Goal: Task Accomplishment & Management: Complete application form

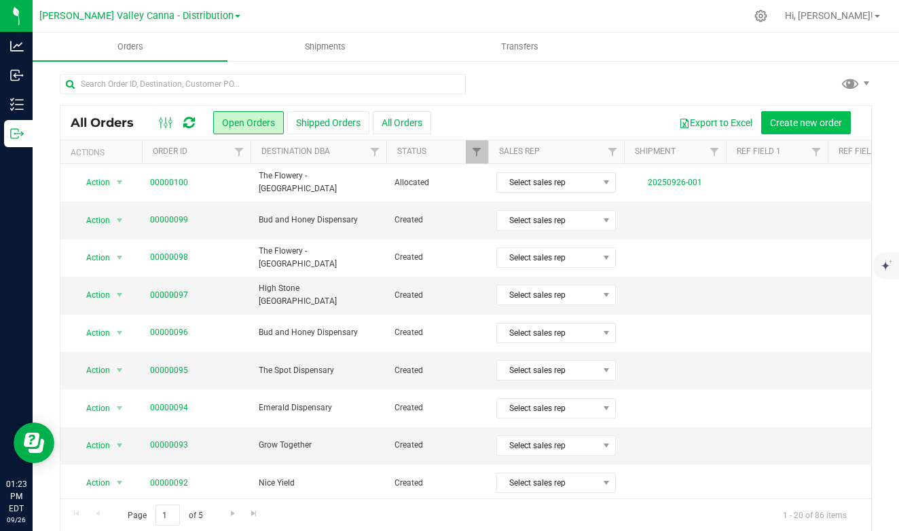
click at [798, 122] on span "Create new order" at bounding box center [806, 122] width 72 height 11
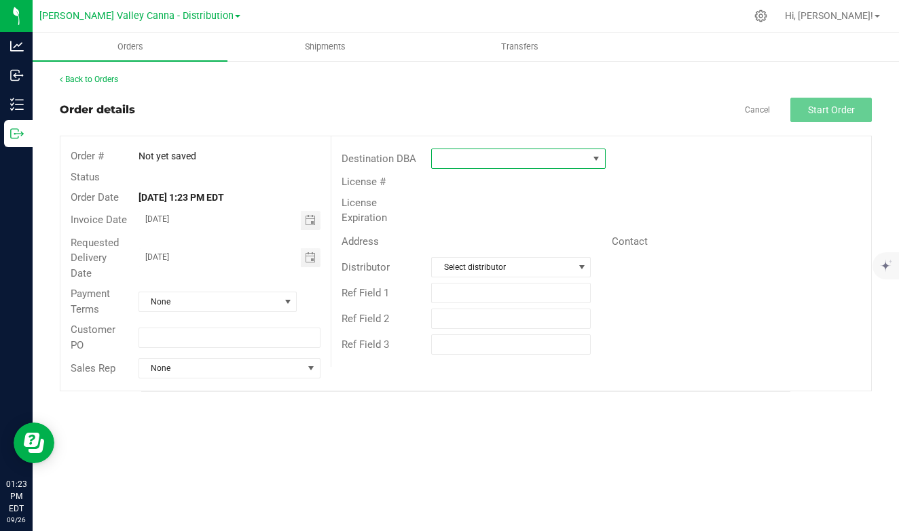
click at [593, 157] on span at bounding box center [595, 158] width 11 height 11
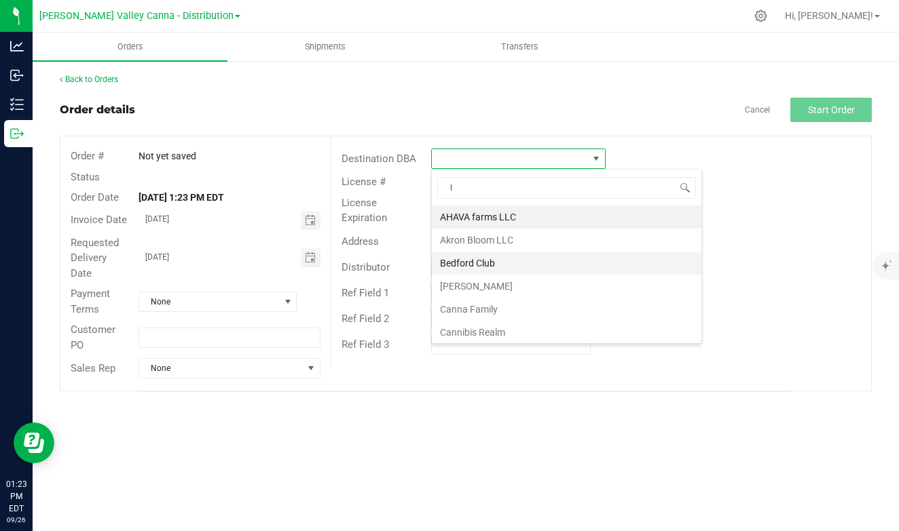
type input "le"
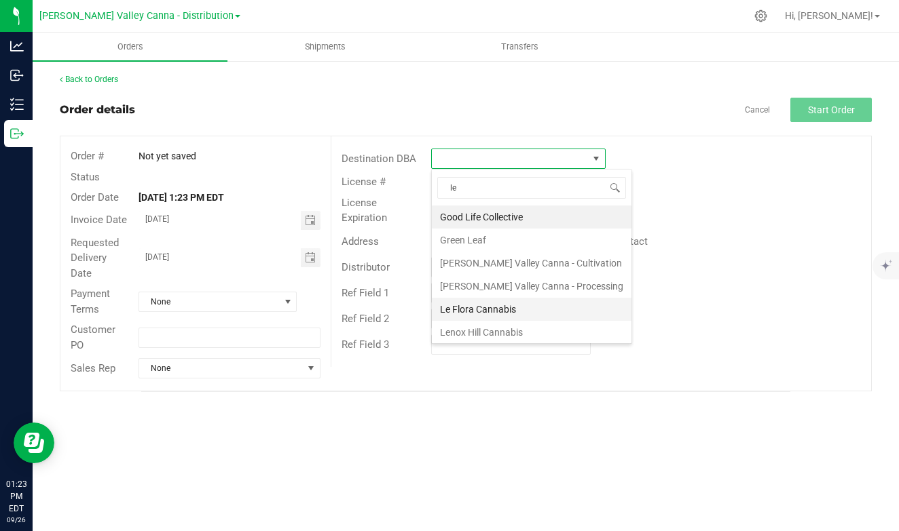
click at [512, 311] on li "Le Flora Cannabis" at bounding box center [532, 309] width 200 height 23
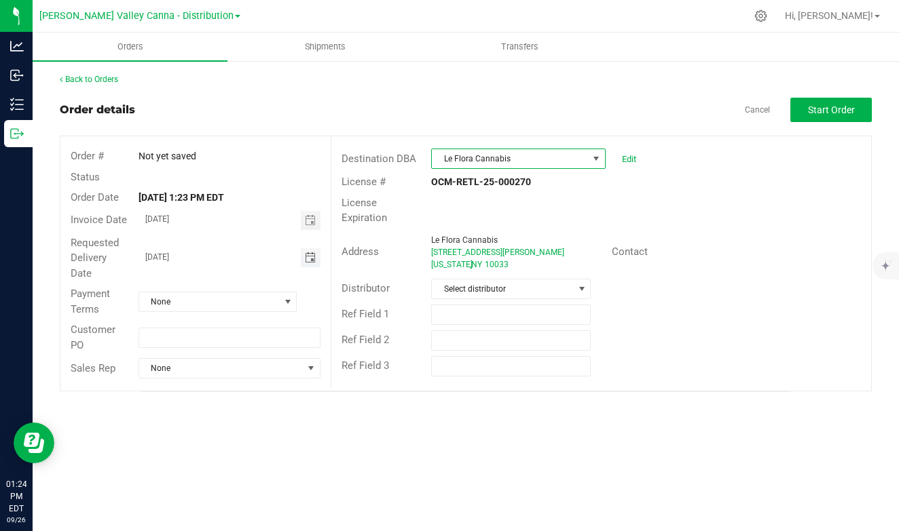
click at [307, 253] on span "Toggle calendar" at bounding box center [310, 257] width 11 height 11
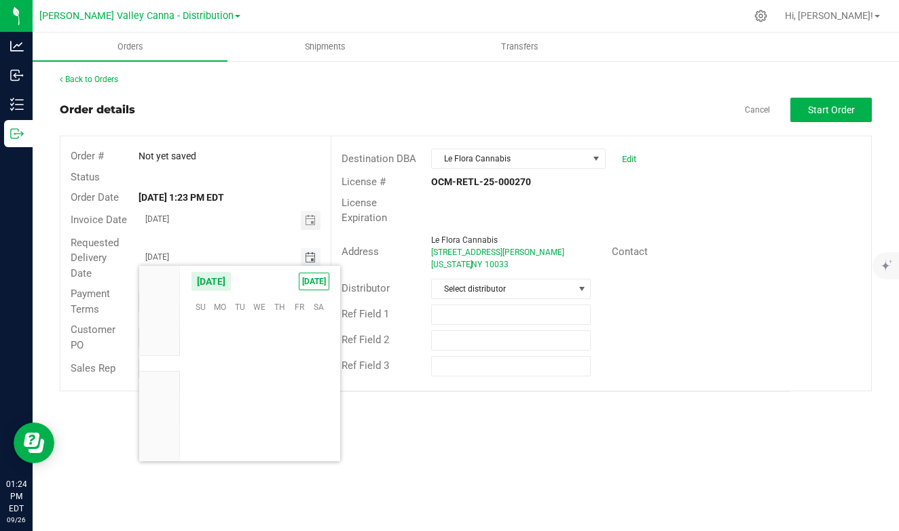
scroll to position [220120, 0]
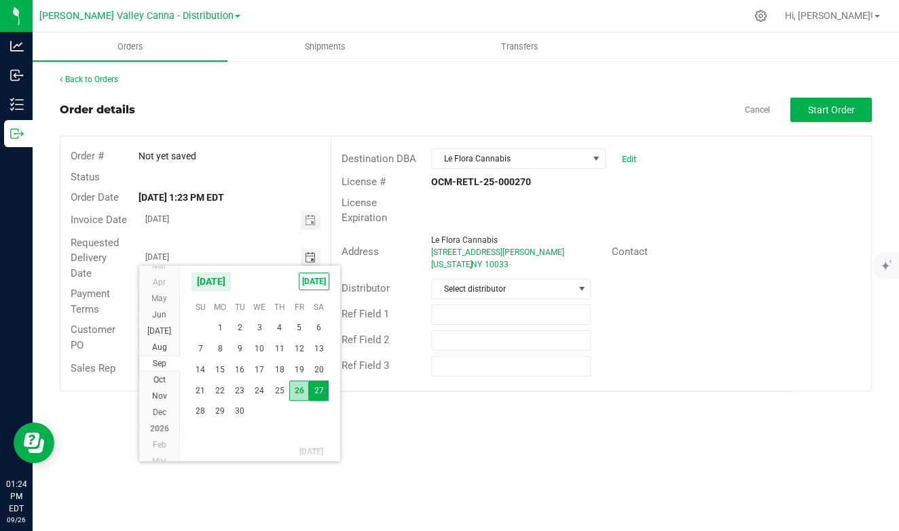
click at [300, 386] on span "26" at bounding box center [299, 391] width 20 height 21
type input "[DATE]"
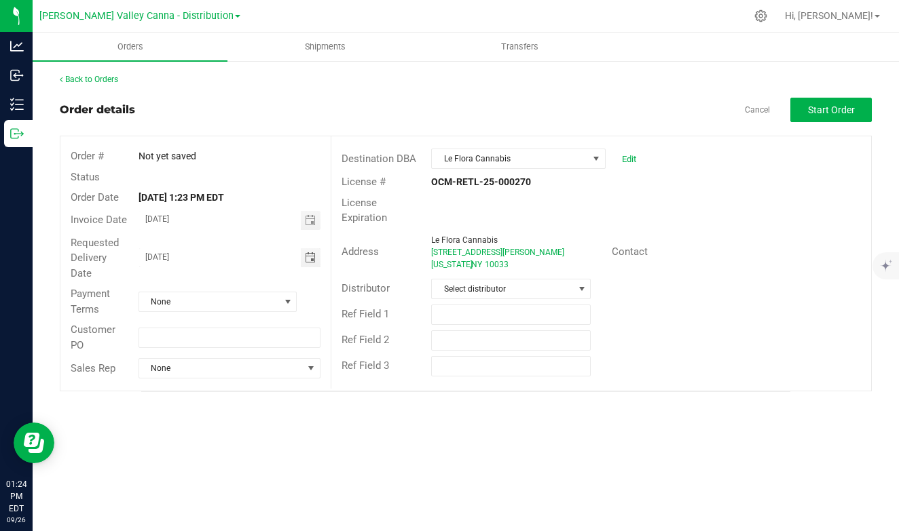
click at [281, 422] on div "Orders Shipments Transfers Back to Orders Order details Cancel Start Order Orde…" at bounding box center [466, 282] width 866 height 499
click at [287, 297] on span at bounding box center [287, 302] width 11 height 11
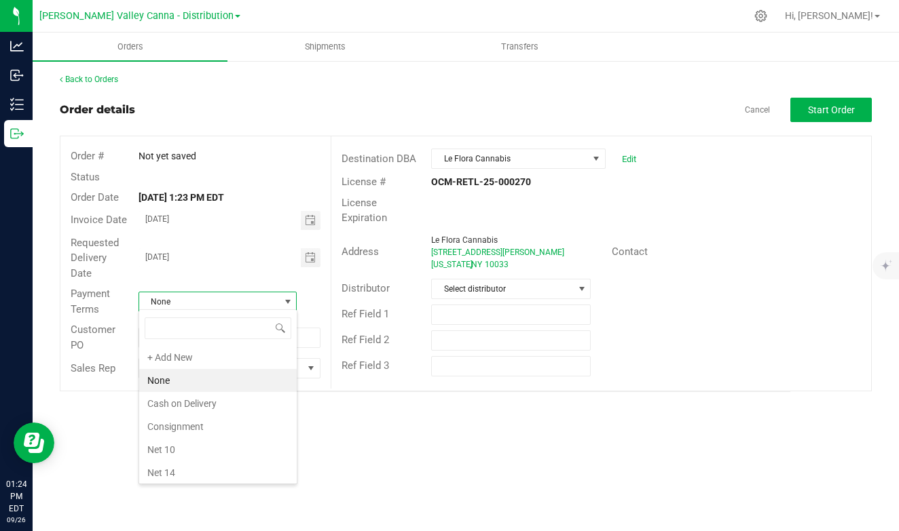
scroll to position [20, 159]
click at [204, 400] on li "Cash on Delivery" at bounding box center [217, 403] width 157 height 23
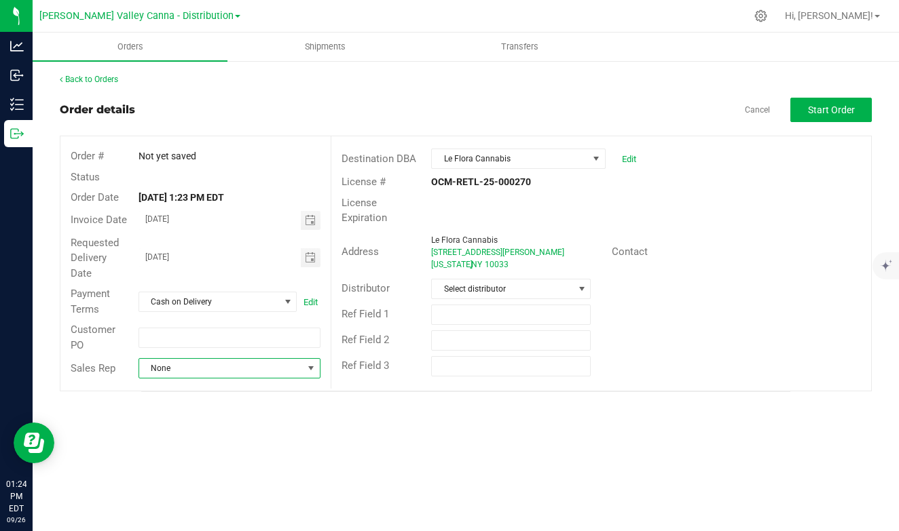
click at [309, 363] on span "NO DATA FOUND" at bounding box center [310, 368] width 11 height 11
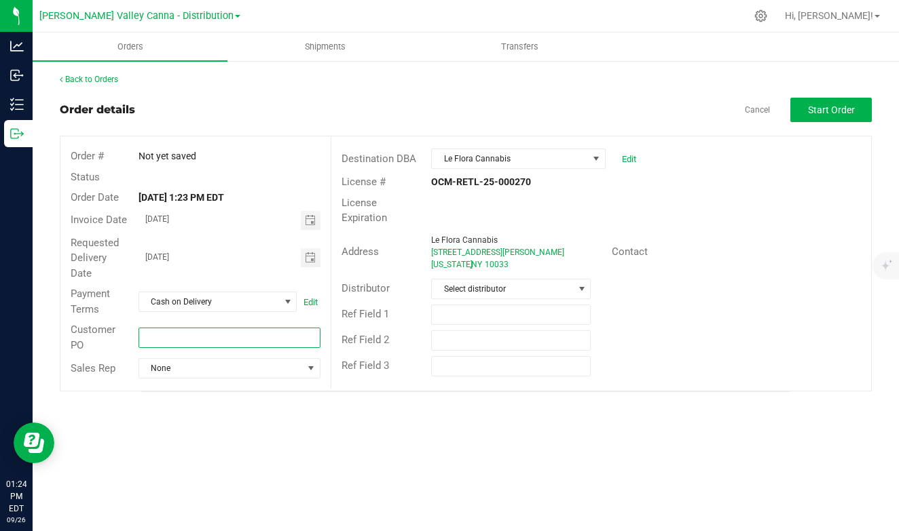
click at [265, 341] on input "text" at bounding box center [229, 338] width 183 height 20
type input "LFC-0270-092625"
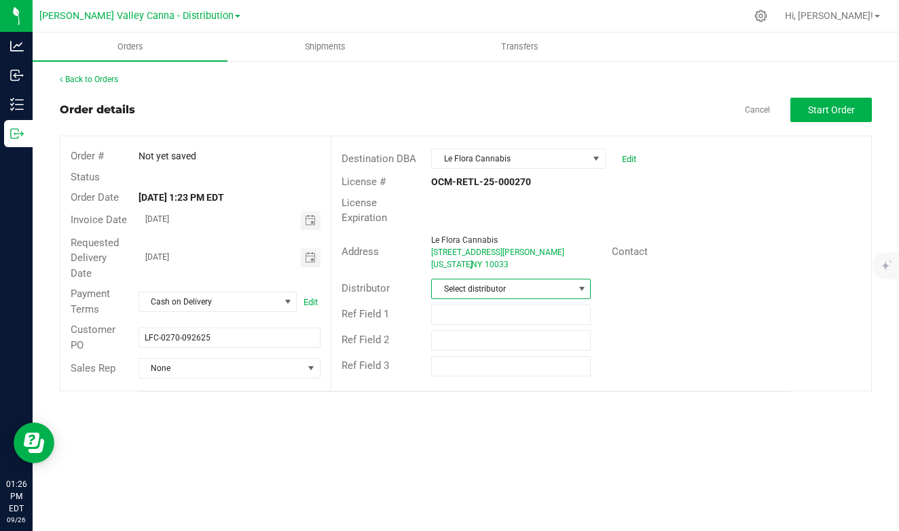
click at [582, 285] on span at bounding box center [581, 289] width 11 height 11
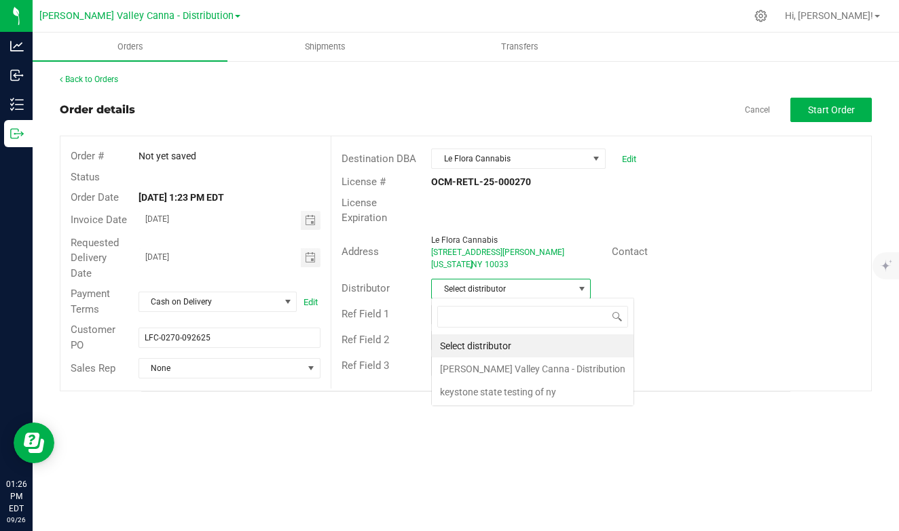
scroll to position [20, 160]
click at [508, 369] on li "[PERSON_NAME] Valley Canna - Distribution" at bounding box center [533, 369] width 202 height 23
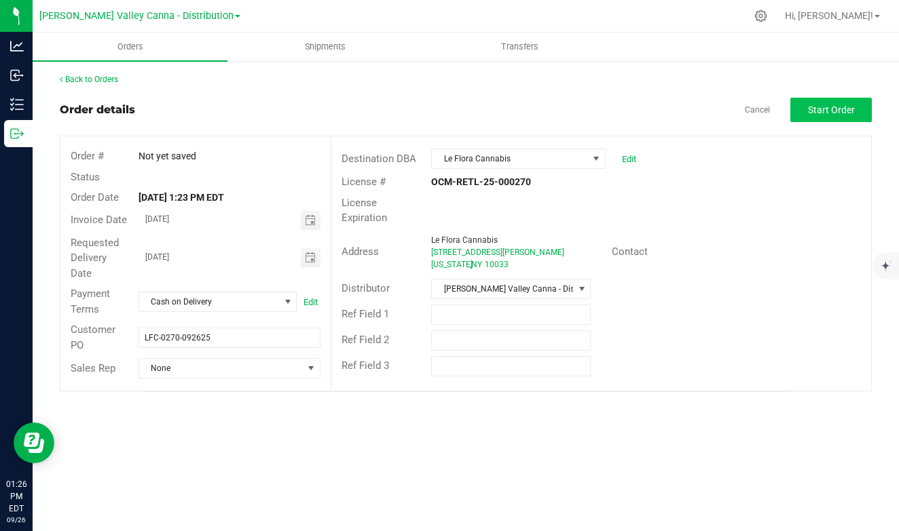
click at [828, 105] on span "Start Order" at bounding box center [831, 110] width 47 height 11
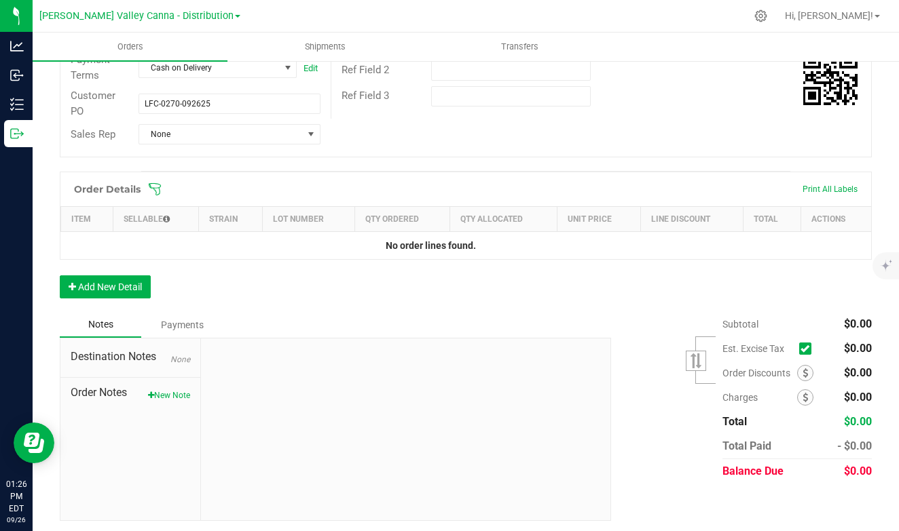
scroll to position [269, 0]
click at [140, 287] on button "Add New Detail" at bounding box center [105, 287] width 91 height 23
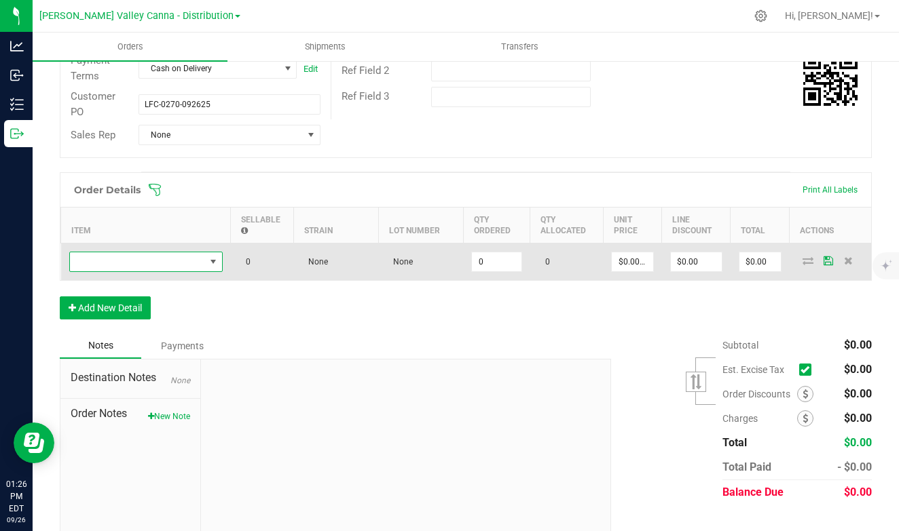
click at [217, 257] on span "NO DATA FOUND" at bounding box center [213, 262] width 11 height 11
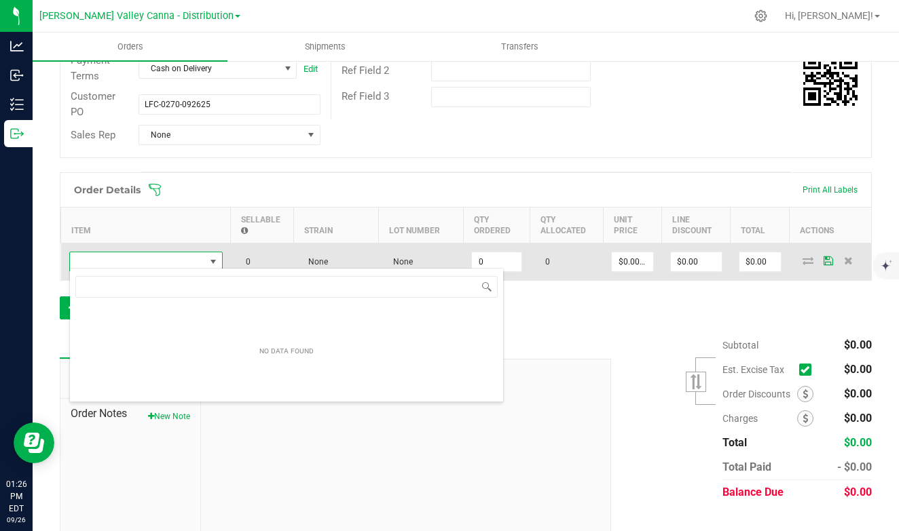
scroll to position [20, 153]
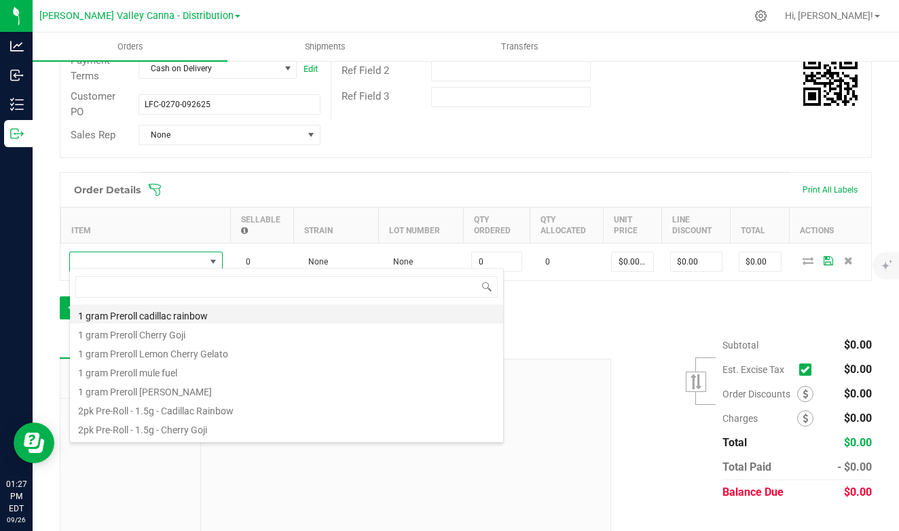
click at [184, 310] on li "1 gram Preroll cadillac rainbow" at bounding box center [286, 314] width 433 height 19
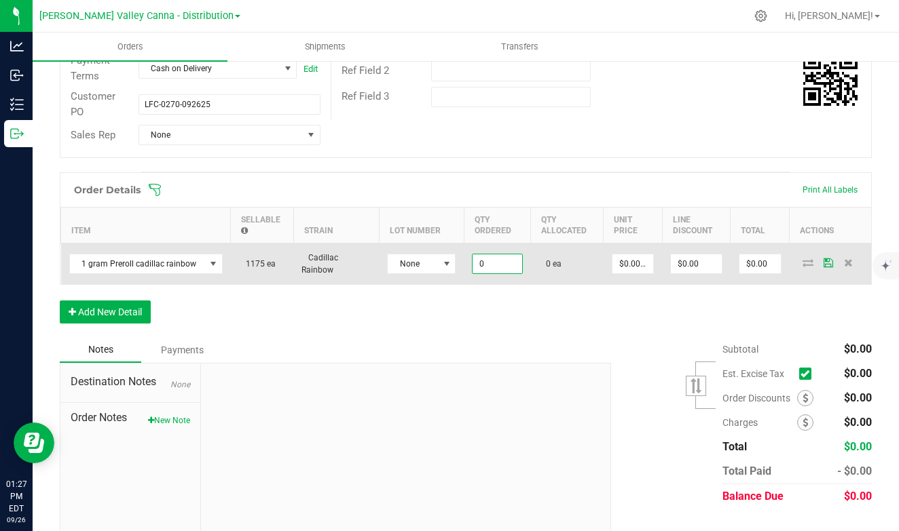
click at [483, 261] on input "0" at bounding box center [496, 264] width 49 height 19
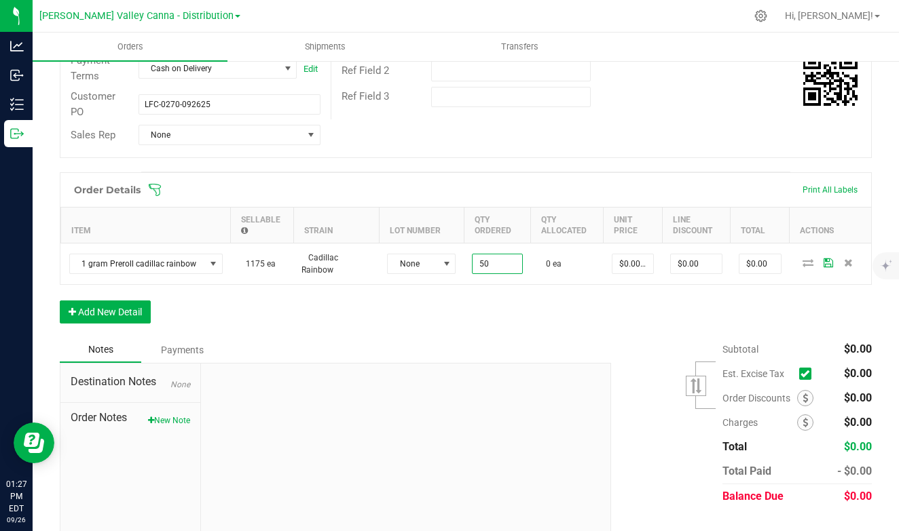
type input "50 ea"
click at [405, 301] on div "Order Details Print All Labels Item Sellable Strain Lot Number Qty Ordered Qty …" at bounding box center [466, 254] width 812 height 165
click at [120, 307] on button "Add New Detail" at bounding box center [105, 312] width 91 height 23
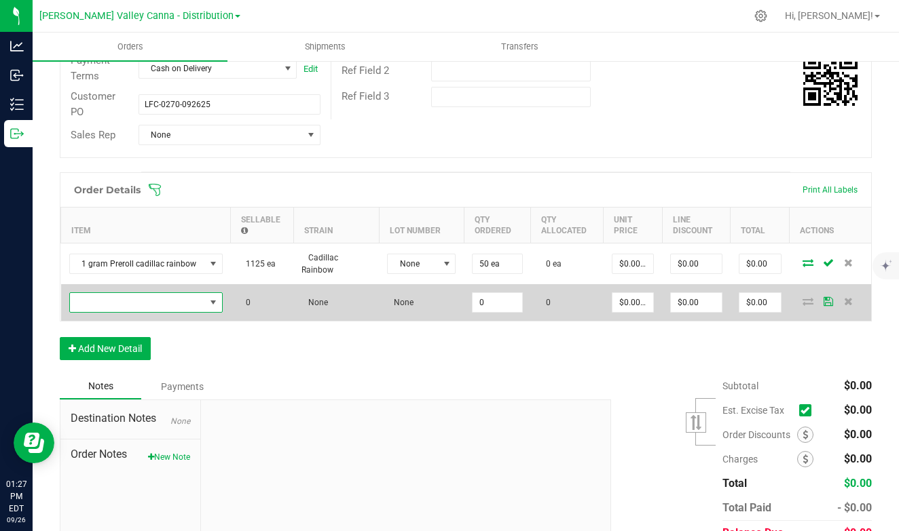
click at [213, 299] on span "NO DATA FOUND" at bounding box center [213, 302] width 11 height 11
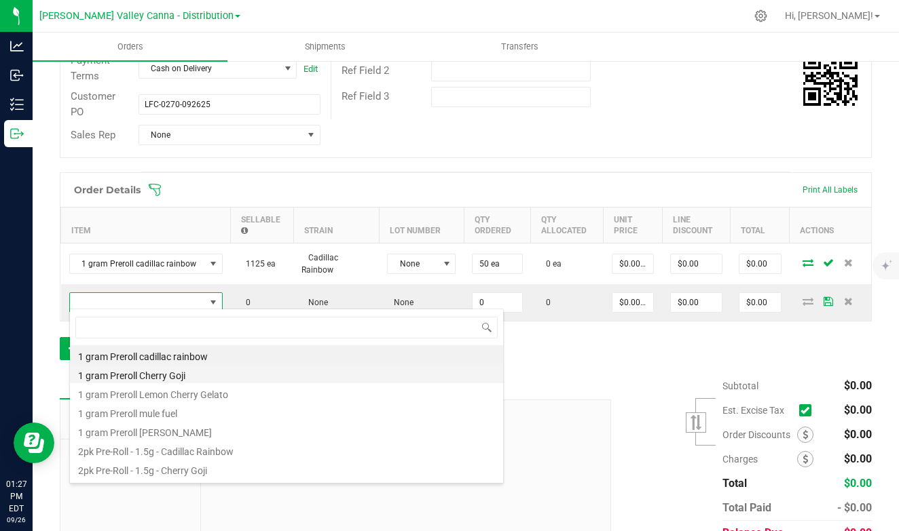
click at [162, 370] on li "1 gram Preroll Cherry Goji" at bounding box center [286, 373] width 433 height 19
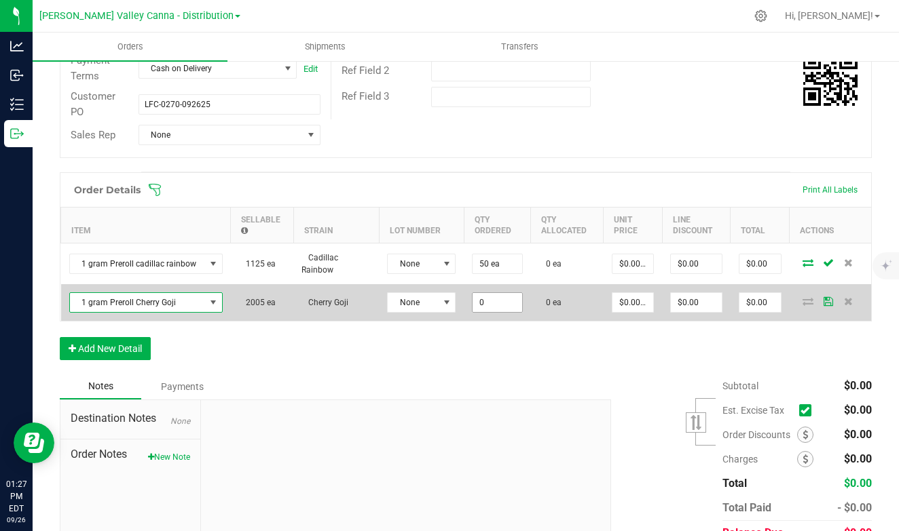
click at [480, 302] on input "0" at bounding box center [496, 302] width 49 height 19
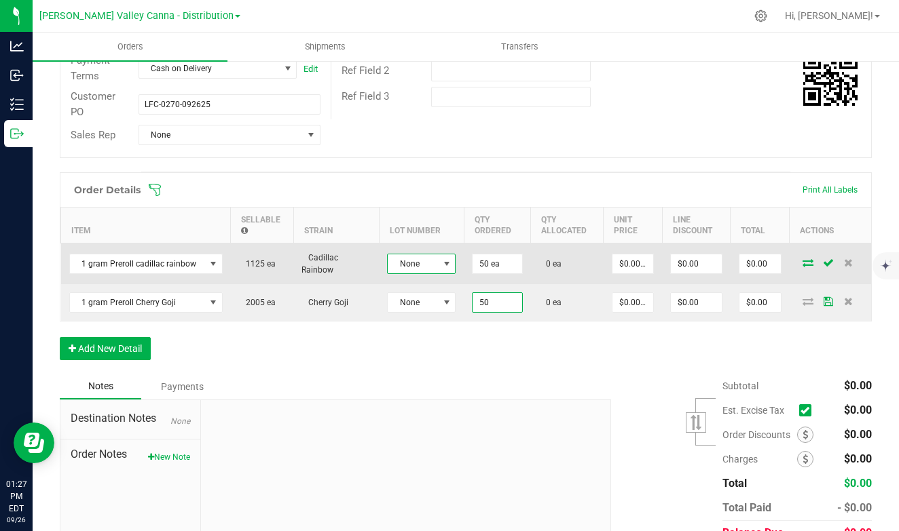
type input "50 ea"
click at [442, 259] on span at bounding box center [446, 264] width 11 height 11
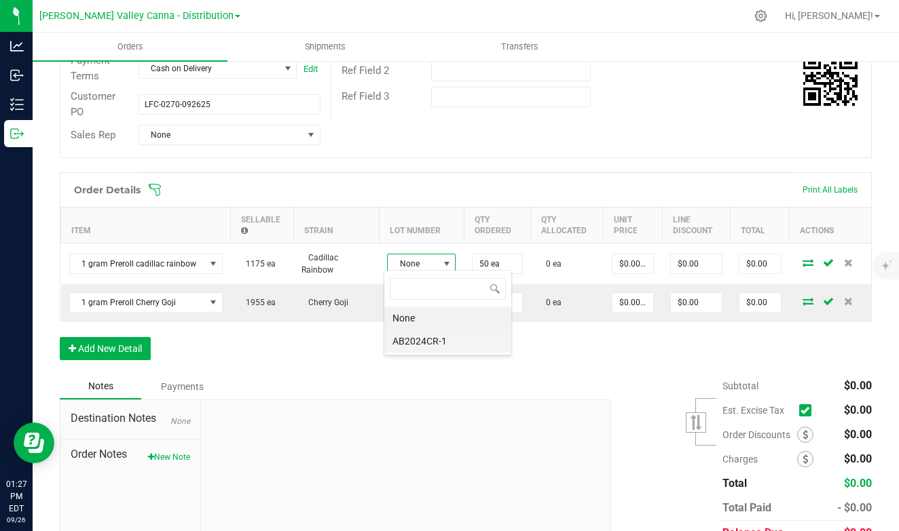
click at [424, 343] on li "AB2024CR-1" at bounding box center [447, 341] width 127 height 23
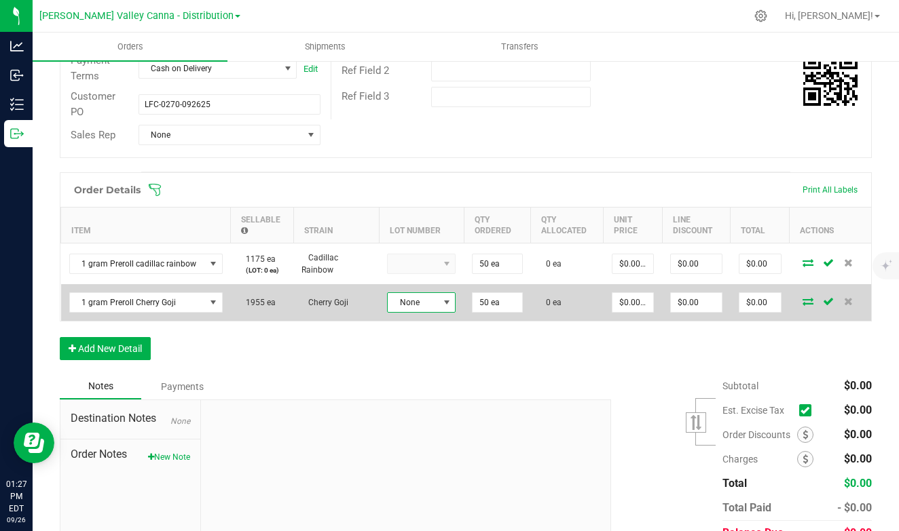
click at [450, 304] on span at bounding box center [446, 302] width 17 height 19
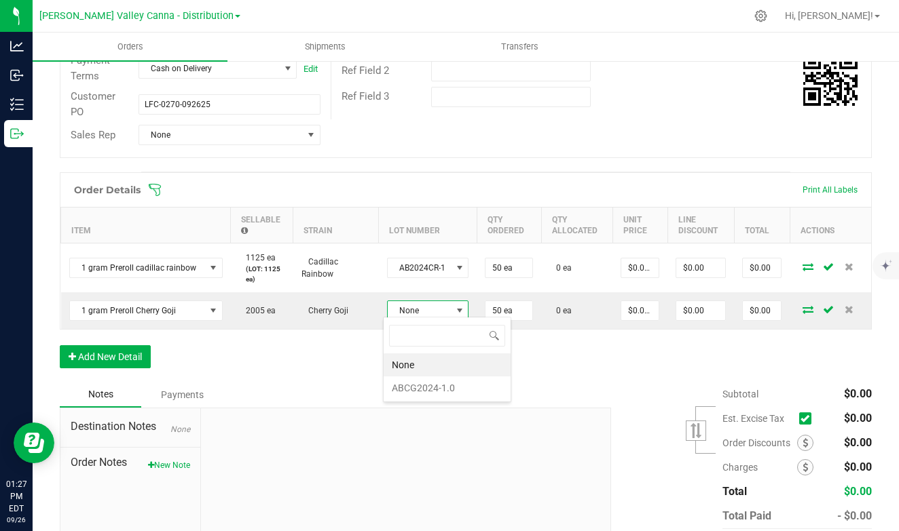
scroll to position [20, 75]
click at [426, 383] on li "ABCG2024-1.0" at bounding box center [446, 388] width 127 height 23
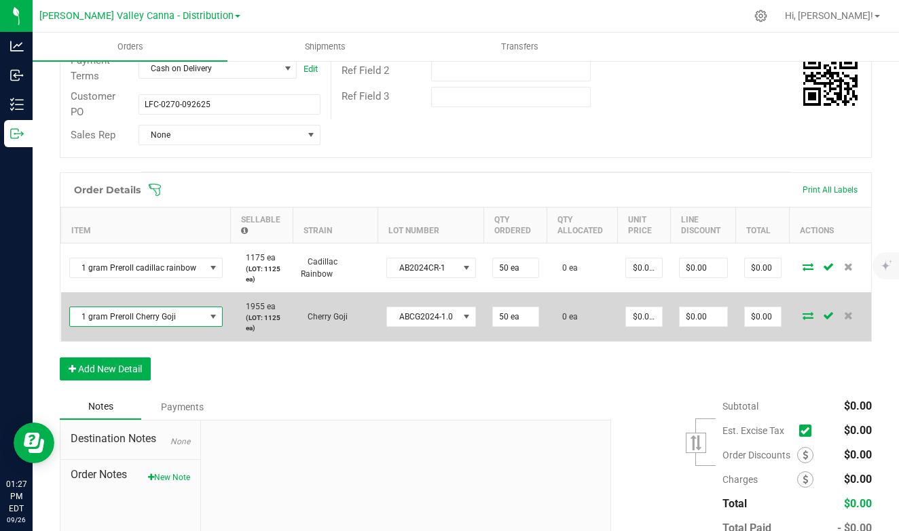
click at [217, 313] on span "NO DATA FOUND" at bounding box center [213, 317] width 11 height 11
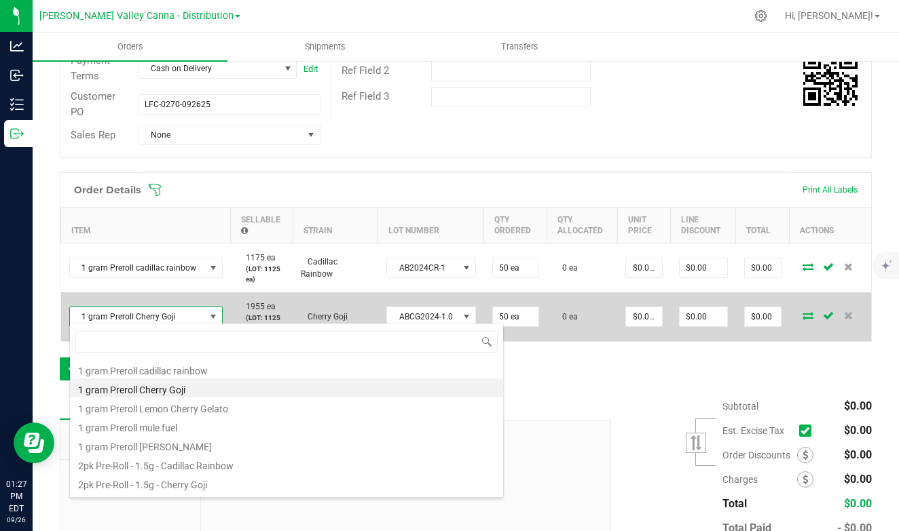
scroll to position [20, 153]
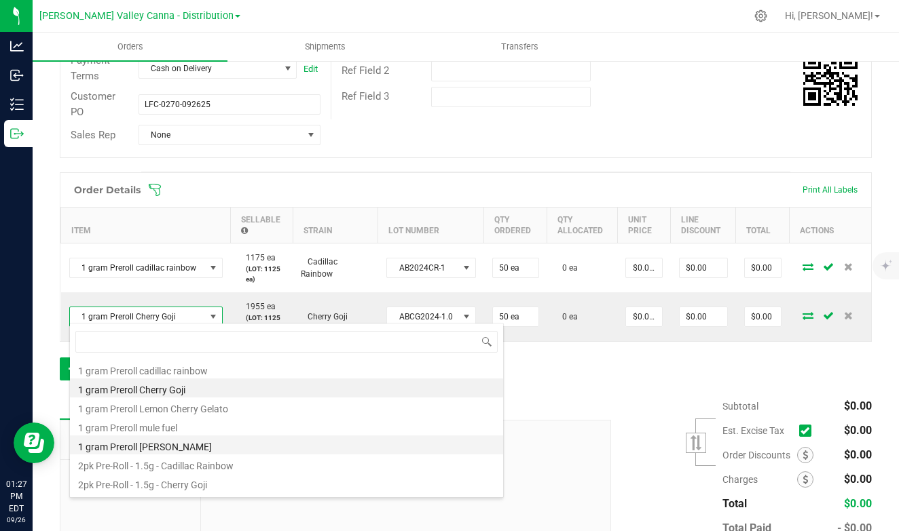
click at [170, 441] on li "1 gram Preroll [PERSON_NAME]" at bounding box center [286, 445] width 433 height 19
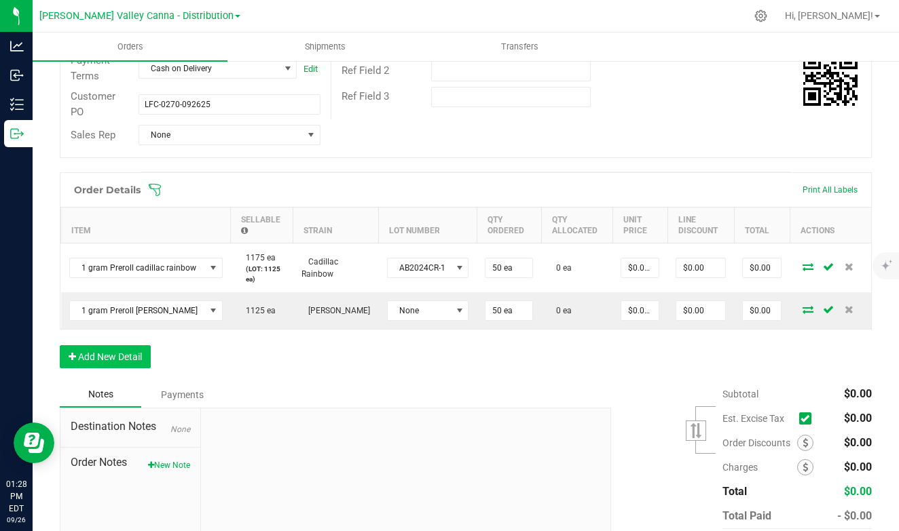
click at [137, 350] on button "Add New Detail" at bounding box center [105, 356] width 91 height 23
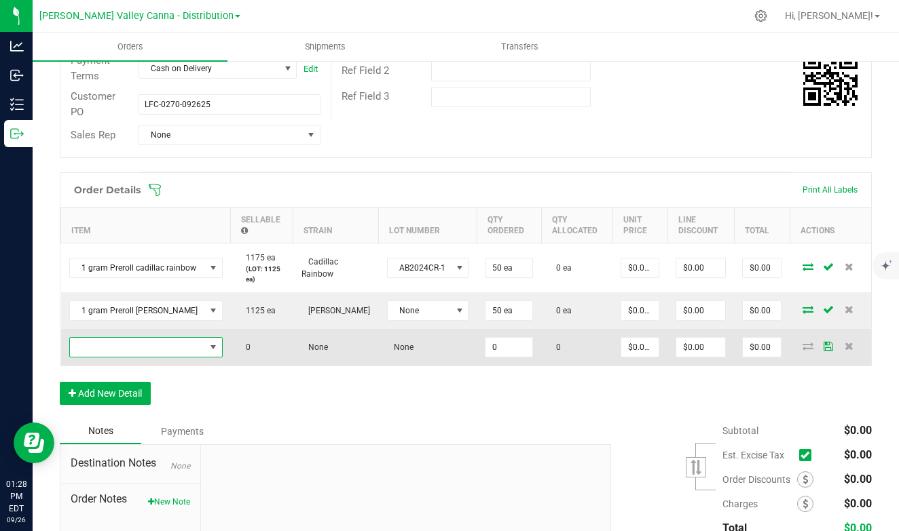
click at [214, 344] on span "NO DATA FOUND" at bounding box center [213, 347] width 11 height 11
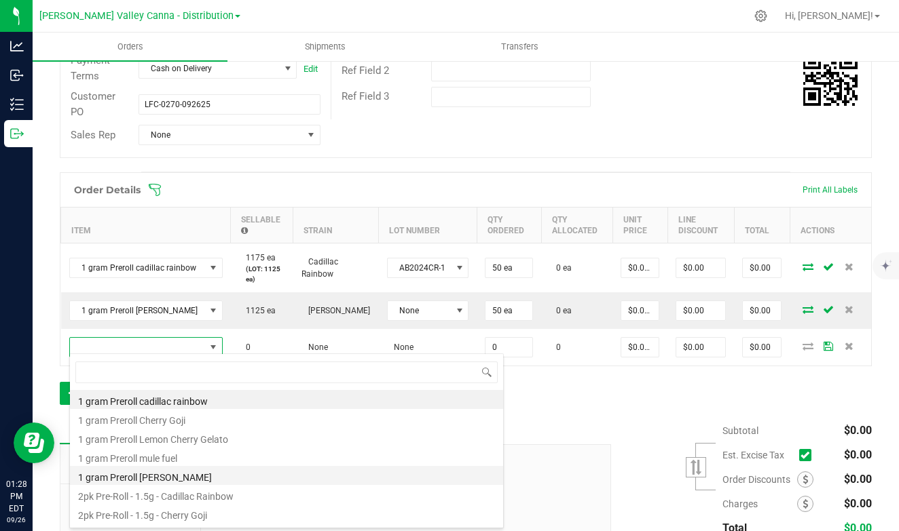
click at [153, 474] on li "1 gram Preroll [PERSON_NAME]" at bounding box center [286, 475] width 433 height 19
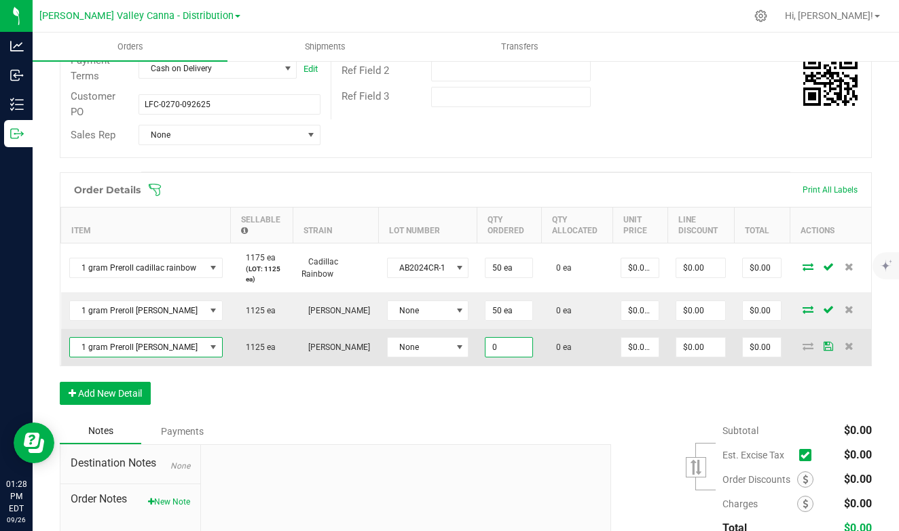
click at [489, 345] on input "0" at bounding box center [508, 347] width 47 height 19
type input "5 ea"
click at [436, 344] on span "None" at bounding box center [420, 347] width 64 height 19
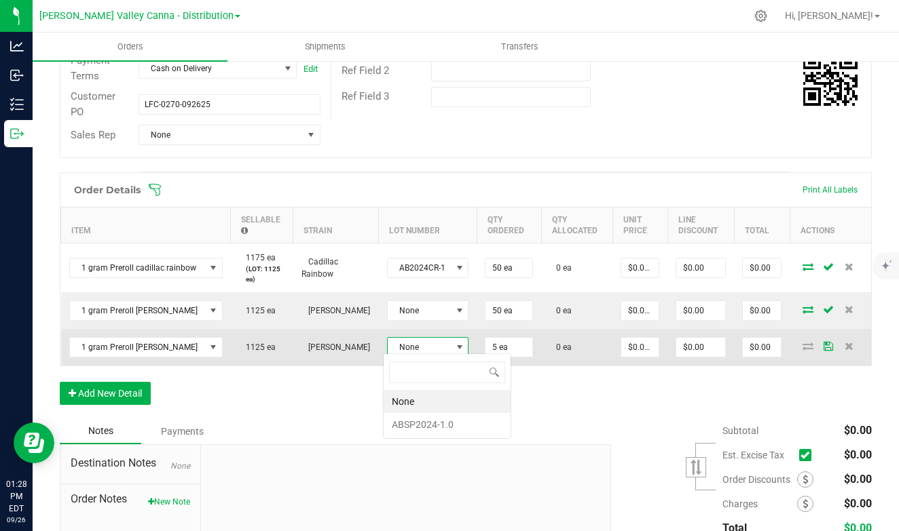
scroll to position [20, 75]
click at [451, 343] on span at bounding box center [459, 347] width 17 height 19
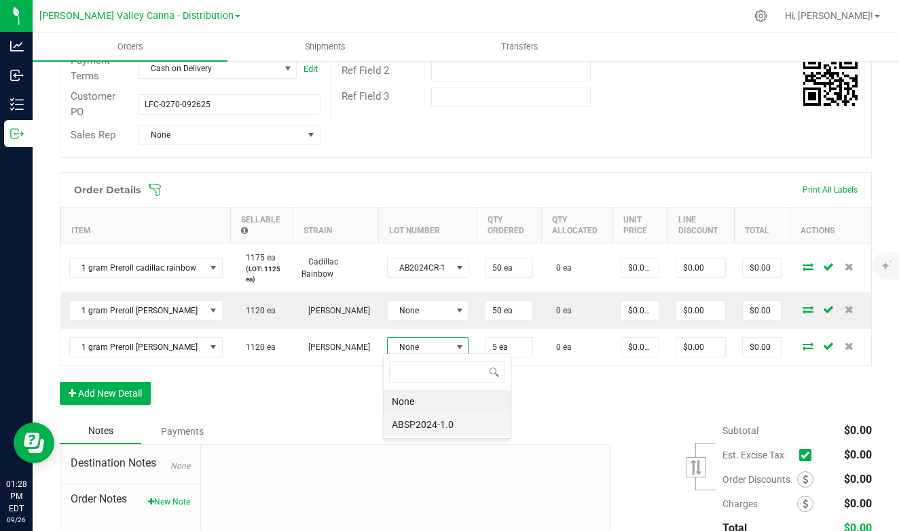
click at [432, 424] on li "ABSP2024-1.0" at bounding box center [446, 424] width 127 height 23
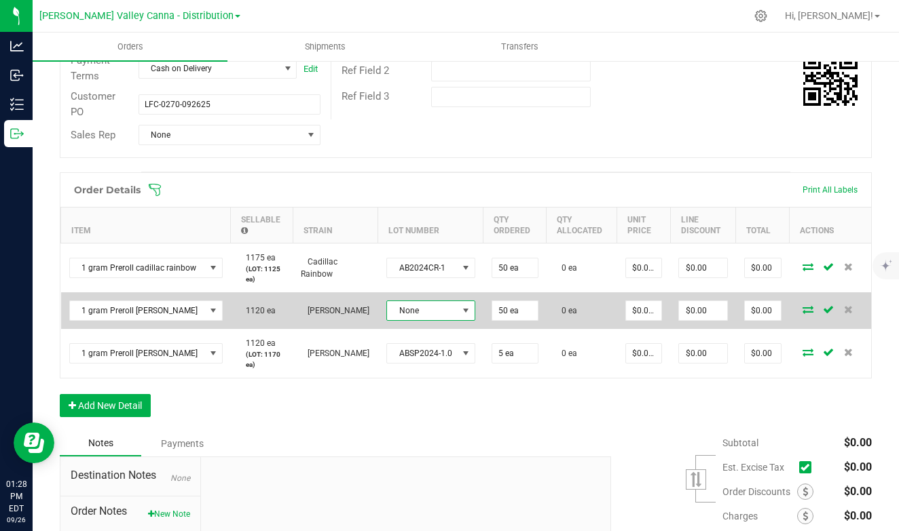
click at [460, 305] on span at bounding box center [465, 310] width 11 height 11
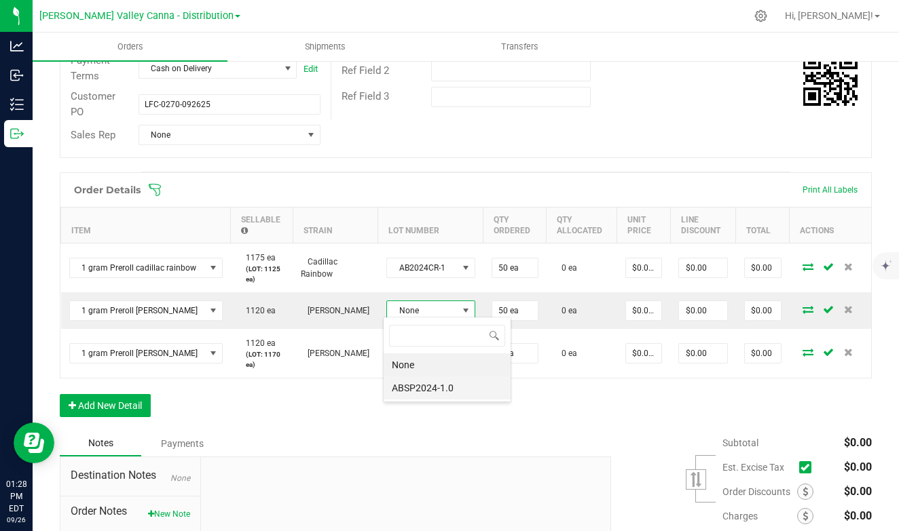
click at [428, 384] on li "ABSP2024-1.0" at bounding box center [446, 388] width 127 height 23
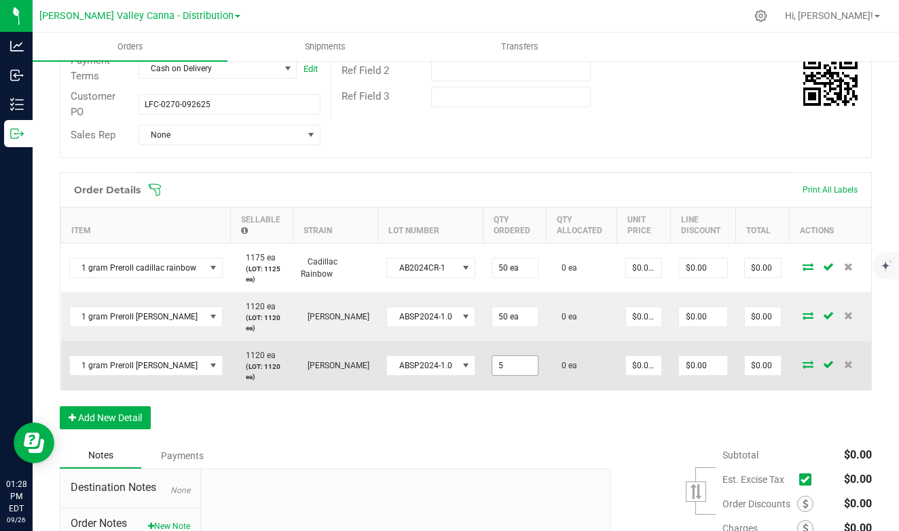
click at [493, 362] on input "5" at bounding box center [514, 365] width 45 height 19
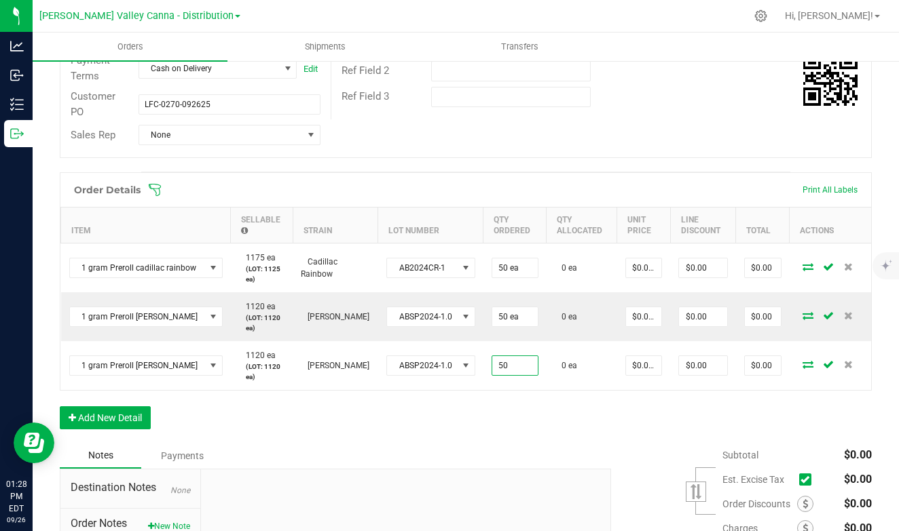
type input "50 ea"
click at [468, 415] on div "Order Details Print All Labels Item Sellable Strain Lot Number Qty Ordered Qty …" at bounding box center [466, 307] width 812 height 271
click at [131, 413] on button "Add New Detail" at bounding box center [105, 418] width 91 height 23
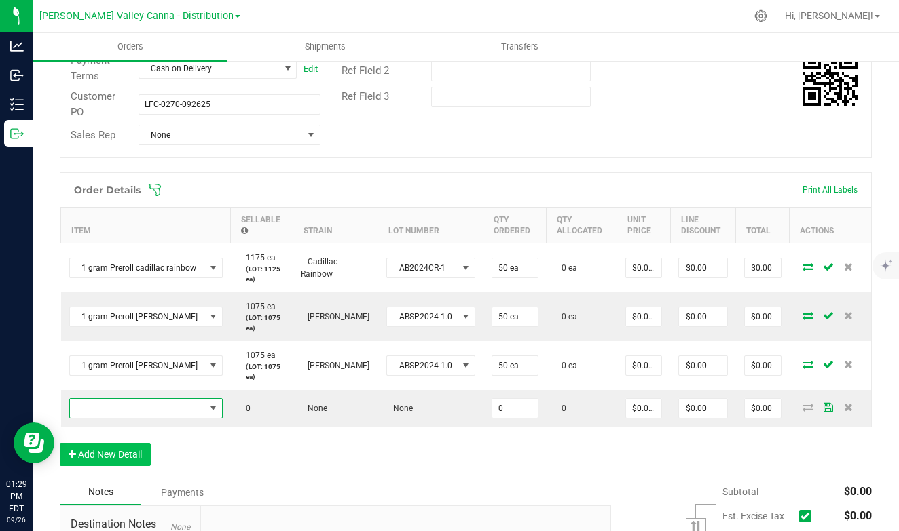
click at [131, 413] on span "NO DATA FOUND" at bounding box center [137, 408] width 135 height 19
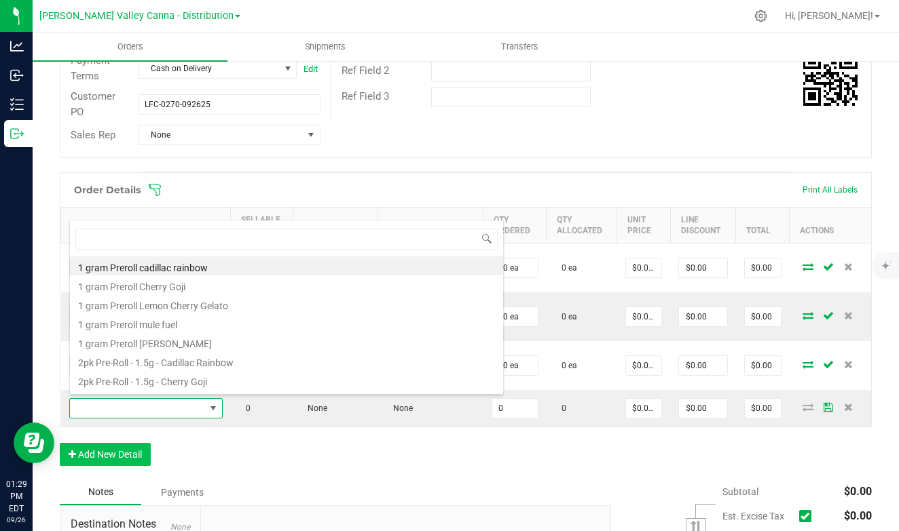
scroll to position [20, 153]
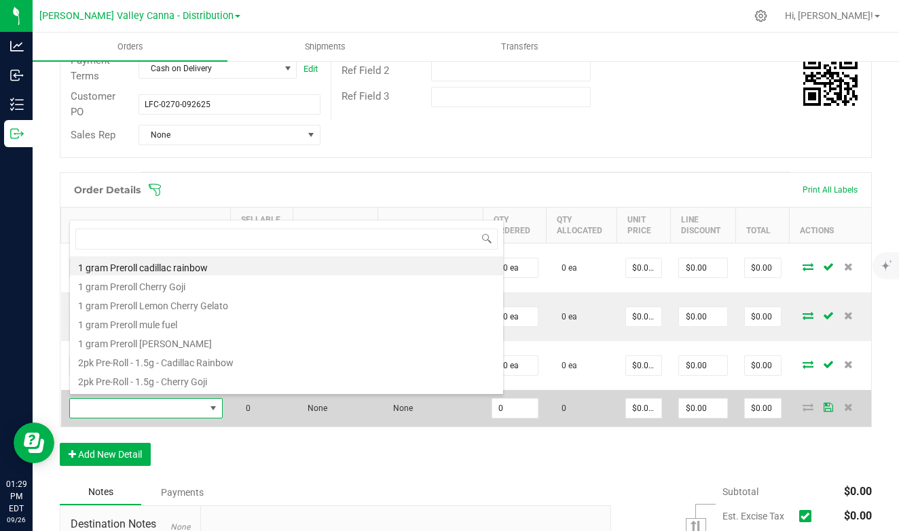
click at [133, 400] on span at bounding box center [137, 408] width 135 height 19
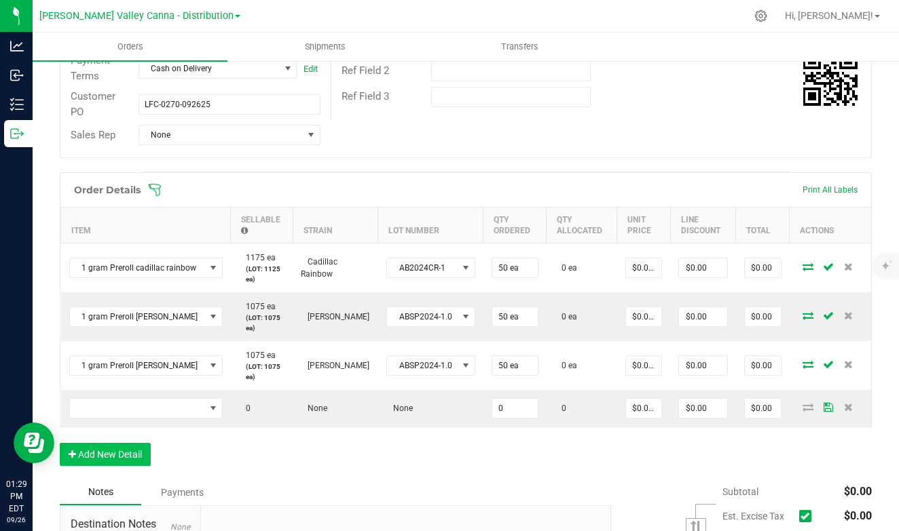
click at [128, 453] on button "Add New Detail" at bounding box center [105, 454] width 91 height 23
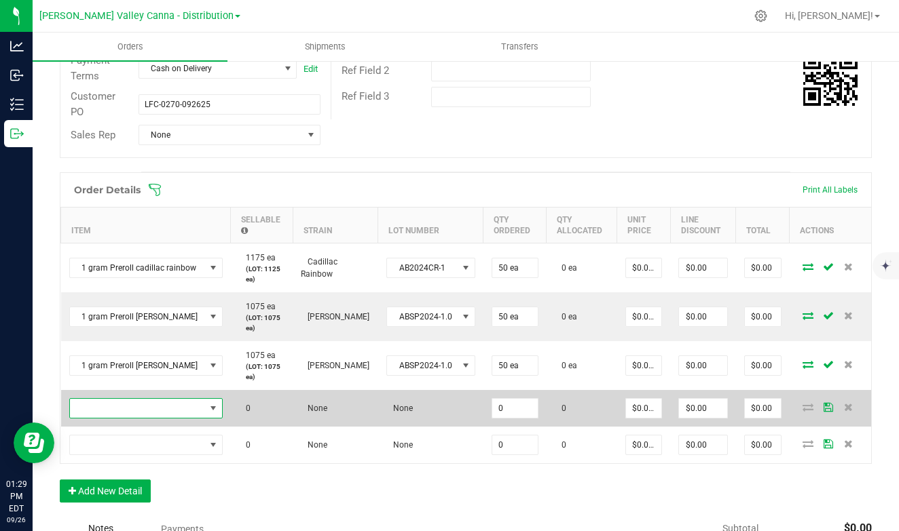
click at [211, 409] on span "NO DATA FOUND" at bounding box center [213, 408] width 11 height 11
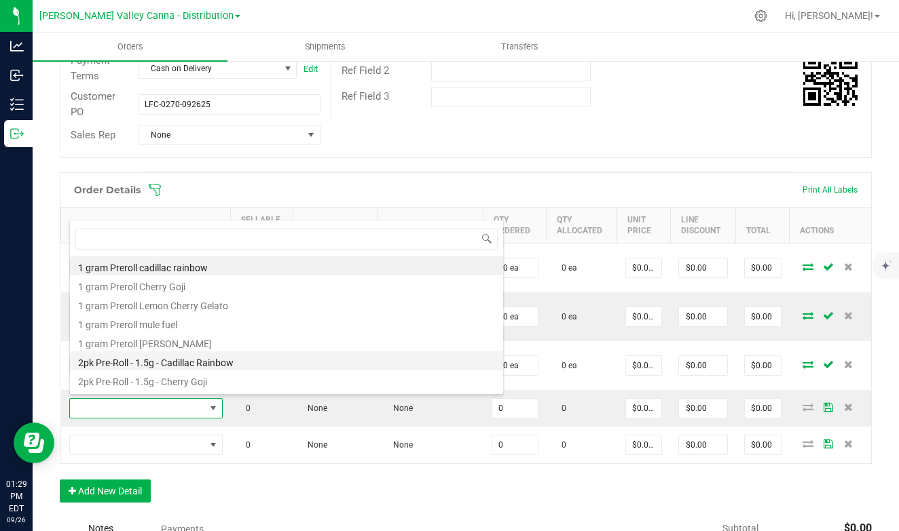
click at [185, 362] on li "2pk Pre-Roll - 1.5g - Cadillac Rainbow" at bounding box center [286, 361] width 433 height 19
type input "0 ea"
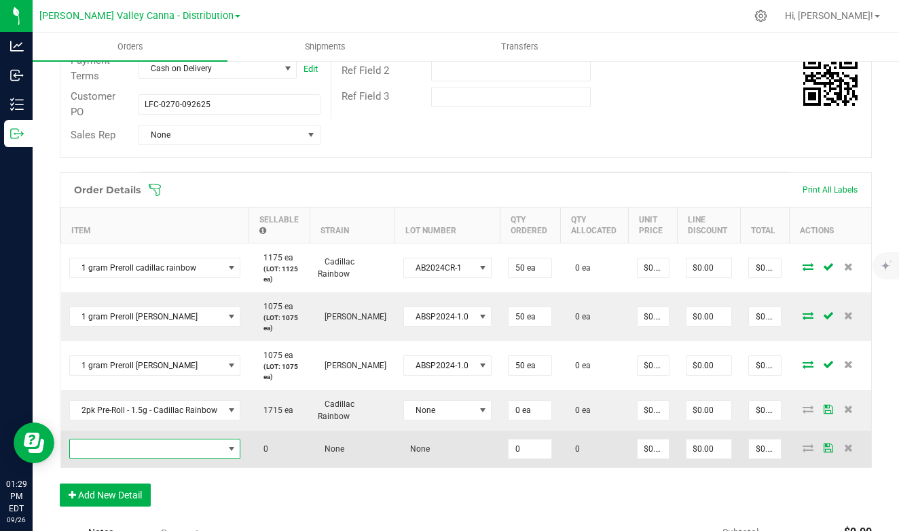
click at [226, 444] on span "NO DATA FOUND" at bounding box center [231, 449] width 11 height 11
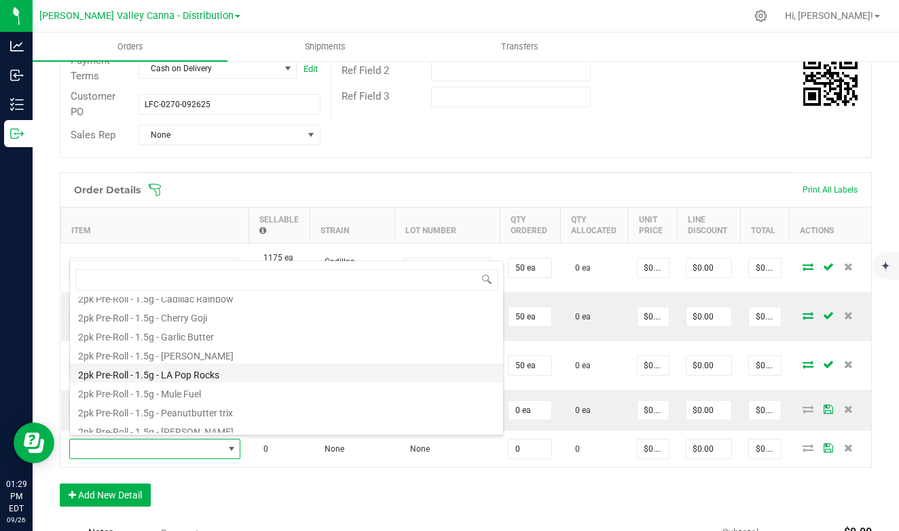
scroll to position [105, 0]
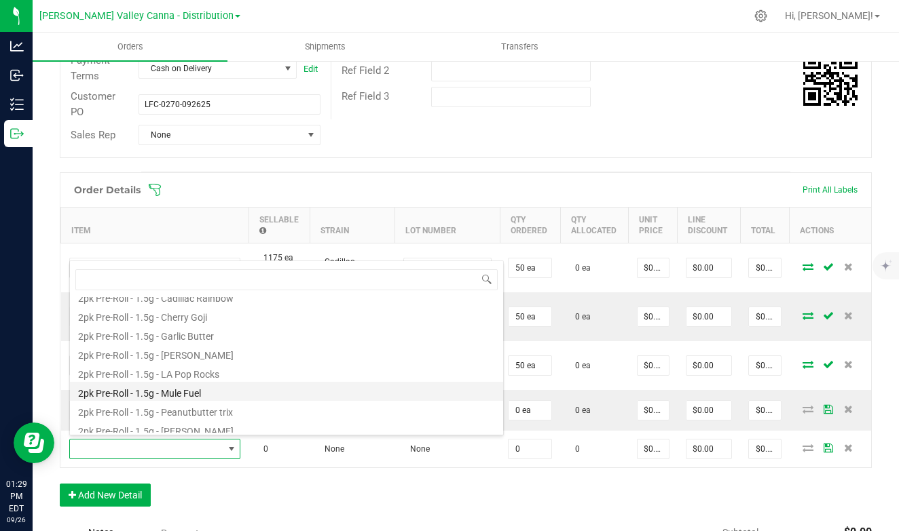
click at [179, 390] on li "2pk Pre-Roll - 1.5g - Mule Fuel" at bounding box center [286, 391] width 433 height 19
type input "0 ea"
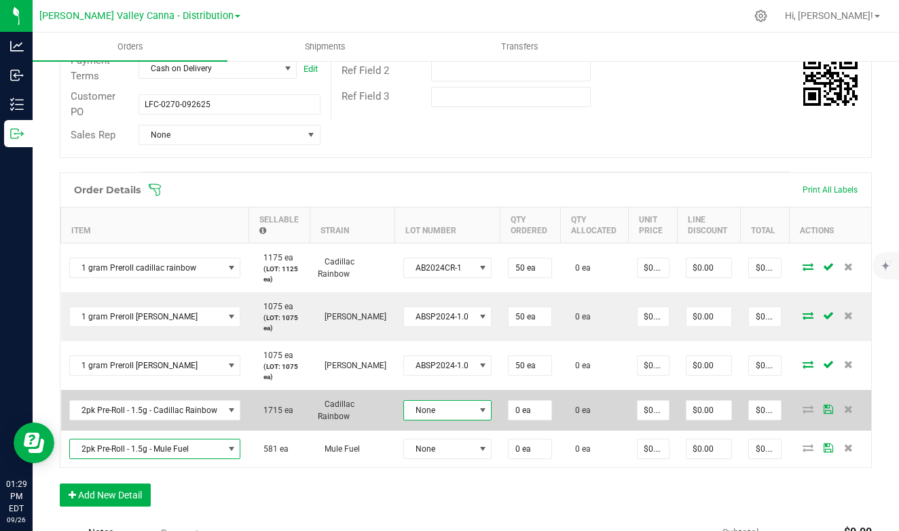
click at [477, 405] on span at bounding box center [482, 410] width 11 height 11
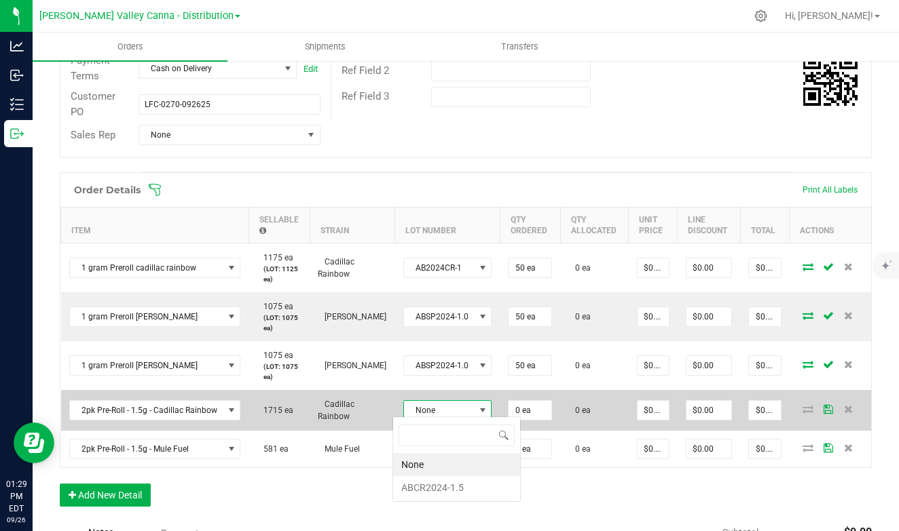
scroll to position [20, 81]
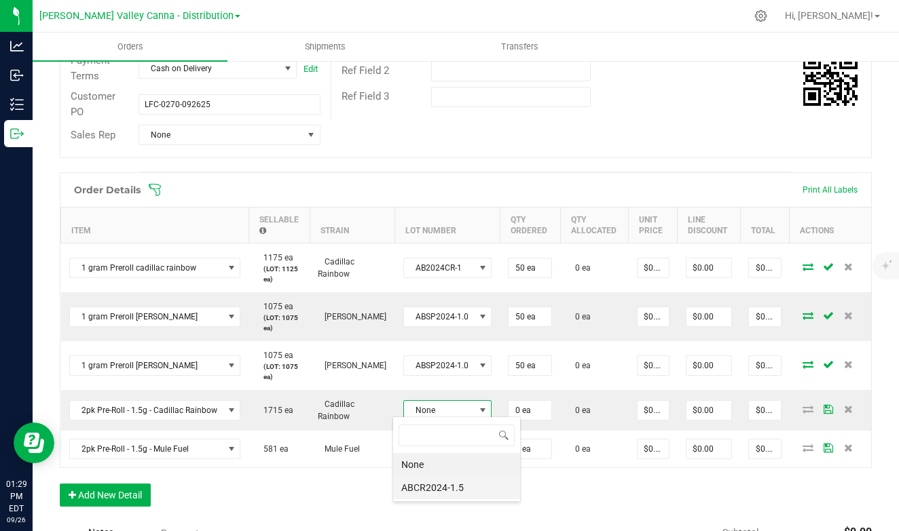
click at [443, 485] on li "ABCR2024-1.5" at bounding box center [456, 487] width 127 height 23
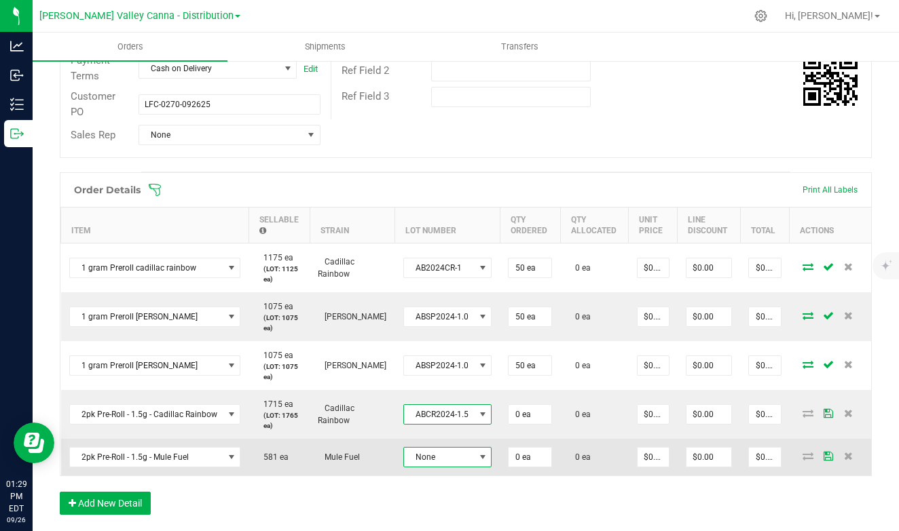
click at [477, 453] on span at bounding box center [482, 457] width 11 height 11
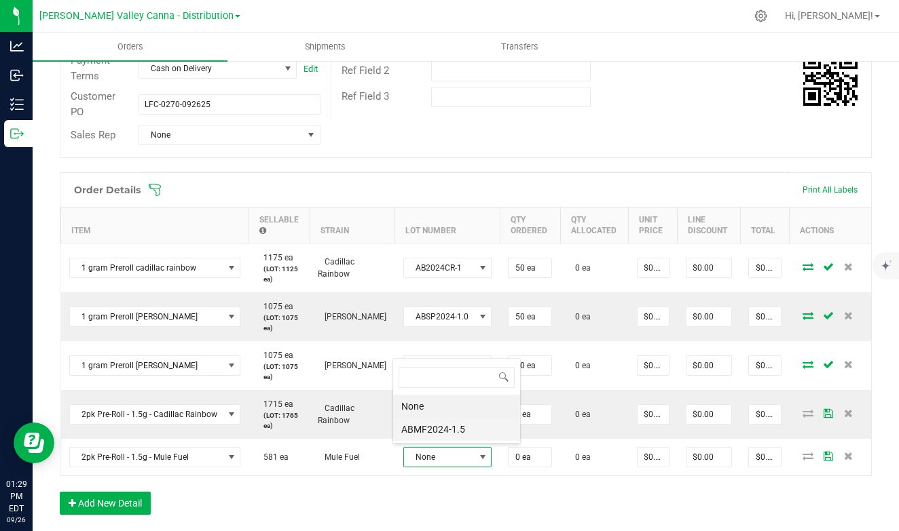
click at [447, 428] on li "ABMF2024-1.5" at bounding box center [456, 429] width 127 height 23
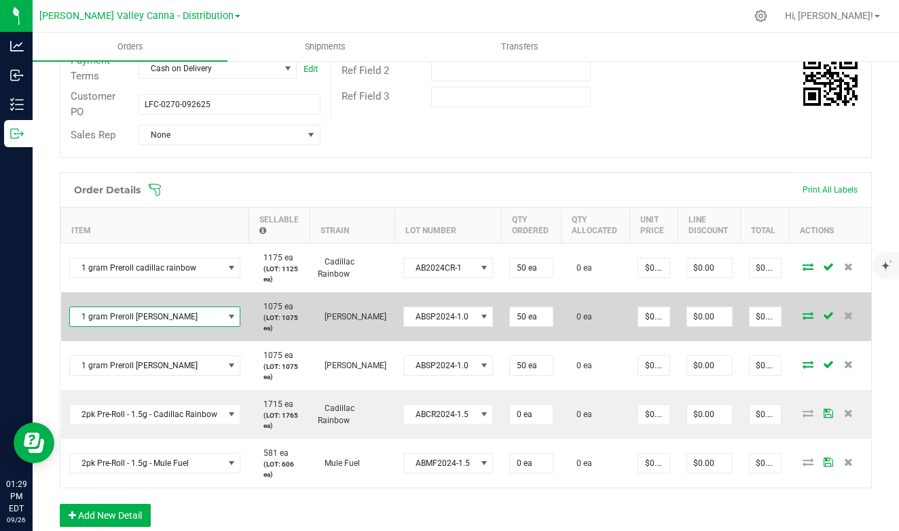
click at [226, 312] on span "NO DATA FOUND" at bounding box center [231, 317] width 11 height 11
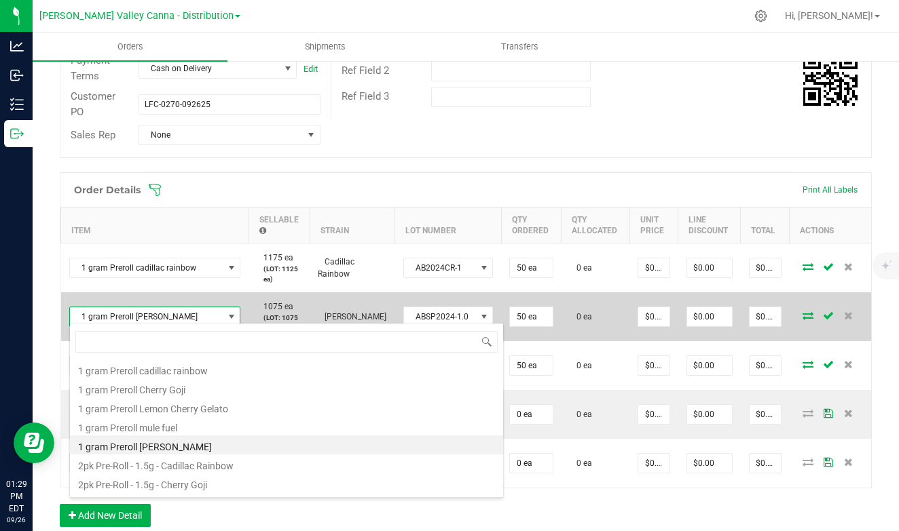
scroll to position [20, 164]
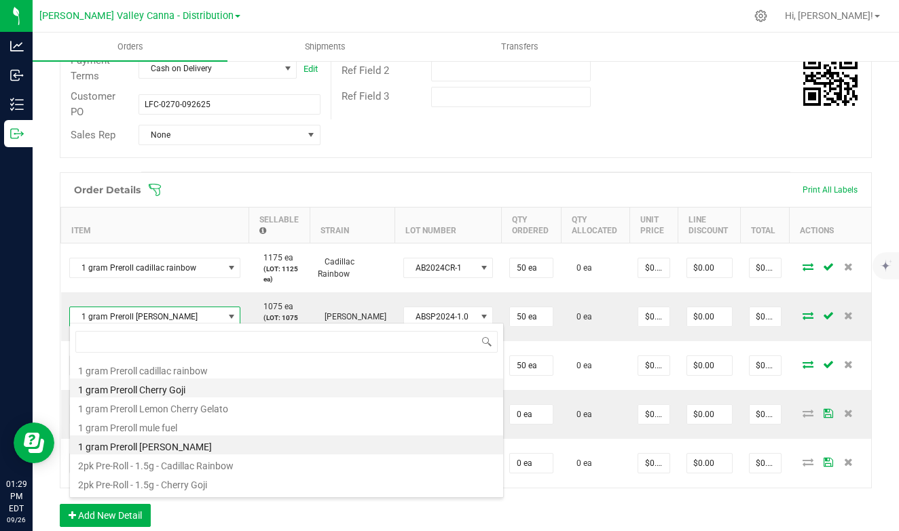
click at [172, 386] on li "1 gram Preroll Cherry Goji" at bounding box center [286, 388] width 433 height 19
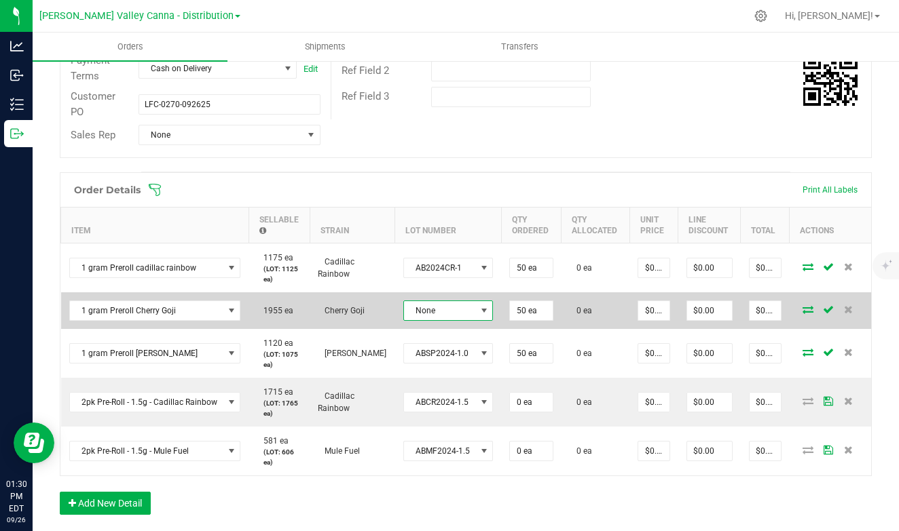
click at [479, 305] on span at bounding box center [484, 310] width 11 height 11
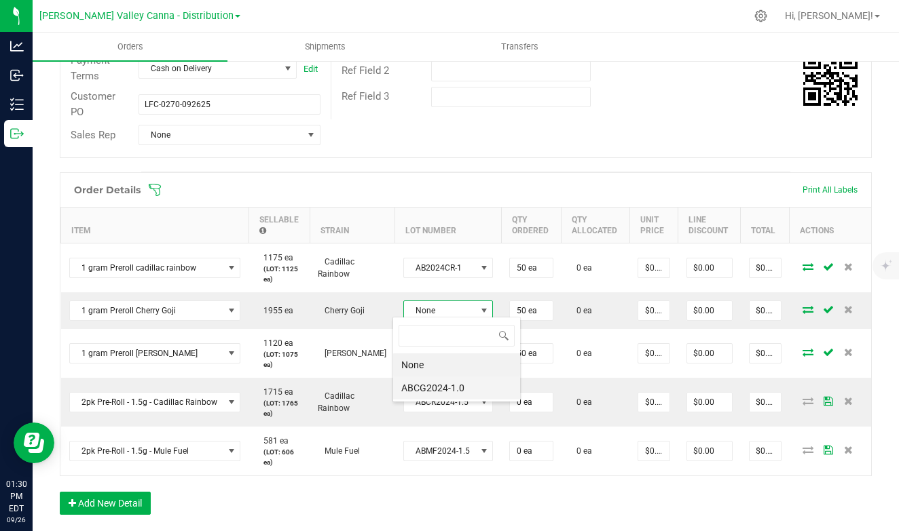
click at [417, 390] on li "ABCG2024-1.0" at bounding box center [456, 388] width 127 height 23
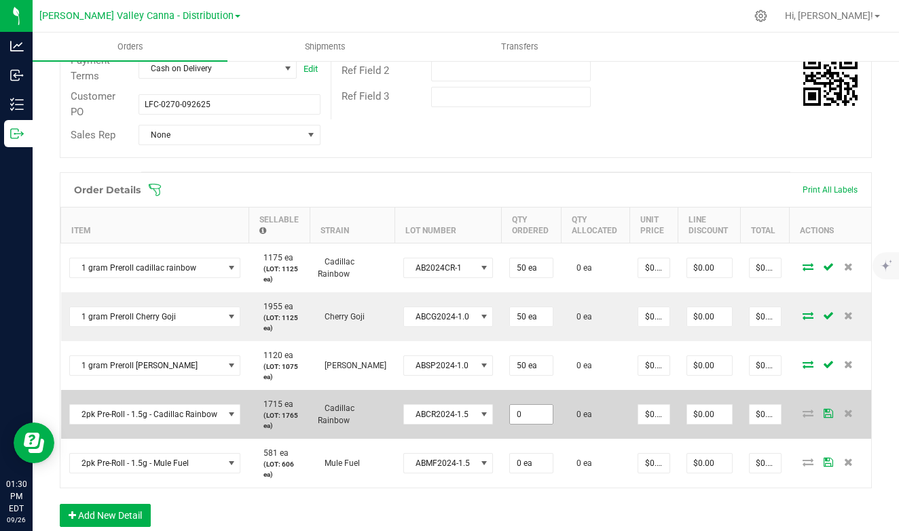
click at [510, 412] on input "0" at bounding box center [531, 414] width 43 height 19
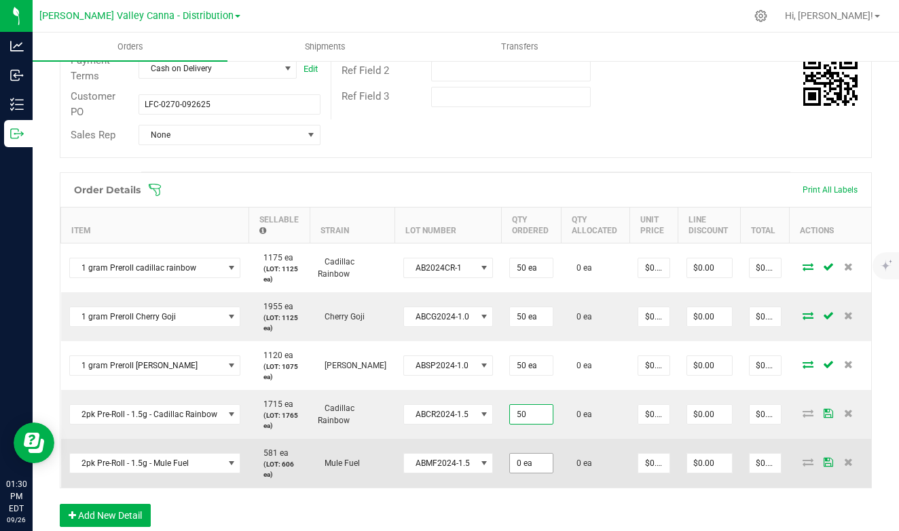
type input "50 ea"
click at [510, 465] on input "0" at bounding box center [531, 463] width 43 height 19
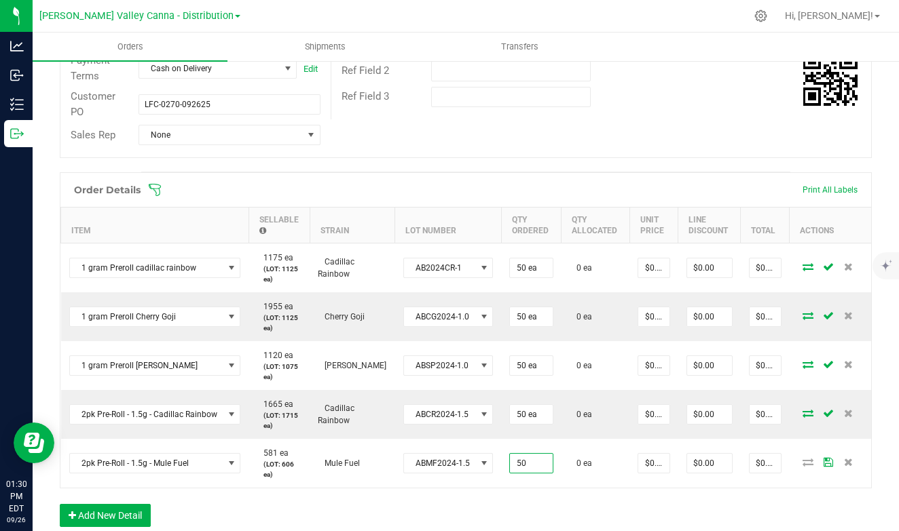
type input "50 ea"
click at [462, 486] on div "Order Details Print All Labels Item Sellable Strain Lot Number Qty Ordered Qty …" at bounding box center [466, 356] width 812 height 369
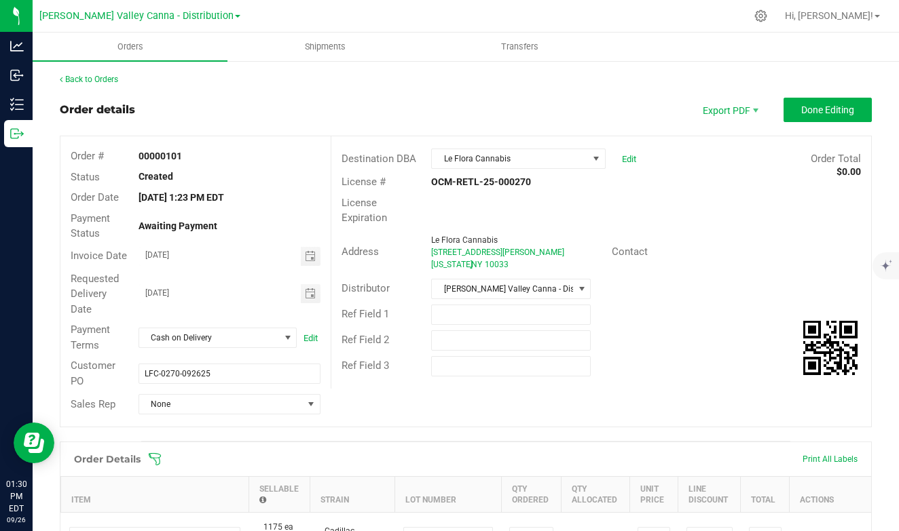
scroll to position [0, 0]
click at [817, 108] on span "Done Editing" at bounding box center [827, 110] width 53 height 11
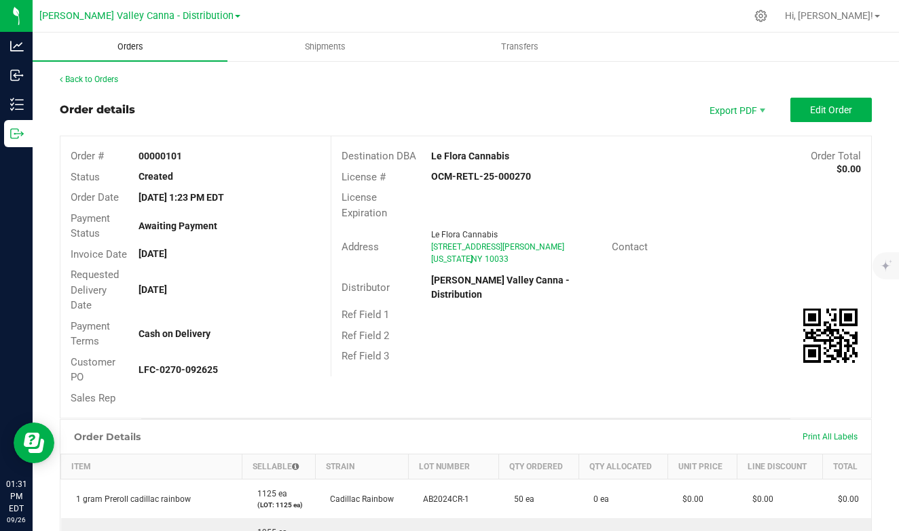
click at [136, 47] on span "Orders" at bounding box center [130, 47] width 62 height 12
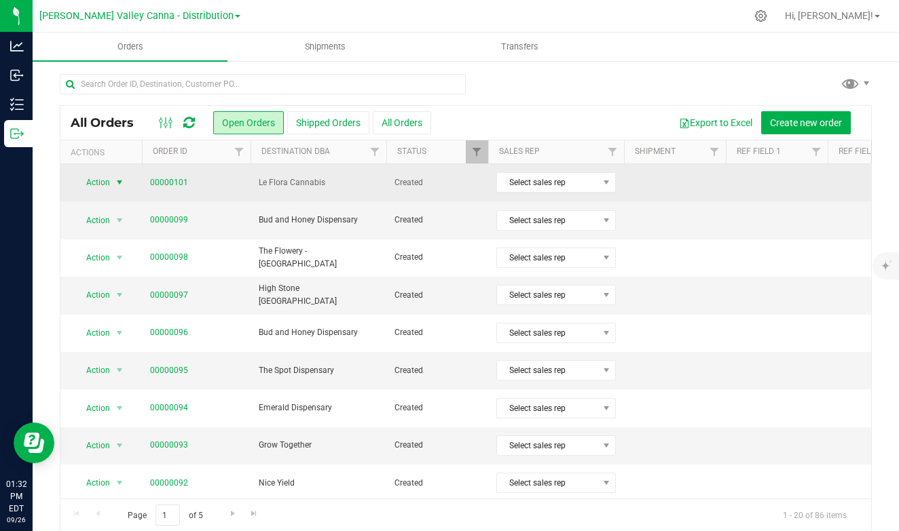
click at [117, 183] on span "select" at bounding box center [119, 182] width 11 height 11
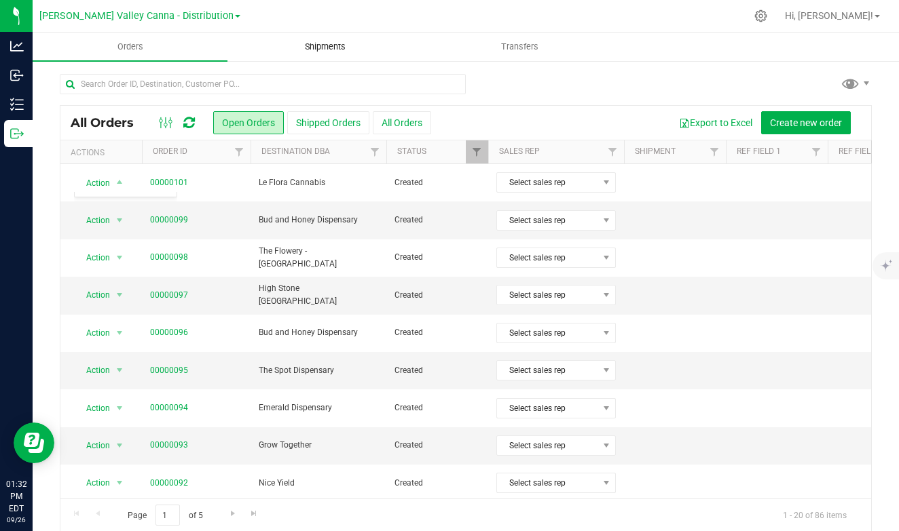
click at [317, 41] on span "Shipments" at bounding box center [324, 47] width 77 height 12
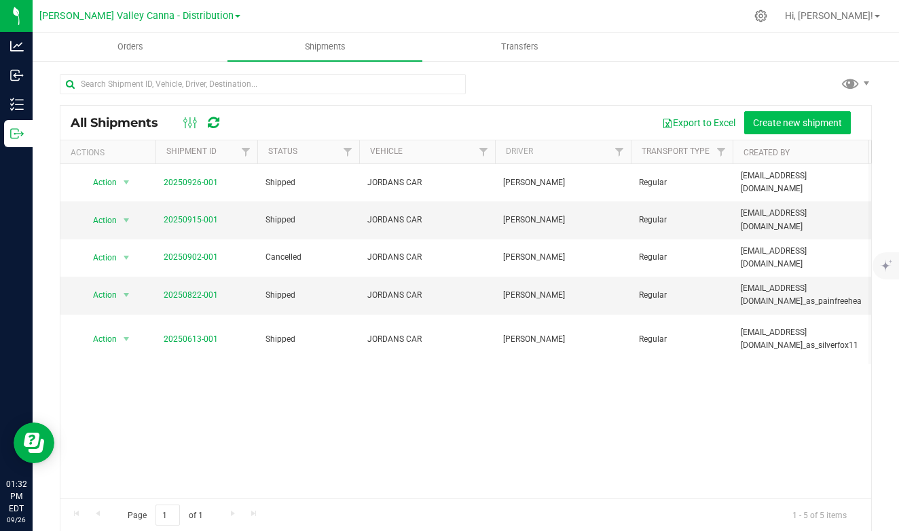
click at [776, 121] on span "Create new shipment" at bounding box center [797, 122] width 89 height 11
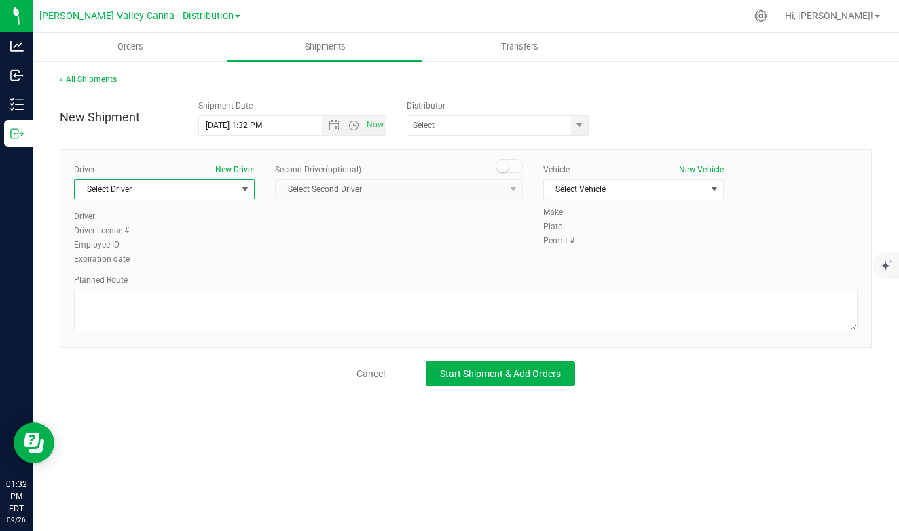
click at [240, 187] on span "select" at bounding box center [245, 189] width 11 height 11
click at [168, 240] on li "[PERSON_NAME]" at bounding box center [164, 246] width 179 height 20
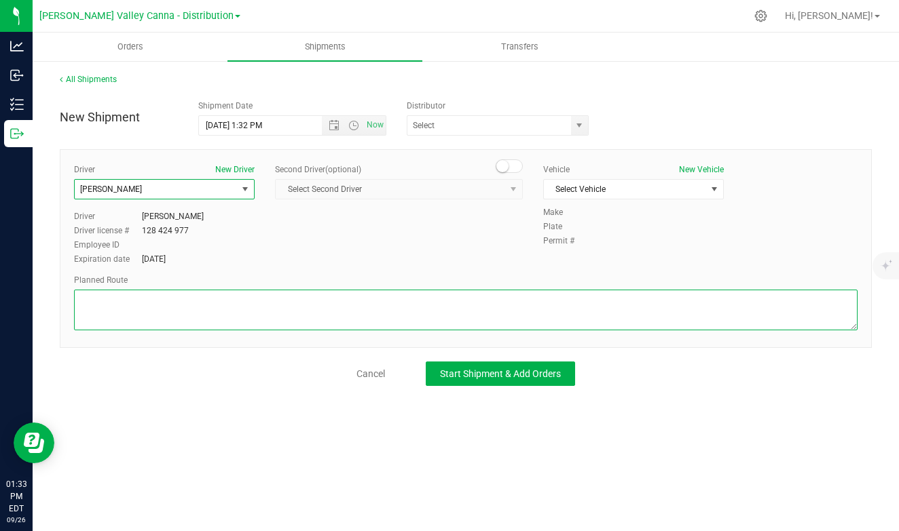
click at [305, 307] on textarea at bounding box center [465, 310] width 783 height 41
paste textarea "Google Maps from [STREET_ADDRESS] to [STREET_ADDRESS][PERSON_NAME][US_STATE]"
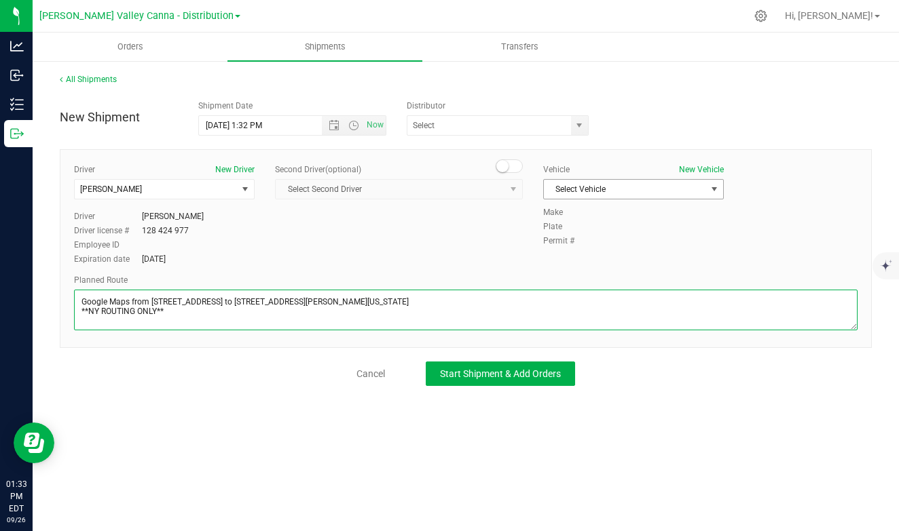
type textarea "Google Maps from [STREET_ADDRESS] to [STREET_ADDRESS][PERSON_NAME][US_STATE] **…"
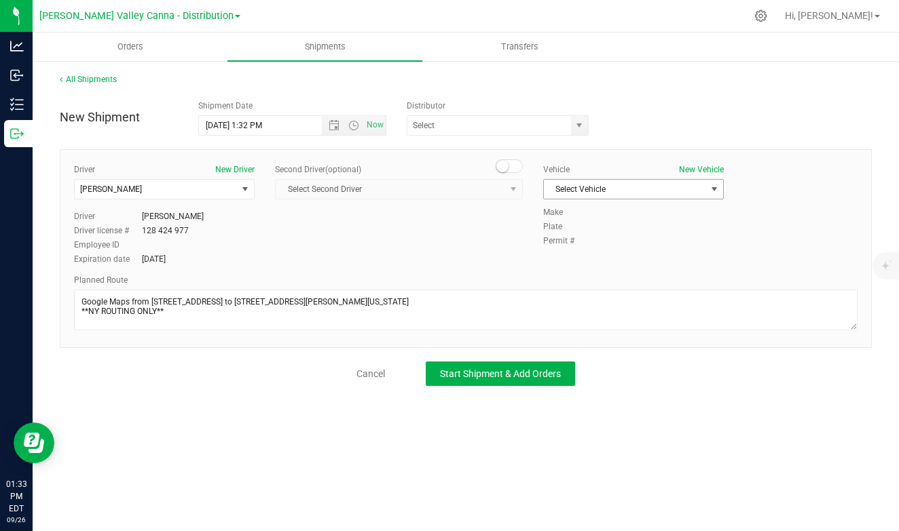
click at [713, 185] on span "select" at bounding box center [714, 189] width 11 height 11
click at [584, 210] on li "JORDANS CAR" at bounding box center [633, 212] width 179 height 20
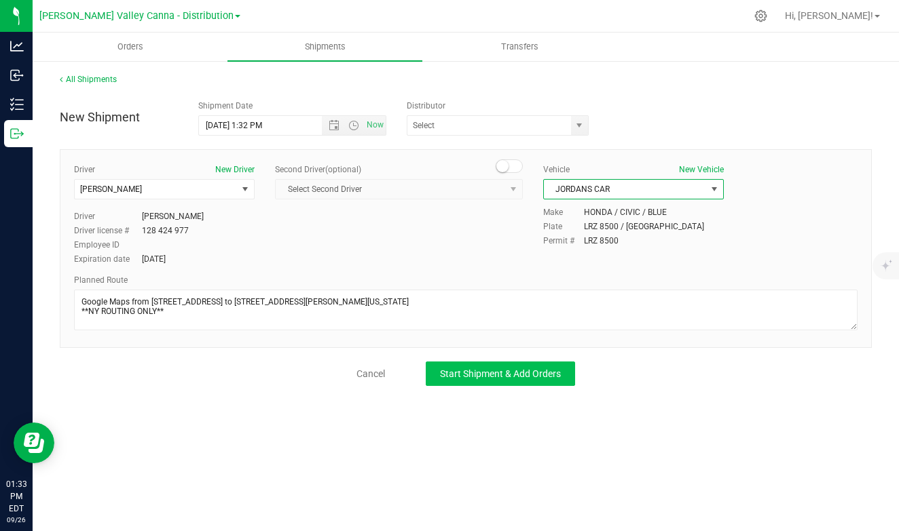
click at [464, 373] on span "Start Shipment & Add Orders" at bounding box center [500, 374] width 121 height 11
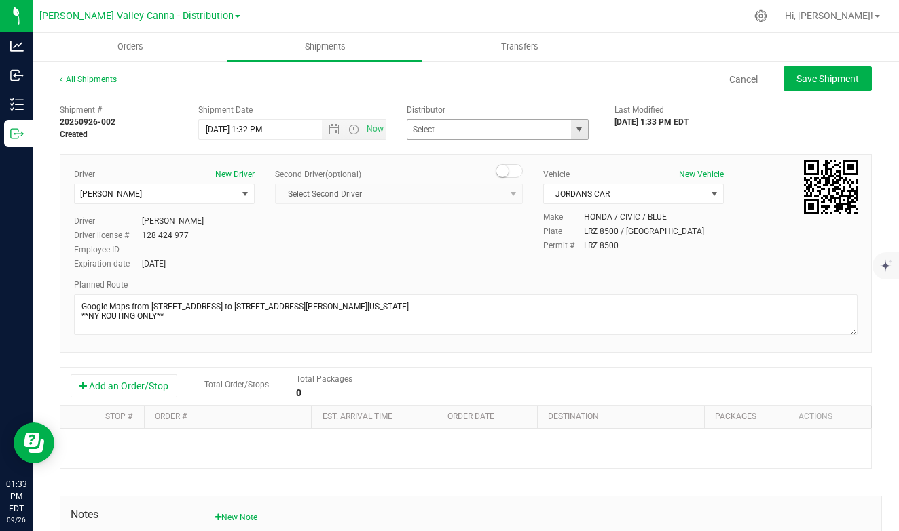
click at [578, 124] on span "select" at bounding box center [579, 129] width 17 height 19
click at [498, 147] on li "[PERSON_NAME] Valley Canna - Distribution" at bounding box center [497, 153] width 181 height 20
type input "[PERSON_NAME] Valley Canna - Distribution"
click at [142, 384] on button "Add an Order/Stop" at bounding box center [124, 386] width 107 height 23
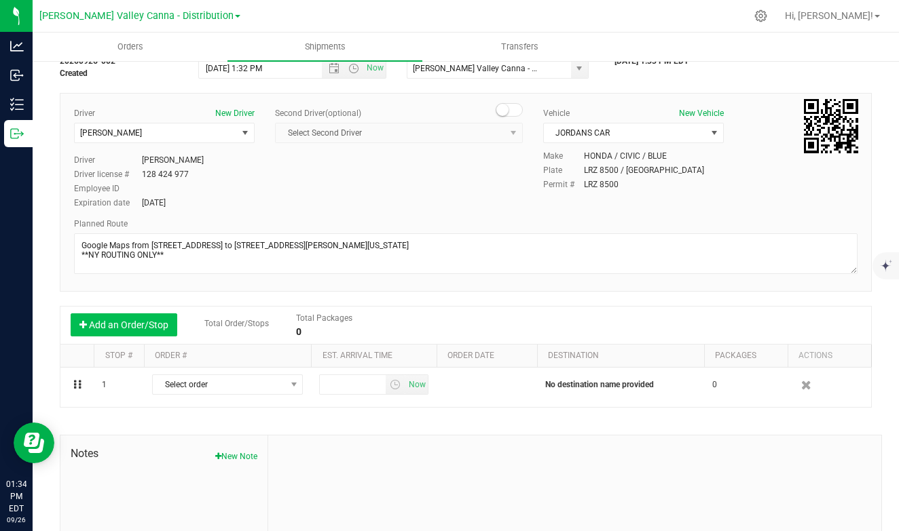
scroll to position [69, 0]
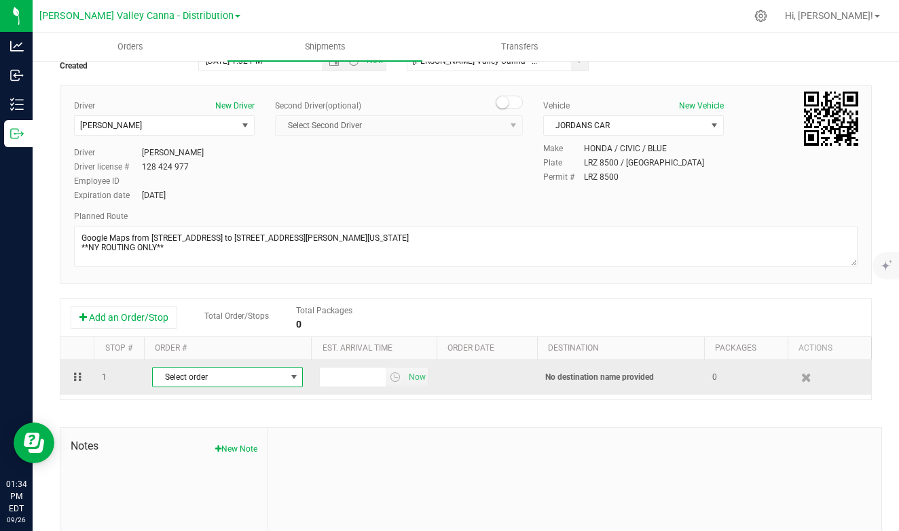
click at [293, 377] on span "select" at bounding box center [293, 377] width 11 height 11
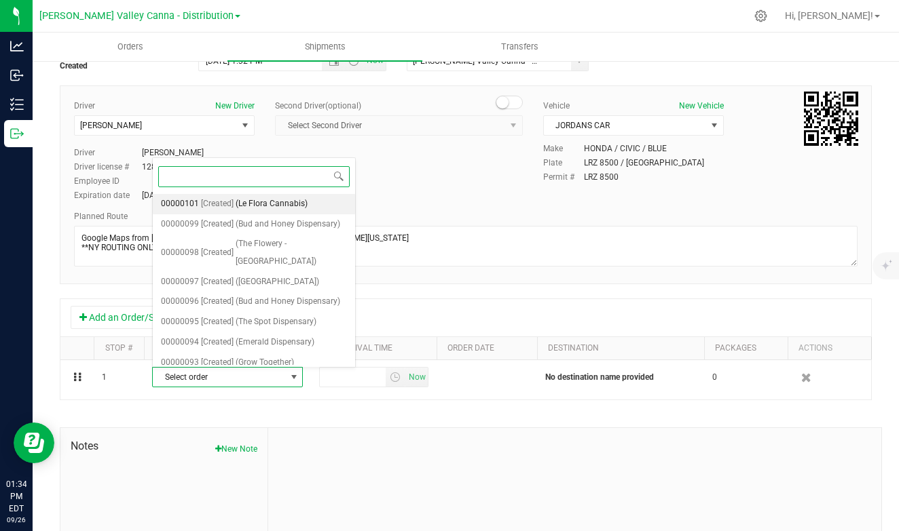
click at [224, 200] on span "[Created]" at bounding box center [217, 204] width 33 height 18
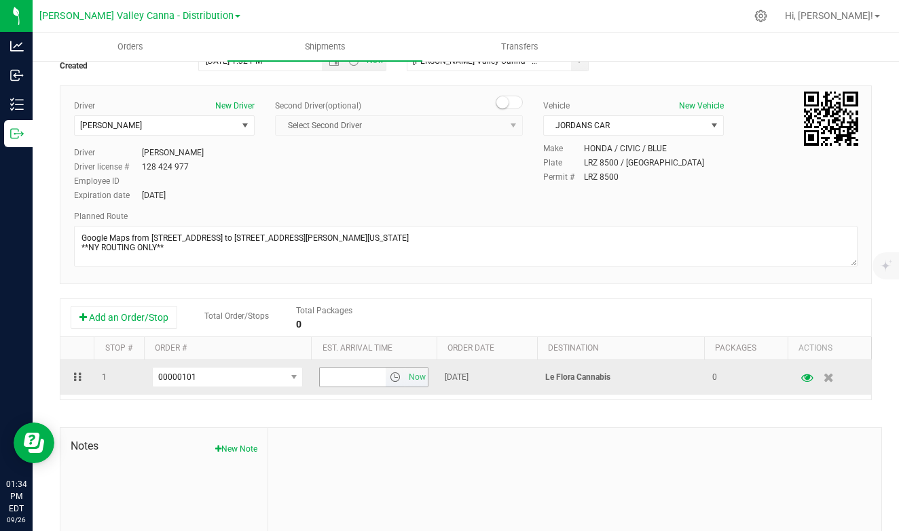
click at [394, 376] on span "select" at bounding box center [395, 377] width 11 height 11
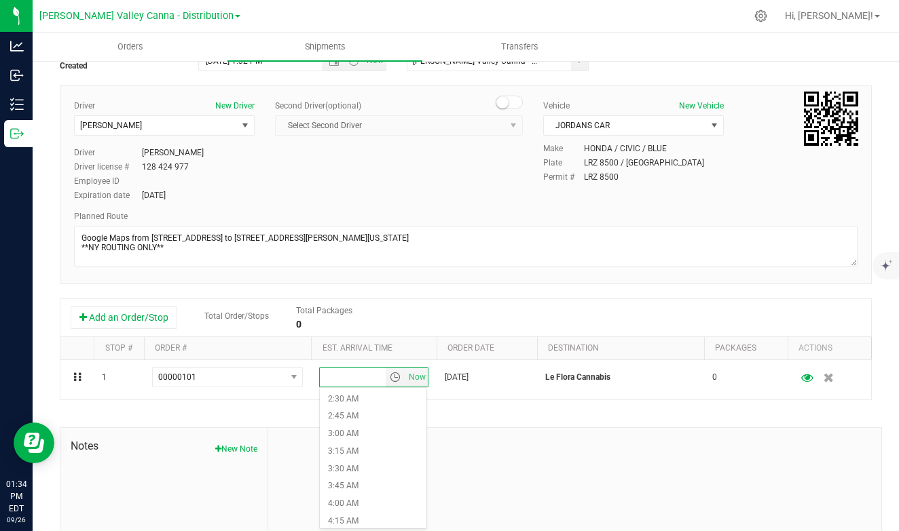
scroll to position [161, 0]
click at [343, 514] on li "4:00 AM" at bounding box center [373, 518] width 107 height 18
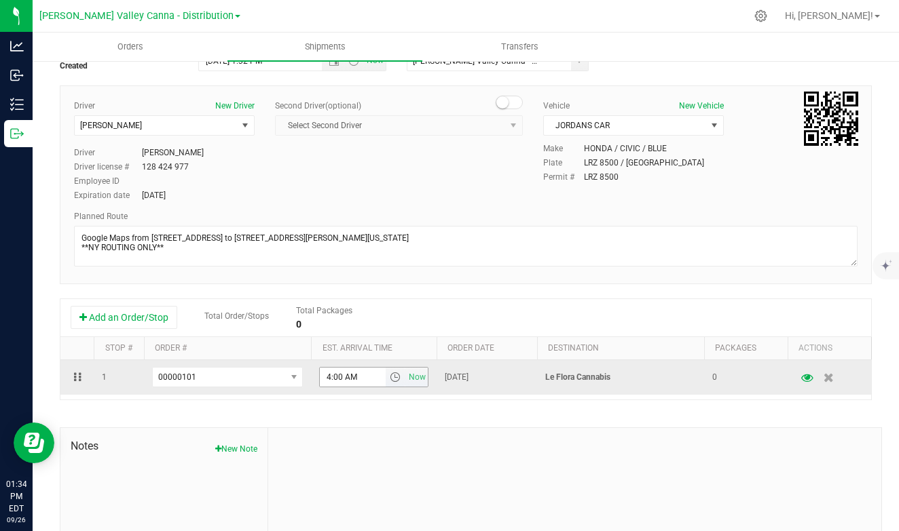
click at [398, 377] on span "select" at bounding box center [395, 377] width 11 height 11
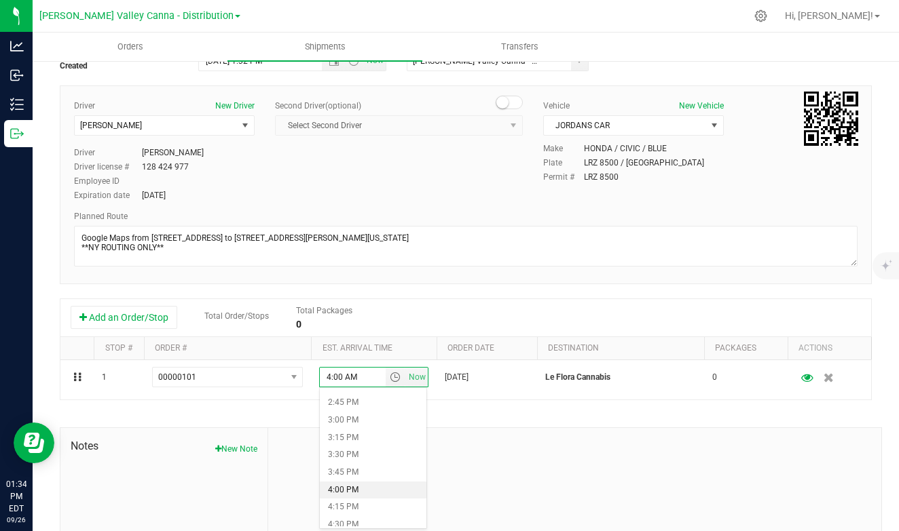
scroll to position [1038, 0]
click at [348, 478] on li "4:00 PM" at bounding box center [373, 479] width 107 height 18
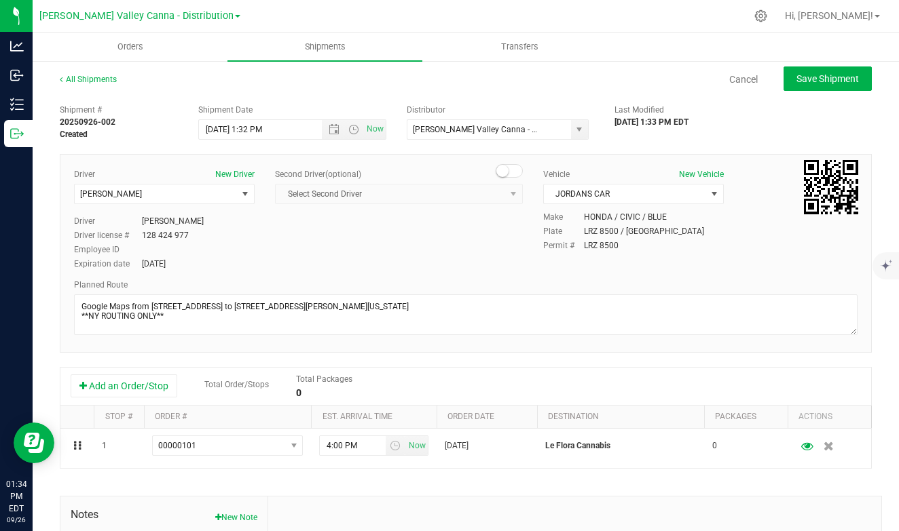
scroll to position [0, 0]
click at [837, 77] on span "Save Shipment" at bounding box center [827, 78] width 62 height 11
type input "[DATE] 5:32 PM"
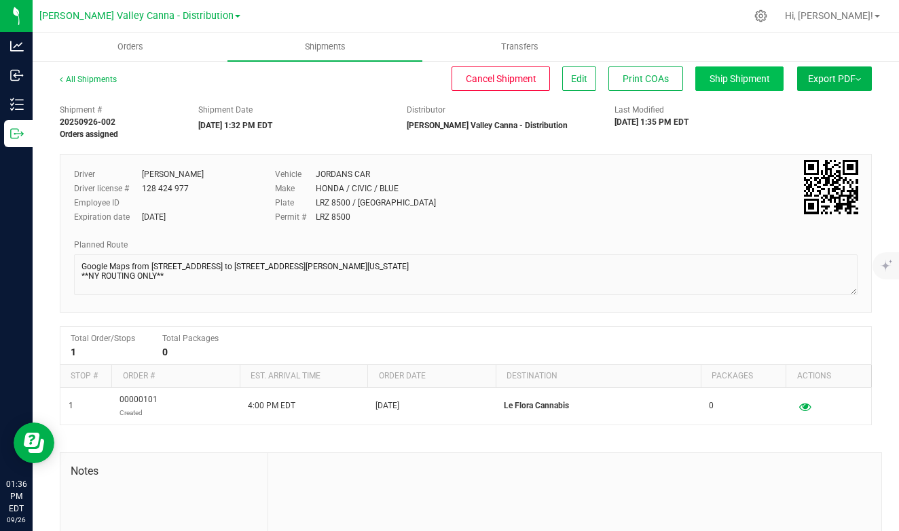
click at [745, 71] on button "Ship Shipment" at bounding box center [739, 79] width 88 height 24
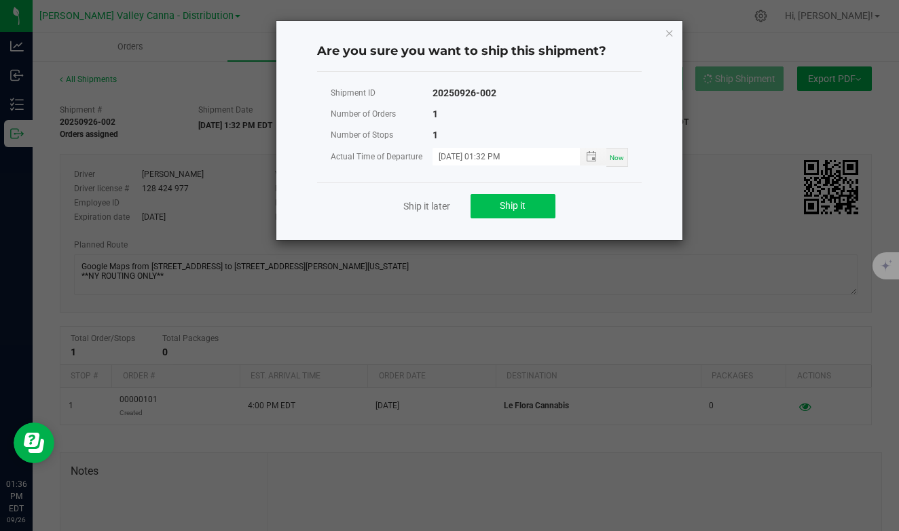
click at [525, 200] on span "Ship it" at bounding box center [513, 205] width 26 height 11
click at [578, 276] on ngb-modal-window "Are you sure you want to ship this shipment? Shipment ID 20250926-002 Number of…" at bounding box center [454, 265] width 909 height 531
click at [665, 33] on icon "Close" at bounding box center [669, 32] width 10 height 16
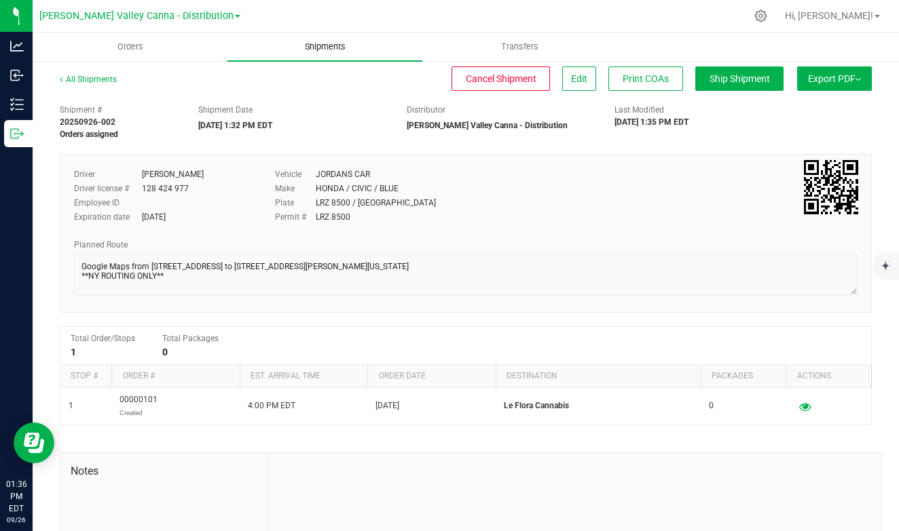
click at [333, 45] on span "Shipments" at bounding box center [324, 47] width 77 height 12
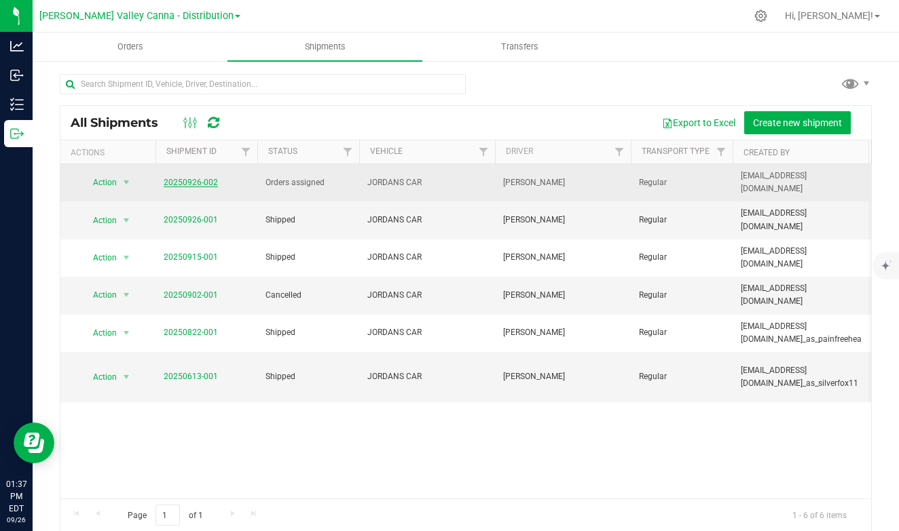
click at [193, 181] on link "20250926-002" at bounding box center [191, 183] width 54 height 10
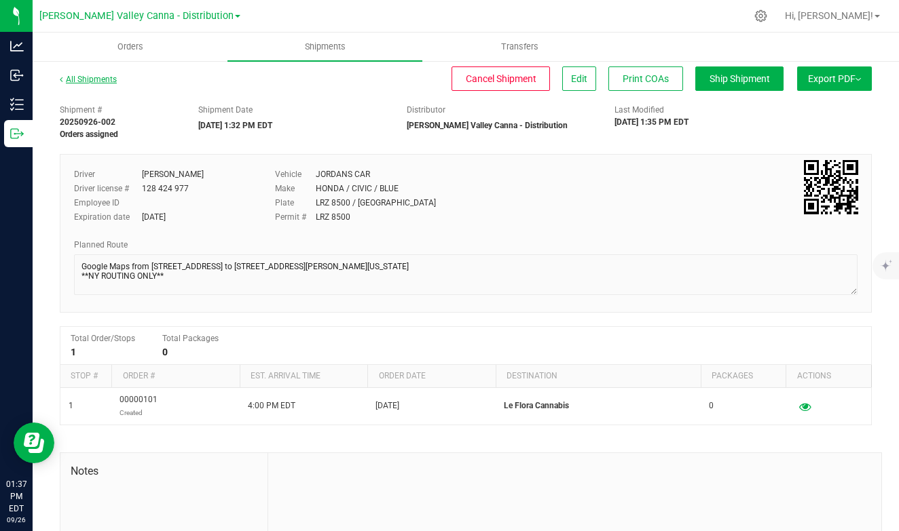
click at [95, 77] on link "All Shipments" at bounding box center [88, 80] width 57 height 10
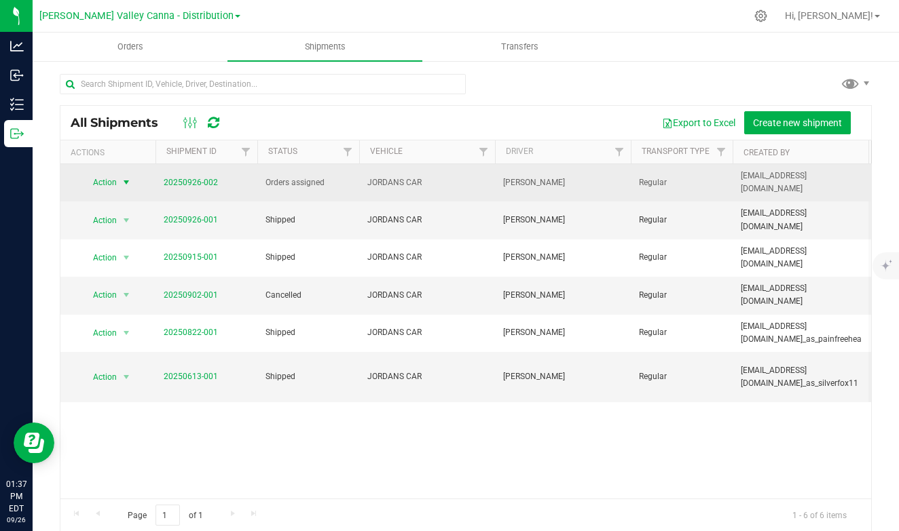
click at [124, 180] on span "select" at bounding box center [126, 182] width 11 height 11
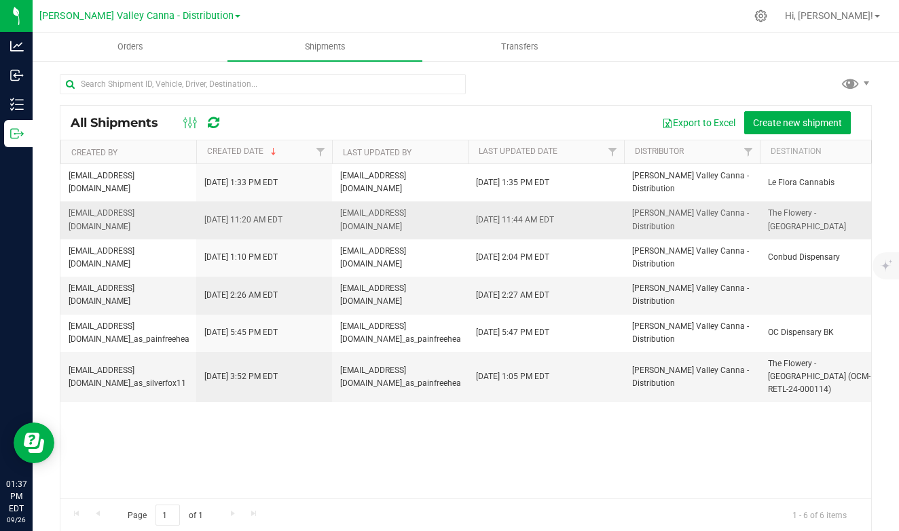
scroll to position [0, 648]
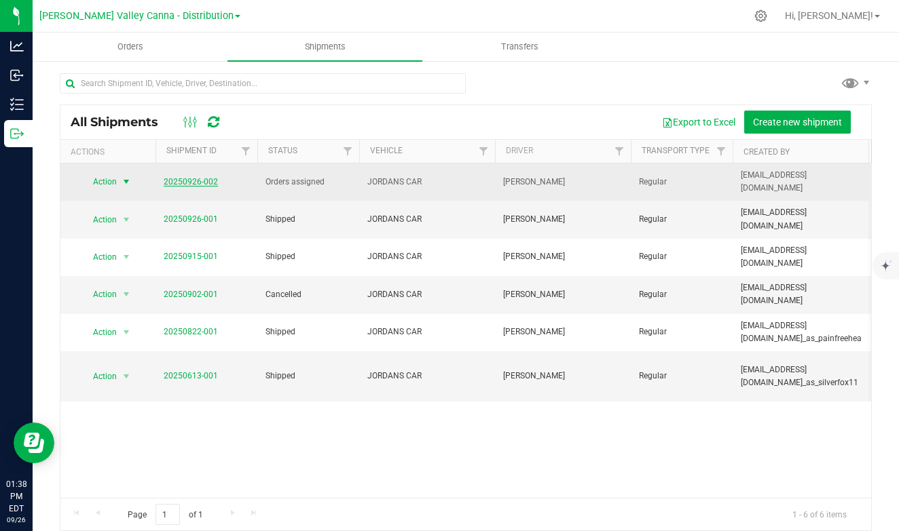
click at [193, 183] on link "20250926-002" at bounding box center [191, 182] width 54 height 10
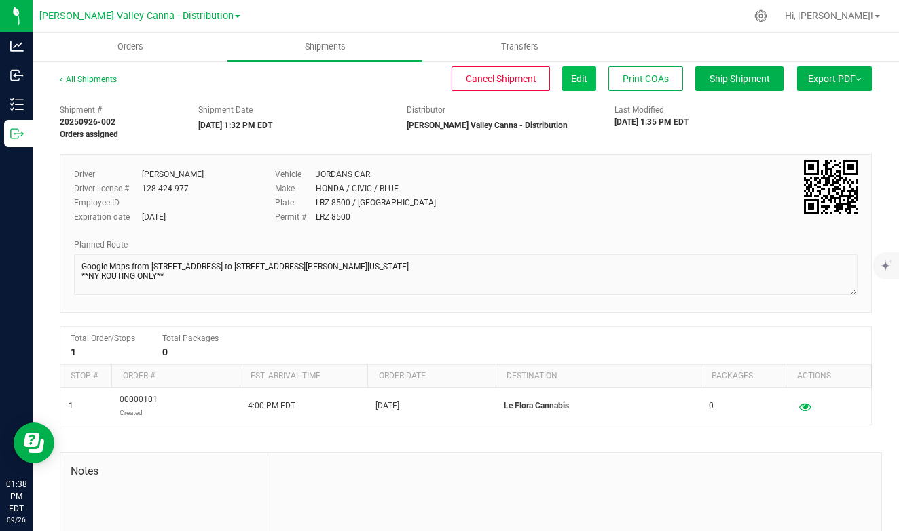
click at [584, 75] on span "Edit" at bounding box center [579, 78] width 16 height 11
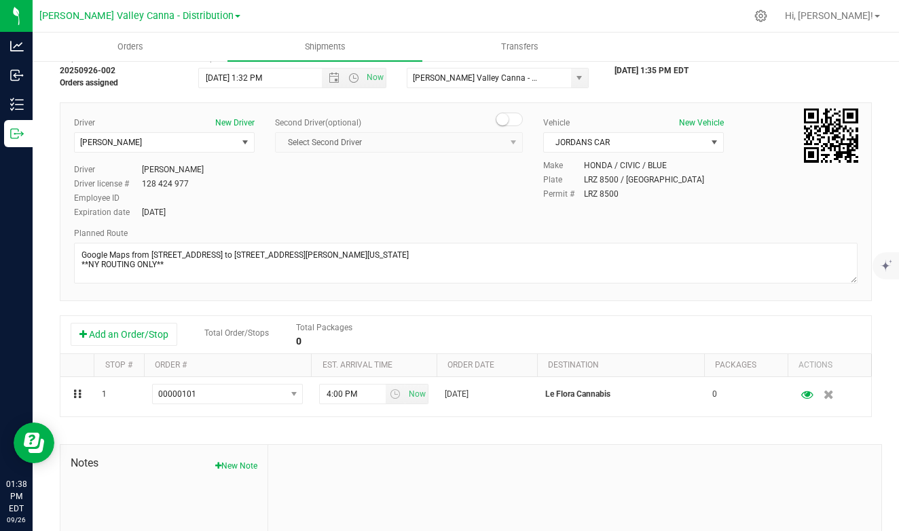
scroll to position [54, 0]
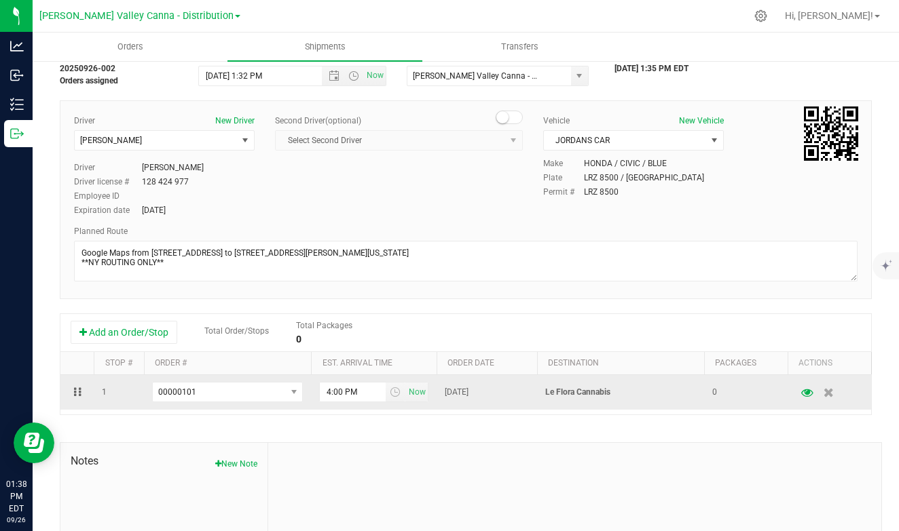
click at [717, 392] on td "0" at bounding box center [745, 392] width 83 height 35
click at [808, 390] on icon "button" at bounding box center [806, 393] width 13 height 10
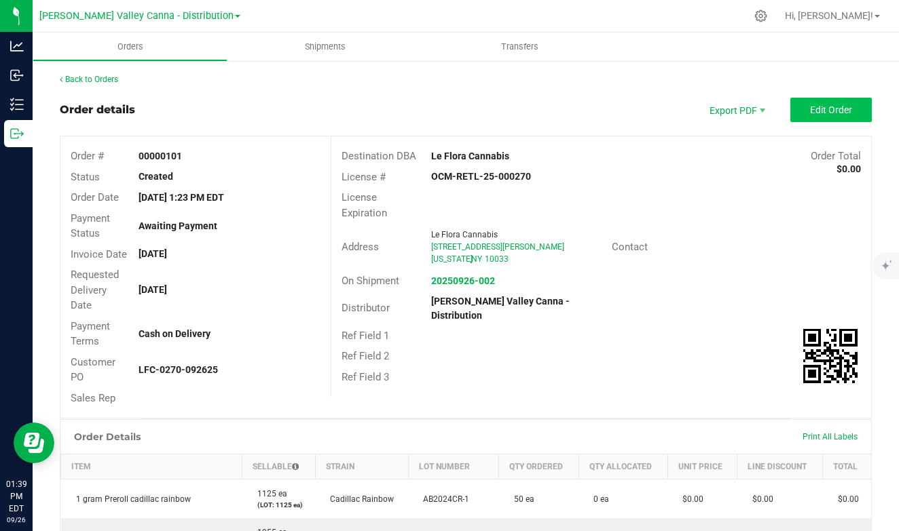
click at [794, 108] on button "Edit Order" at bounding box center [830, 110] width 81 height 24
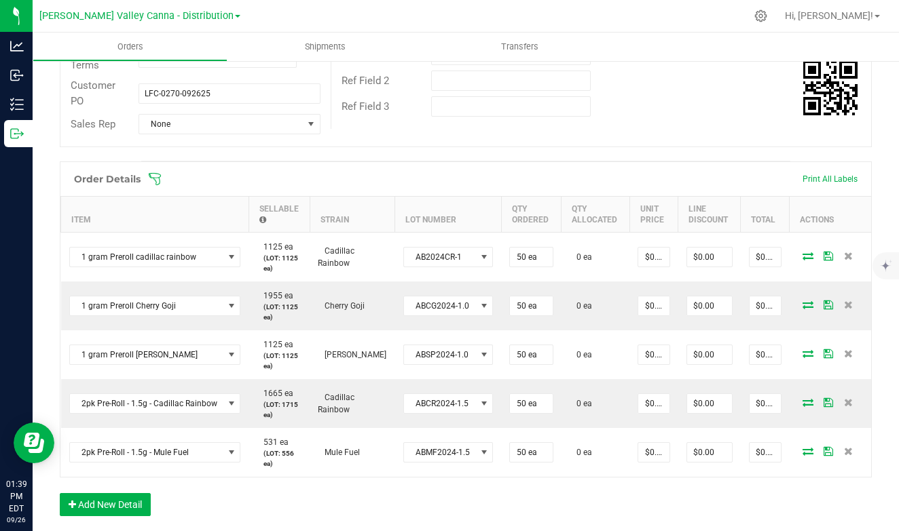
scroll to position [347, 0]
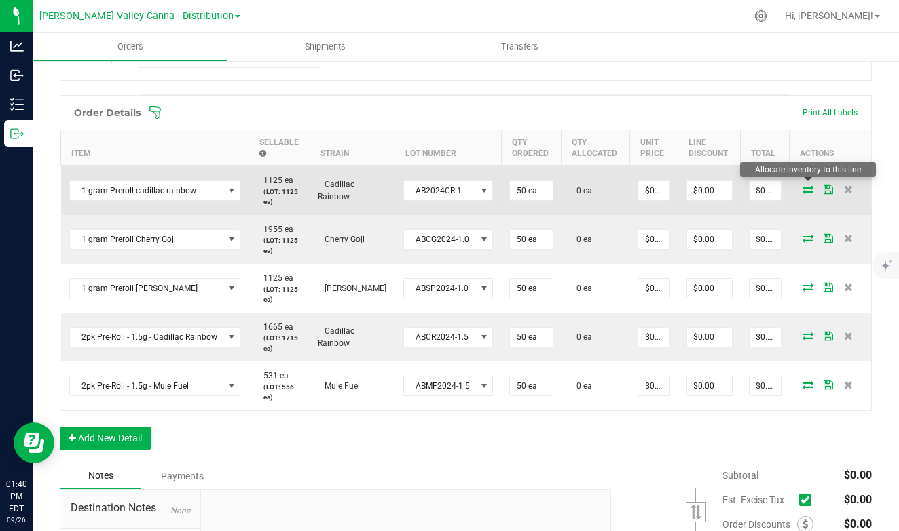
click at [805, 187] on icon at bounding box center [807, 189] width 11 height 8
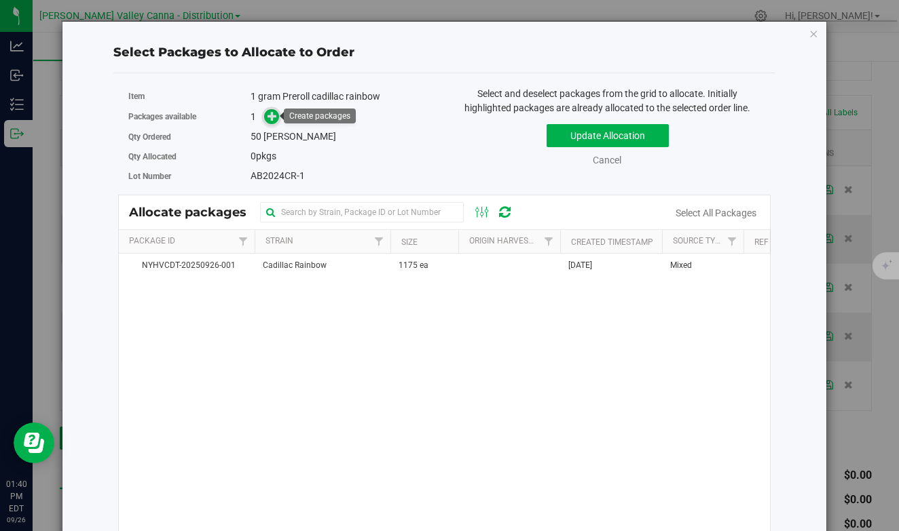
click at [272, 117] on icon at bounding box center [272, 116] width 10 height 10
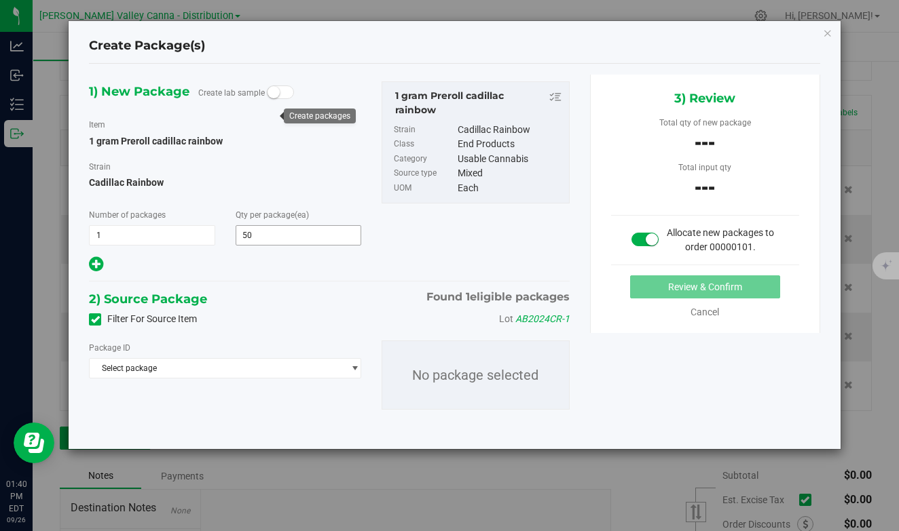
click at [262, 236] on span "50 50" at bounding box center [299, 235] width 126 height 20
click at [262, 236] on input "50" at bounding box center [298, 235] width 124 height 19
type input "2"
type input "5"
type input "25"
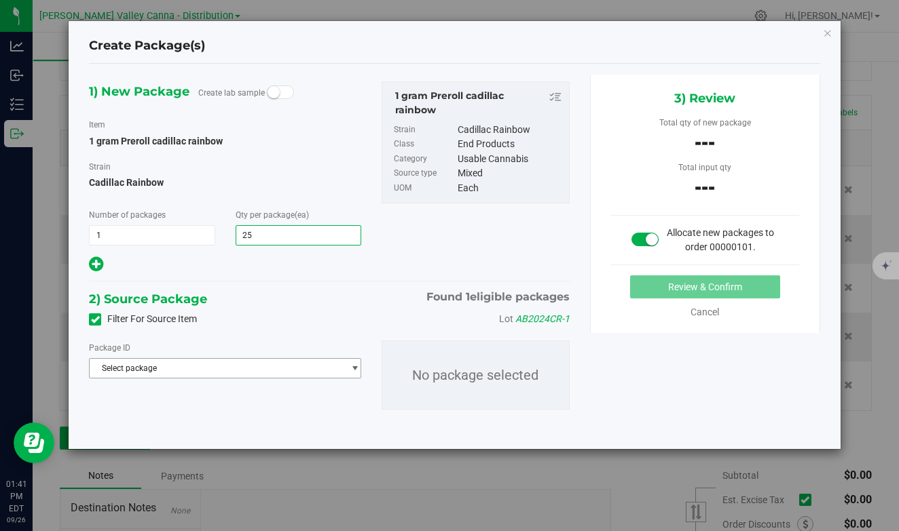
type input "25"
click at [318, 371] on span "Select package" at bounding box center [216, 368] width 253 height 19
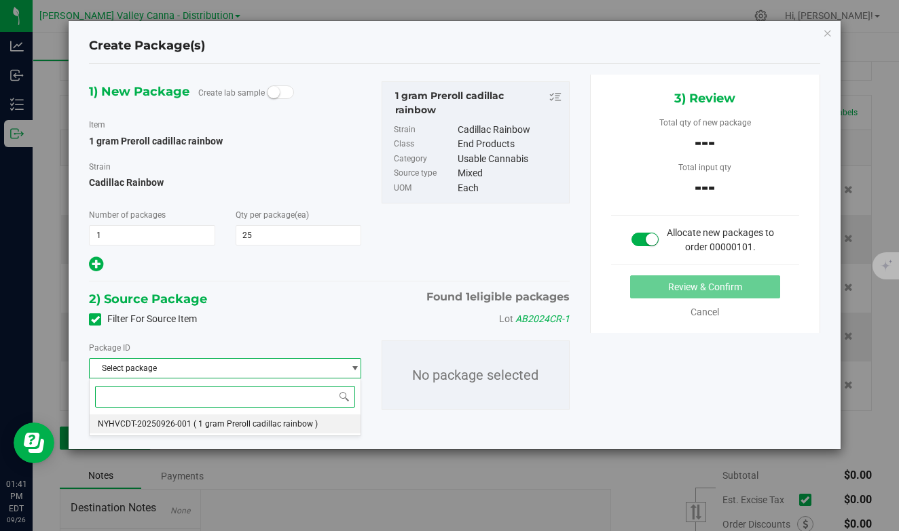
click at [274, 426] on span "( 1 gram Preroll cadillac rainbow )" at bounding box center [255, 424] width 124 height 10
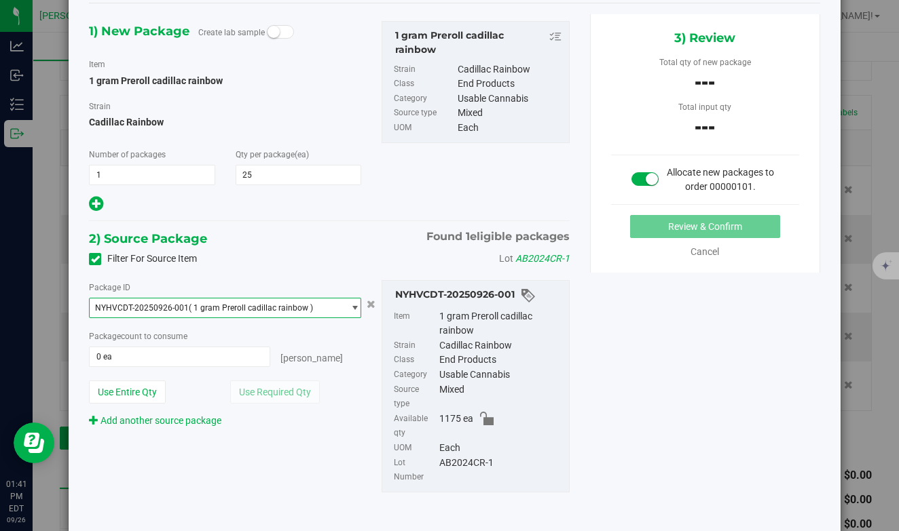
scroll to position [72, 0]
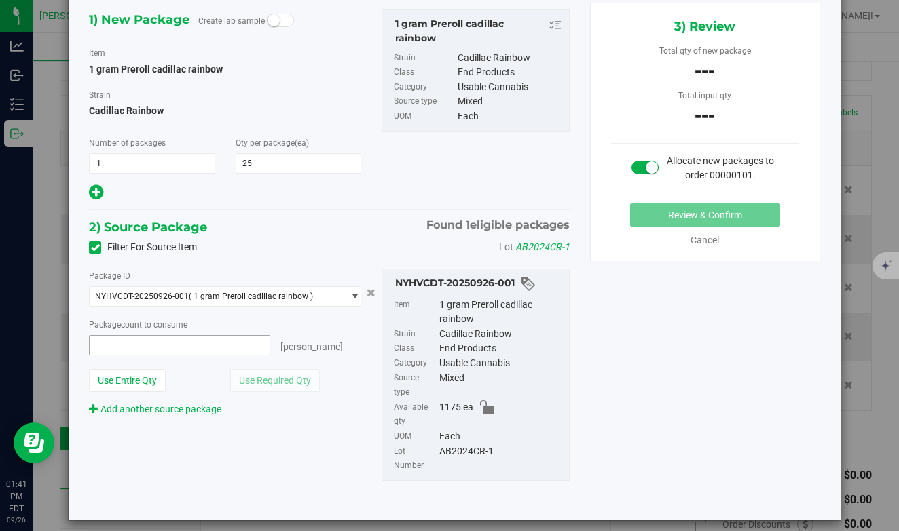
click at [98, 346] on span at bounding box center [179, 345] width 181 height 20
click at [98, 346] on input "text" at bounding box center [180, 345] width 180 height 19
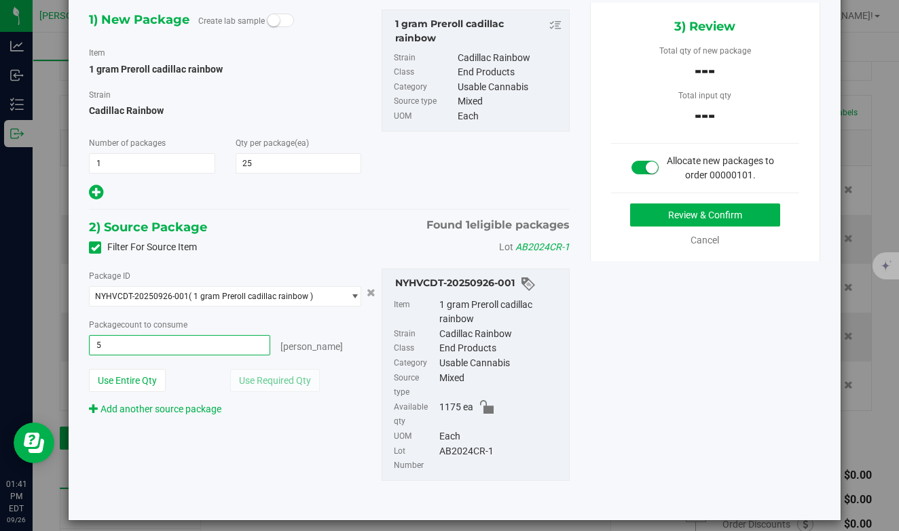
type input "50"
type input "50 ea"
click at [253, 433] on div "Package ID NYHVCDT-20250926-001 ( 1 gram Preroll cadillac rainbow ) NYHVCDT-202…" at bounding box center [329, 375] width 500 height 234
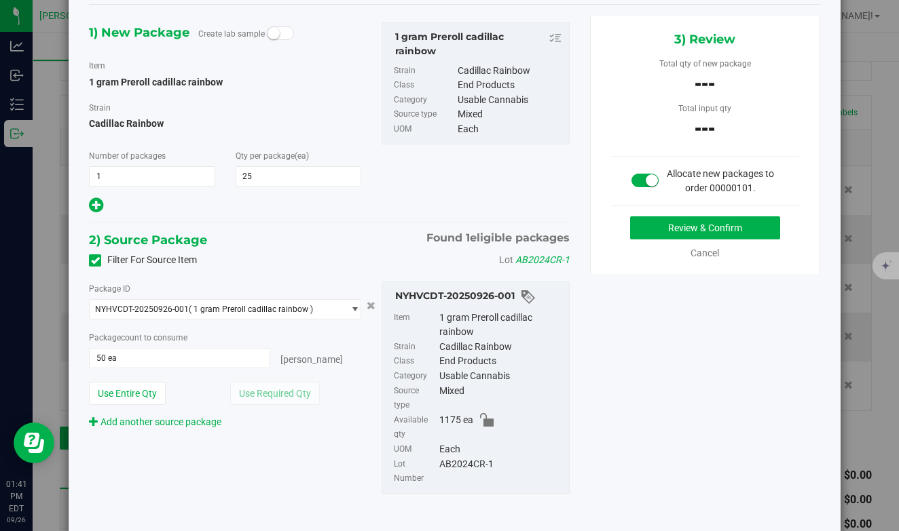
scroll to position [53, 0]
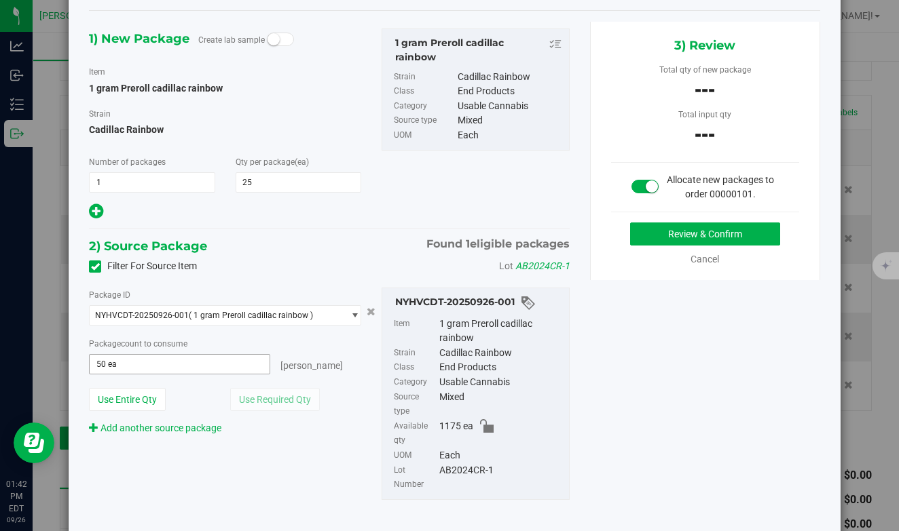
click at [106, 363] on span "50 ea 50" at bounding box center [179, 364] width 181 height 20
type input "5"
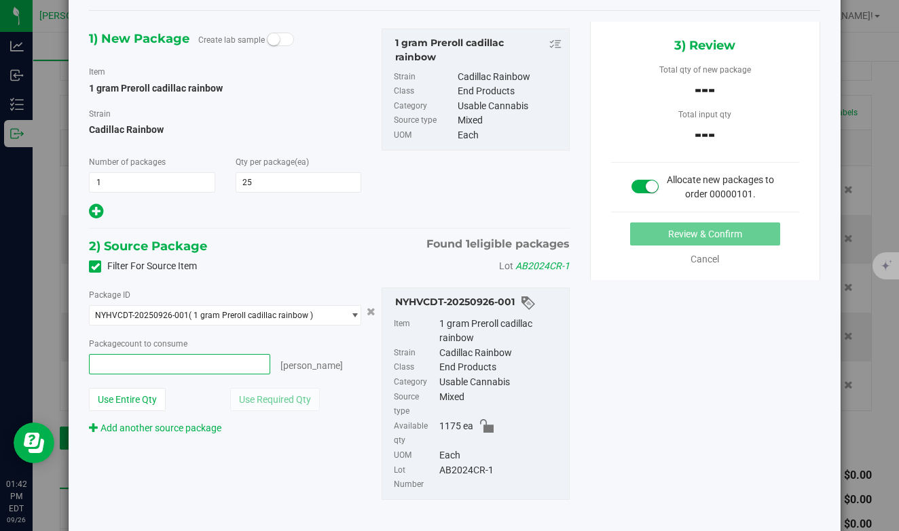
type input "2"
type input "2 ea"
click at [289, 446] on div "Package ID NYHVCDT-20250926-001 ( 1 gram Preroll cadillac rainbow ) NYHVCDT-202…" at bounding box center [329, 394] width 500 height 234
click at [127, 364] on span "2 ea 2" at bounding box center [179, 364] width 181 height 20
type input "50"
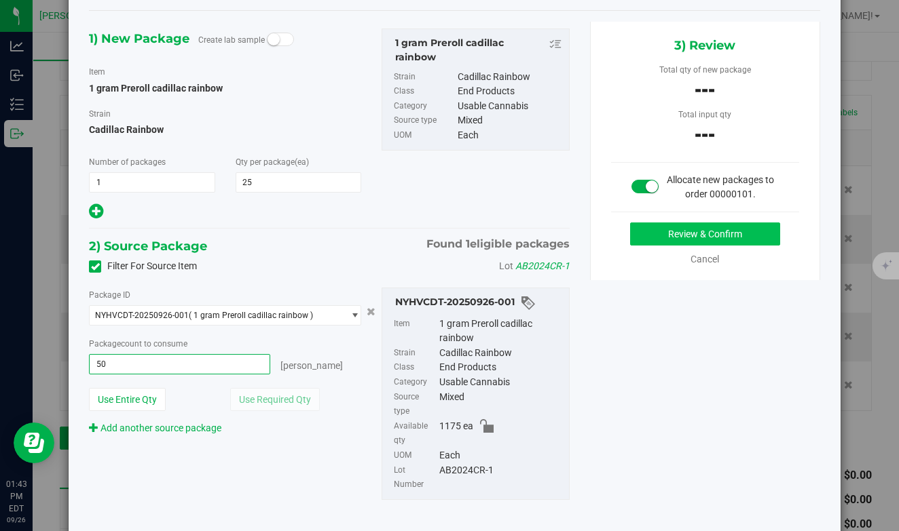
type input "50 ea"
click at [671, 239] on button "Review & Confirm" at bounding box center [705, 234] width 150 height 23
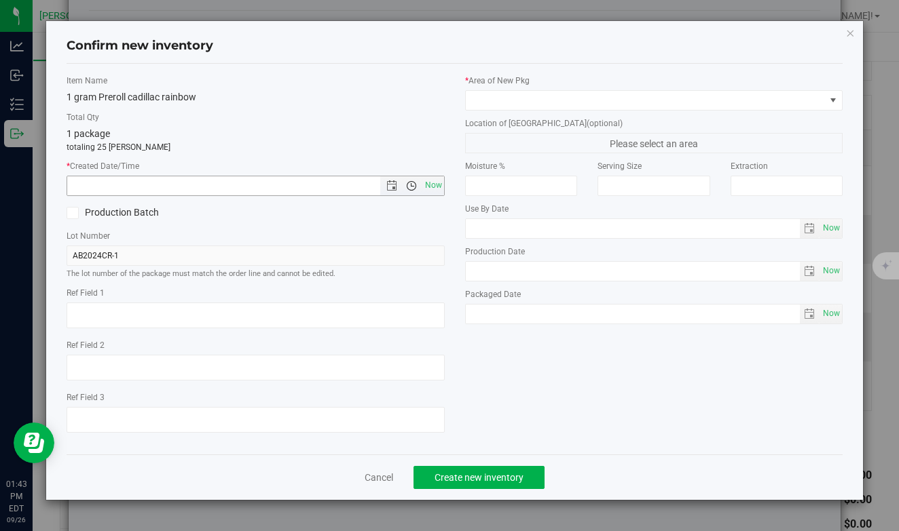
click at [410, 187] on span "Open the time view" at bounding box center [411, 186] width 11 height 11
click at [413, 124] on div "Total Qty 1 package totaling 25 [PERSON_NAME]" at bounding box center [256, 132] width 378 height 42
click at [602, 402] on div "Item Name 1 gram Preroll cadillac rainbow Total Qty 1 package totaling 25 [PERS…" at bounding box center [454, 259] width 796 height 369
click at [430, 185] on span "Now" at bounding box center [432, 186] width 23 height 20
type input "[DATE] 1:43 PM"
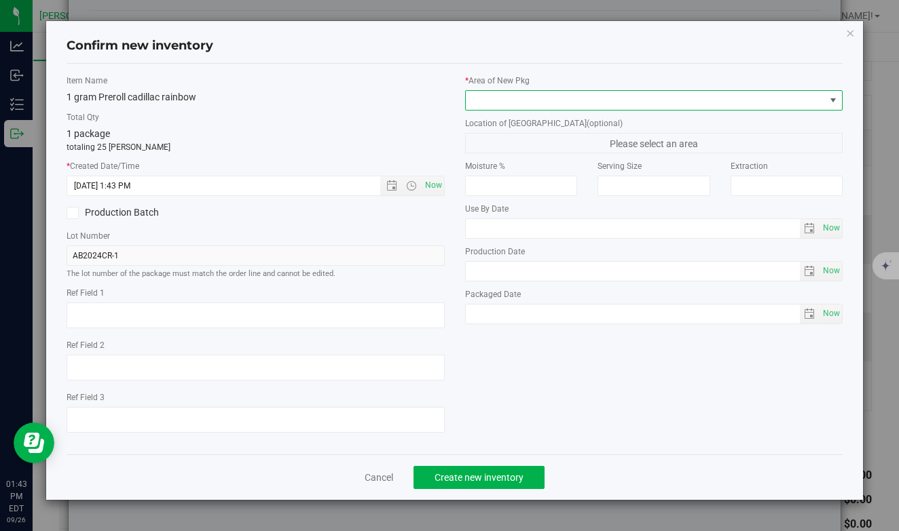
click at [830, 99] on span at bounding box center [832, 100] width 11 height 11
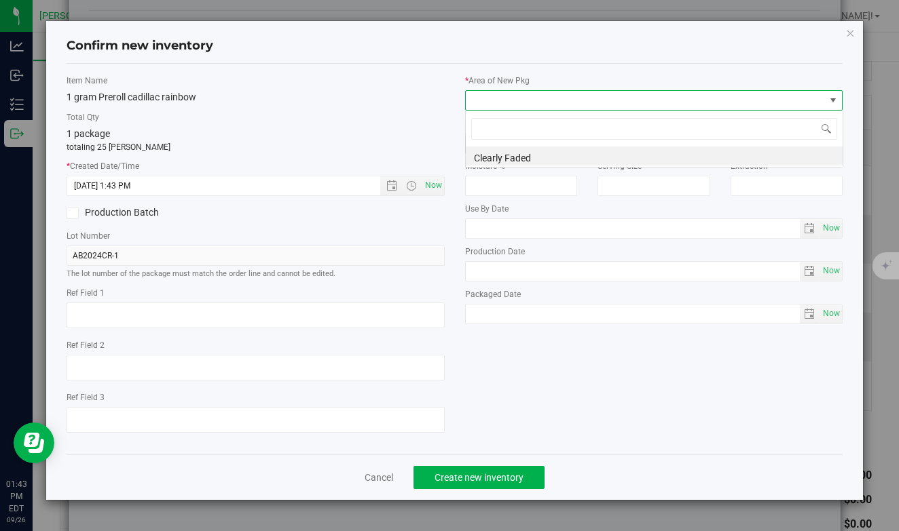
scroll to position [20, 377]
click at [658, 155] on li "Clearly Faded" at bounding box center [654, 156] width 377 height 19
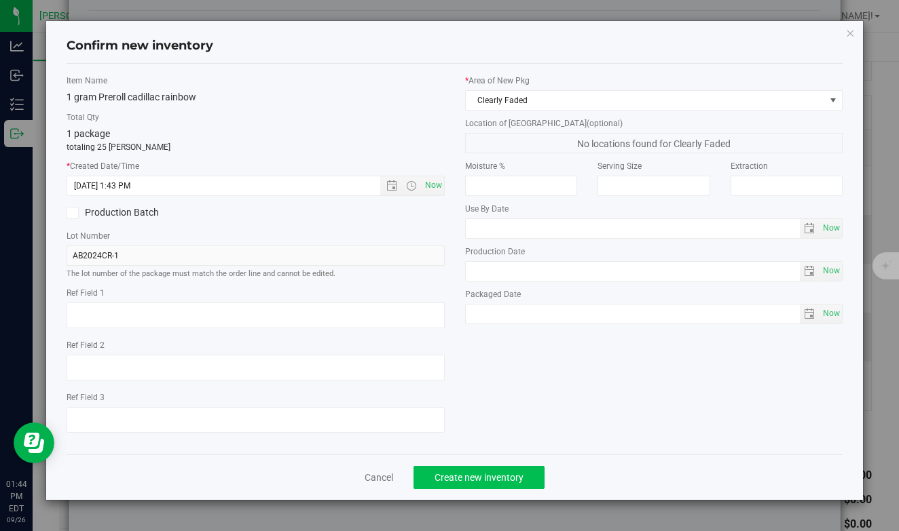
click at [527, 470] on button "Create new inventory" at bounding box center [478, 477] width 131 height 23
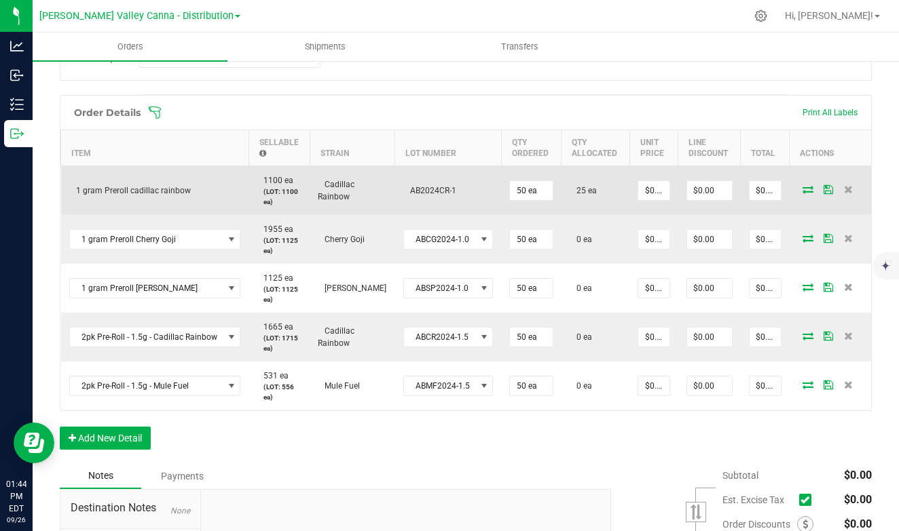
click at [808, 186] on icon at bounding box center [807, 189] width 11 height 8
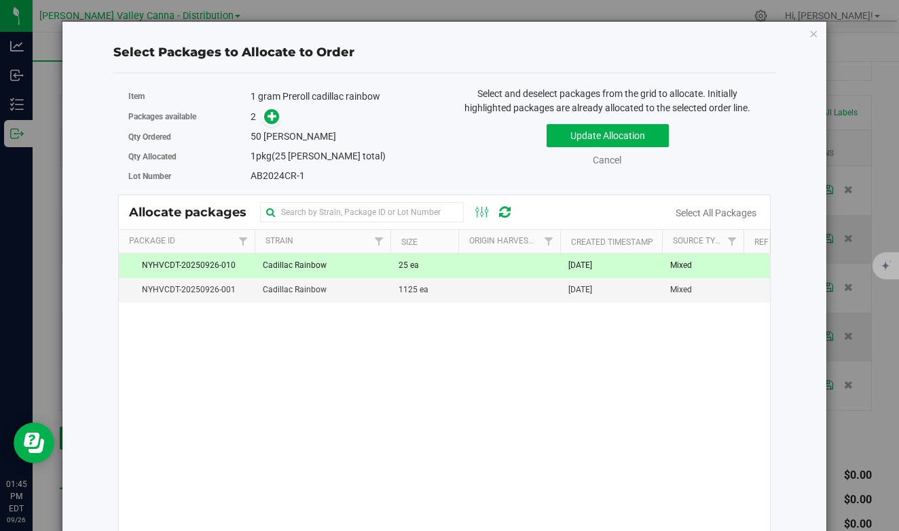
click at [352, 328] on div "NYHVCDT-20250926-010 Cadillac Rainbow 25 ea [DATE] Mixed AB2024CR-1 Clearly Fad…" at bounding box center [444, 423] width 651 height 339
click at [352, 325] on div "NYHVCDT-20250926-010 Cadillac Rainbow 25 ea [DATE] Mixed AB2024CR-1 Clearly Fad…" at bounding box center [444, 423] width 651 height 339
click at [356, 322] on div "NYHVCDT-20250926-010 Cadillac Rainbow 25 ea [DATE] Mixed AB2024CR-1 Clearly Fad…" at bounding box center [444, 423] width 651 height 339
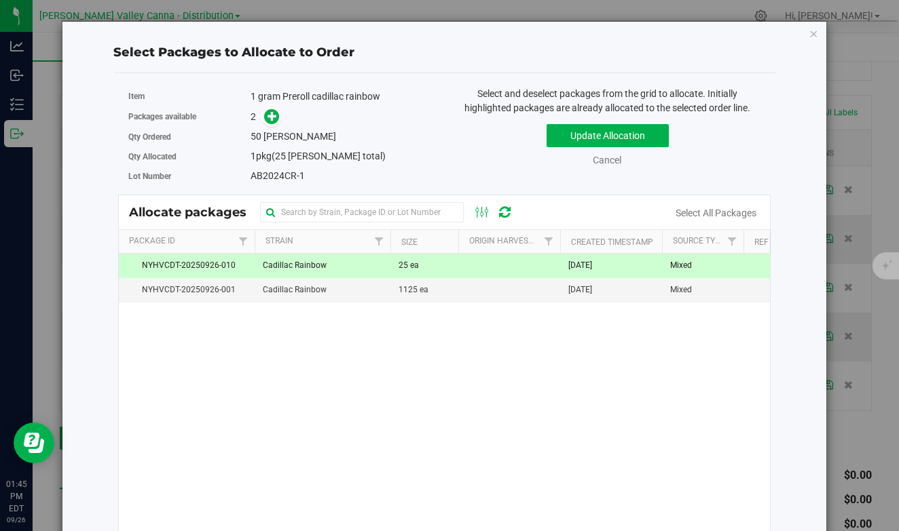
click at [356, 322] on div "NYHVCDT-20250926-010 Cadillac Rainbow 25 ea [DATE] Mixed AB2024CR-1 Clearly Fad…" at bounding box center [444, 423] width 651 height 339
click at [350, 375] on div "NYHVCDT-20250926-010 Cadillac Rainbow 25 ea [DATE] Mixed AB2024CR-1 Clearly Fad…" at bounding box center [444, 423] width 651 height 339
click at [344, 294] on td "Cadillac Rainbow" at bounding box center [323, 290] width 136 height 24
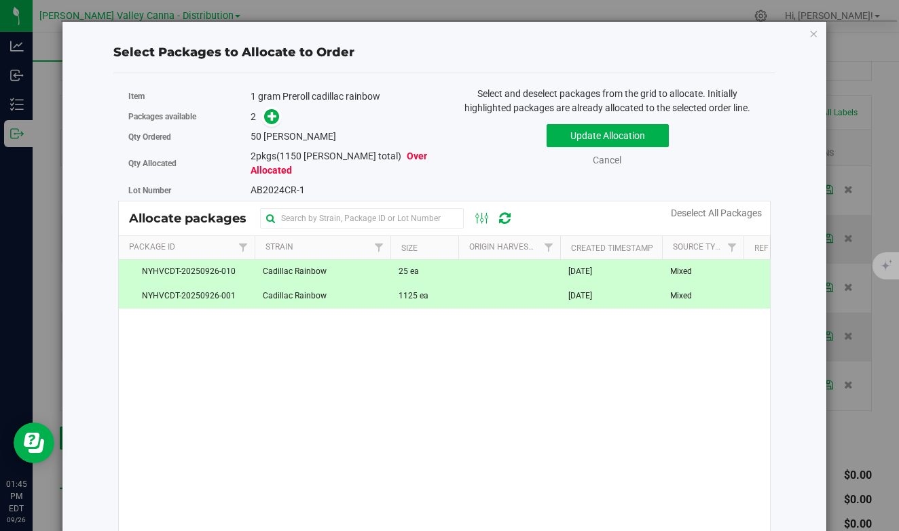
click at [494, 263] on td at bounding box center [509, 272] width 102 height 24
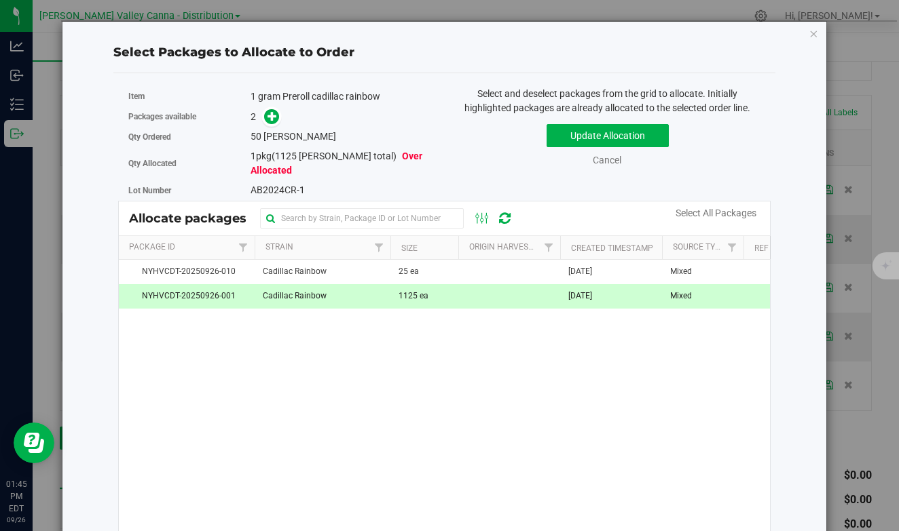
click at [478, 288] on td at bounding box center [509, 296] width 102 height 24
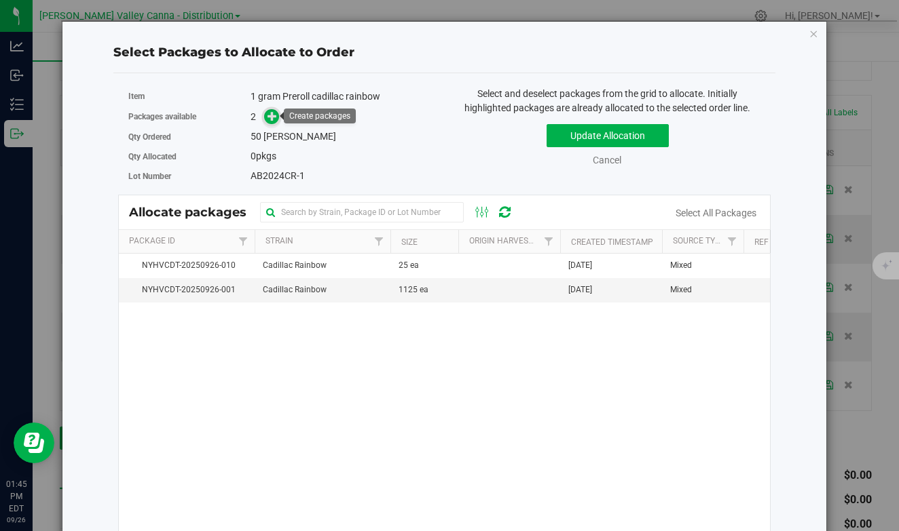
click at [271, 113] on icon at bounding box center [272, 116] width 10 height 10
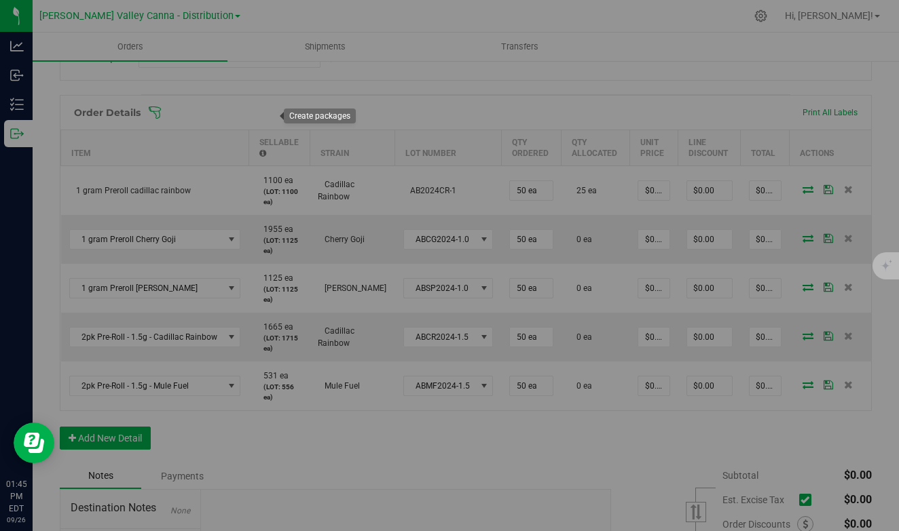
type input "1"
type input "50"
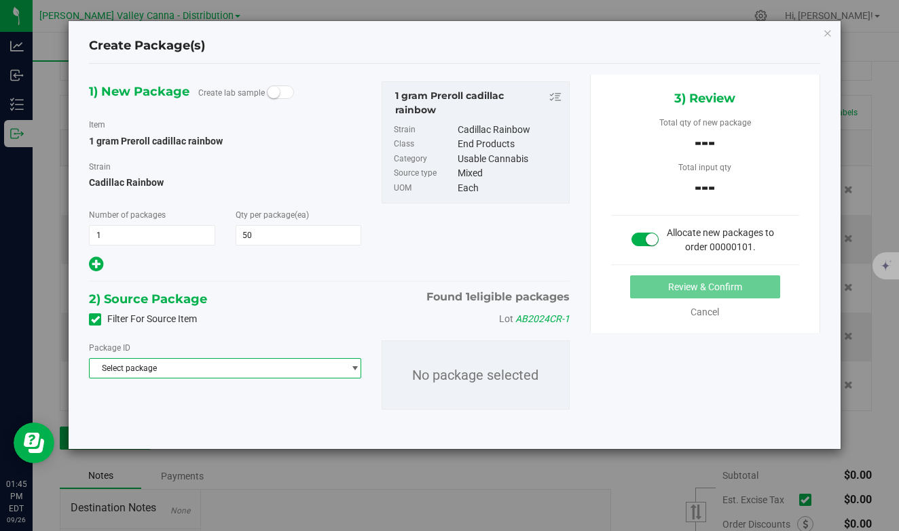
click at [354, 367] on span "select" at bounding box center [355, 368] width 10 height 11
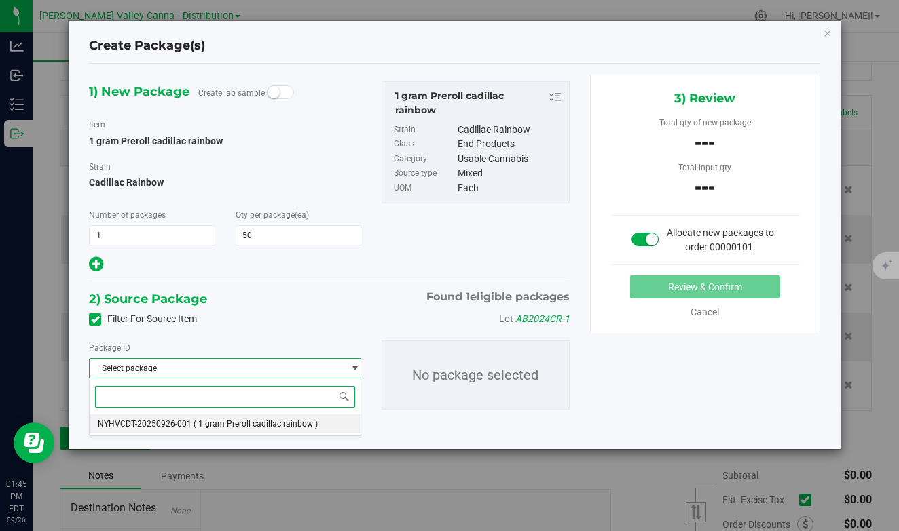
click at [296, 423] on span "( 1 gram Preroll cadillac rainbow )" at bounding box center [255, 424] width 124 height 10
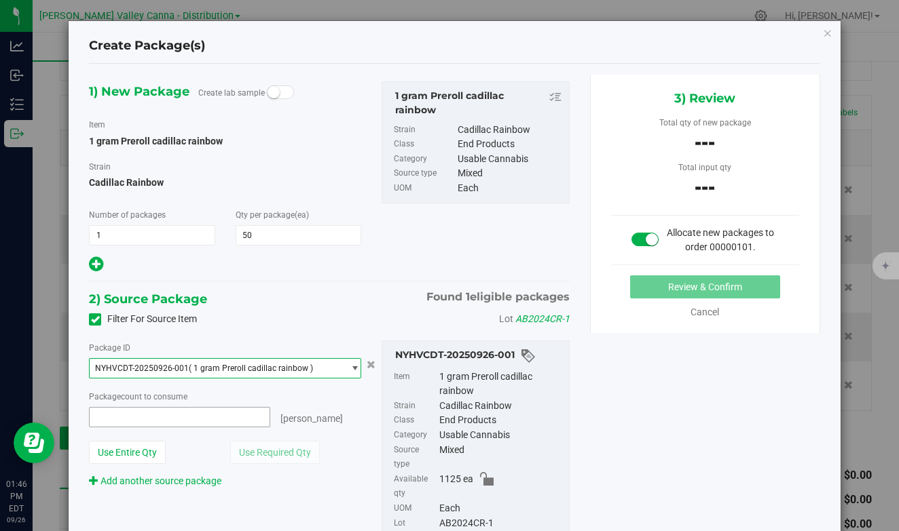
click at [99, 417] on span at bounding box center [179, 417] width 181 height 20
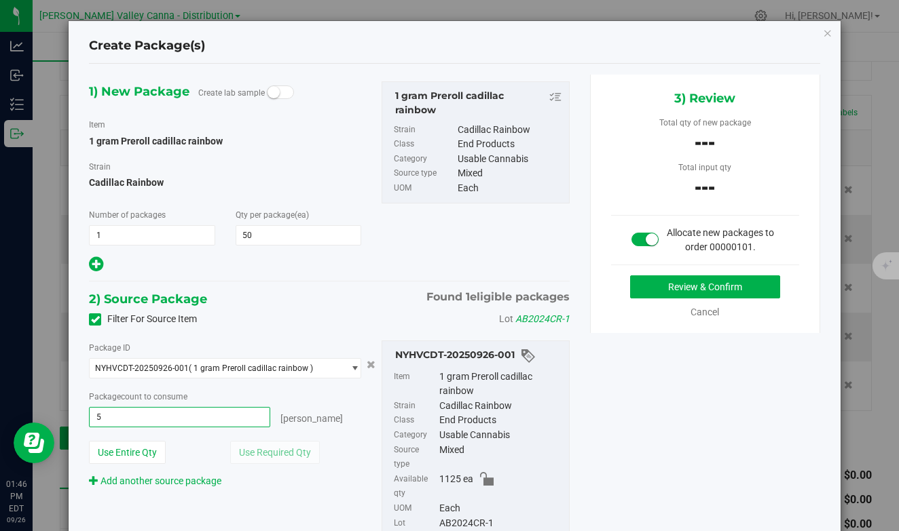
type input "50"
type input "50 ea"
click at [296, 483] on div "Add another source package" at bounding box center [224, 481] width 271 height 14
click at [709, 282] on button "Review & Confirm" at bounding box center [705, 287] width 150 height 23
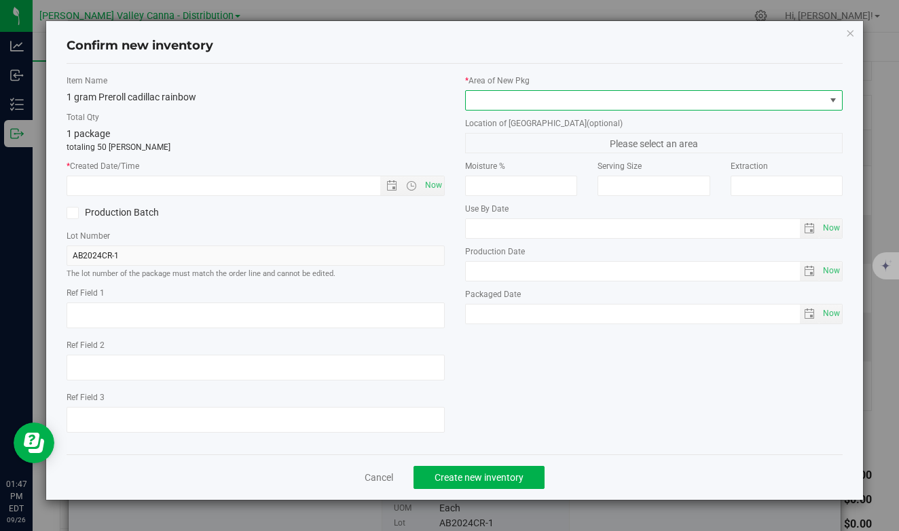
click at [757, 97] on span at bounding box center [646, 100] width 360 height 19
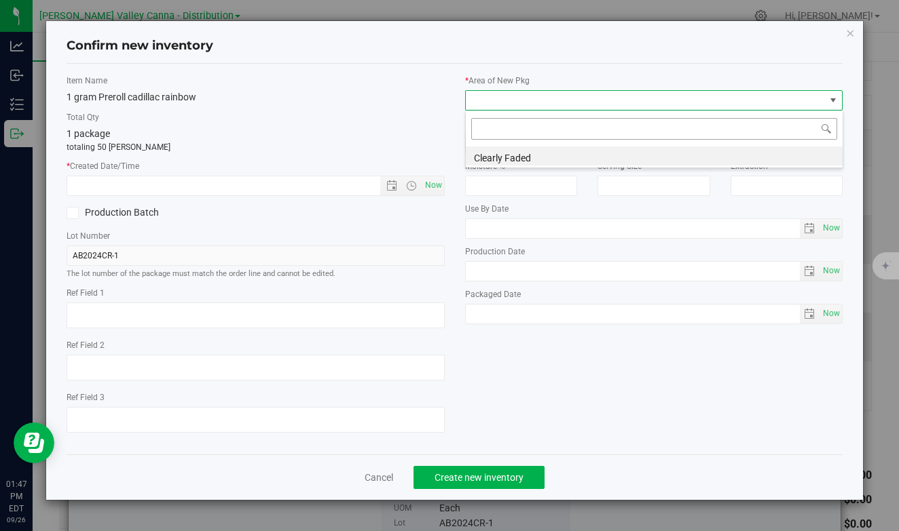
scroll to position [20, 377]
click at [633, 154] on li "Clearly Faded" at bounding box center [654, 156] width 377 height 19
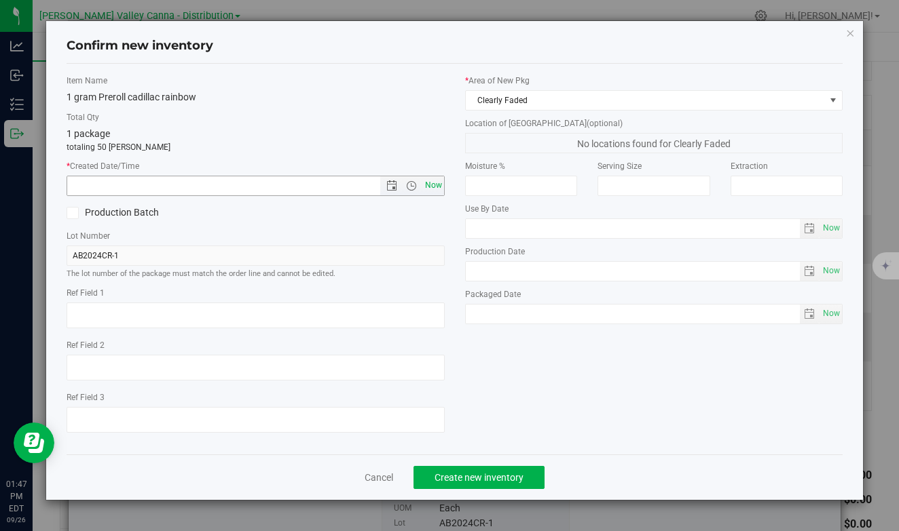
click at [431, 182] on span "Now" at bounding box center [432, 186] width 23 height 20
type input "[DATE] 1:47 PM"
click at [507, 483] on button "Create new inventory" at bounding box center [478, 477] width 131 height 23
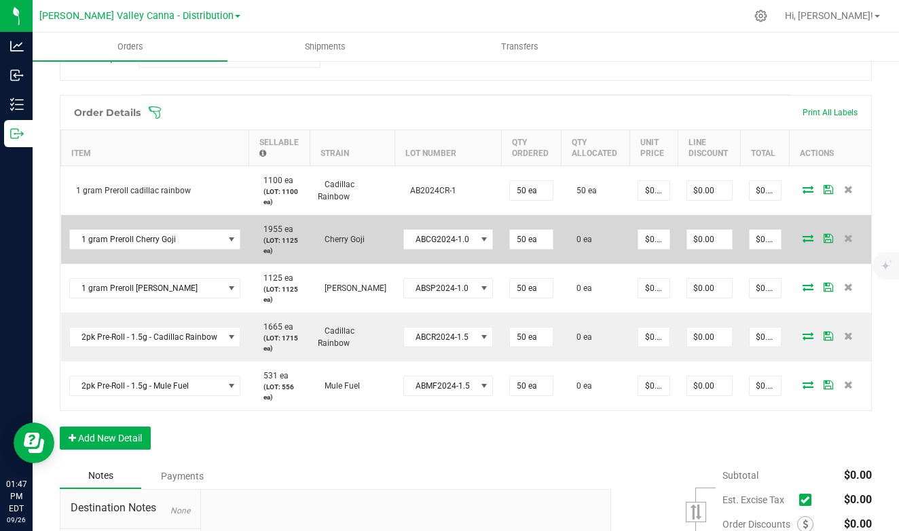
click at [804, 234] on icon at bounding box center [807, 238] width 11 height 8
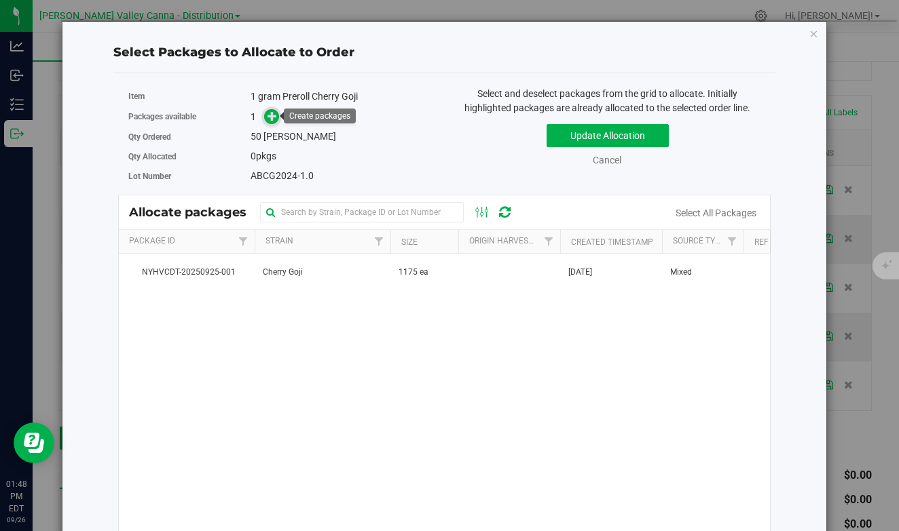
click at [271, 117] on icon at bounding box center [272, 116] width 10 height 10
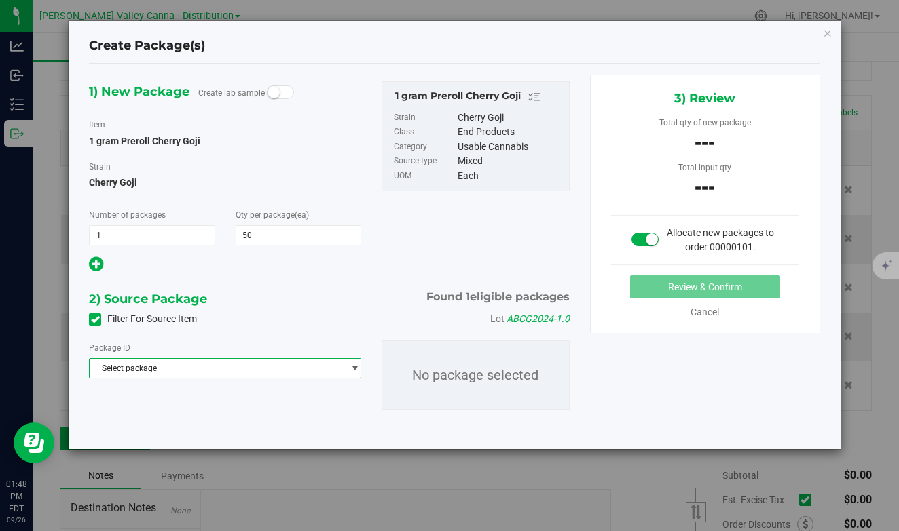
click at [278, 369] on span "Select package" at bounding box center [216, 368] width 253 height 19
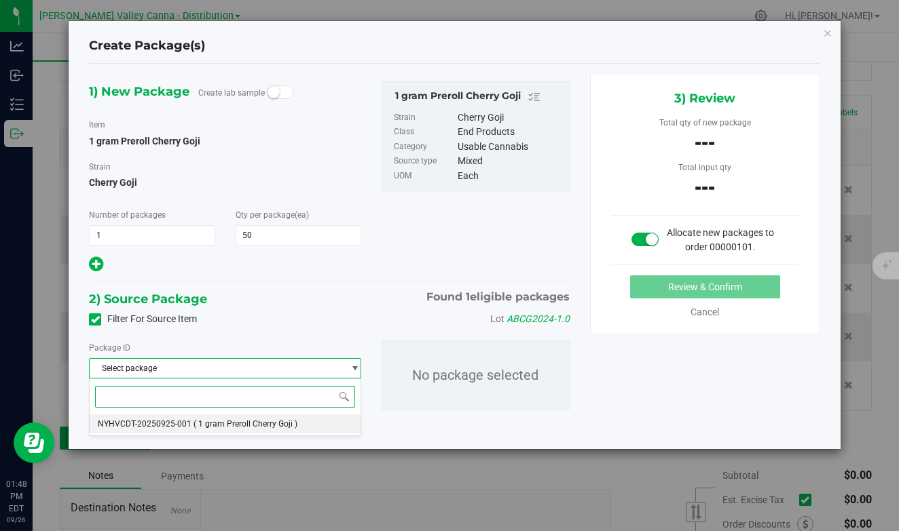
click at [259, 422] on span "( 1 gram Preroll Cherry Goji )" at bounding box center [245, 424] width 104 height 10
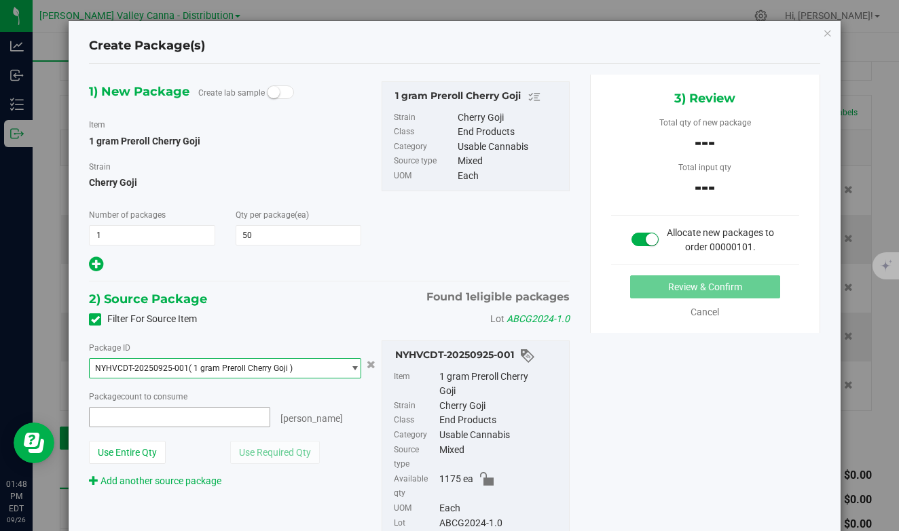
click at [98, 418] on span at bounding box center [179, 417] width 181 height 20
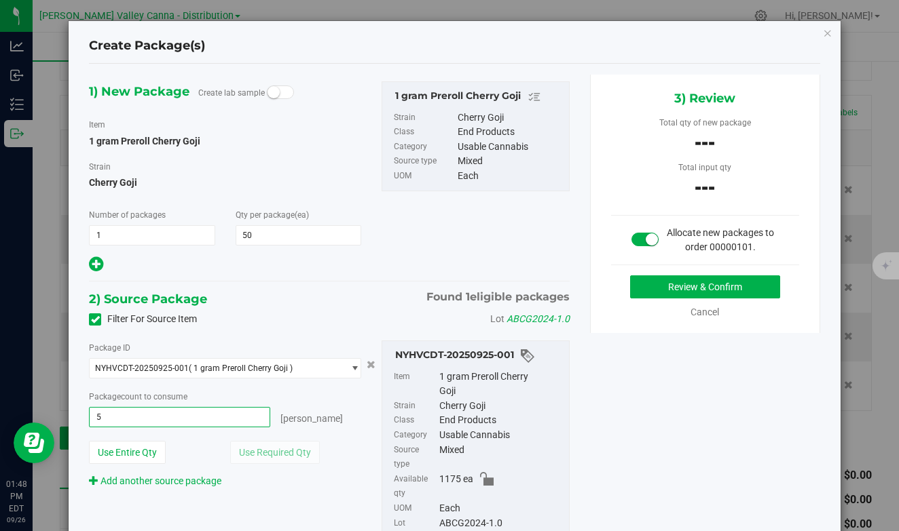
type input "50"
type input "50 ea"
click at [682, 286] on button "Review & Confirm" at bounding box center [705, 287] width 150 height 23
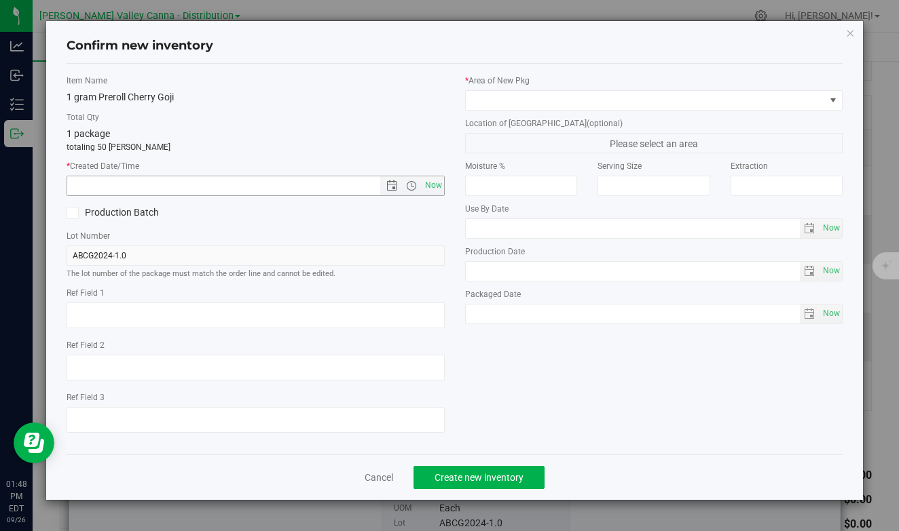
click at [123, 183] on input "text" at bounding box center [235, 185] width 336 height 19
click at [189, 182] on input "text" at bounding box center [235, 185] width 336 height 19
click at [435, 187] on span "Now" at bounding box center [432, 186] width 23 height 20
type input "[DATE] 1:48 PM"
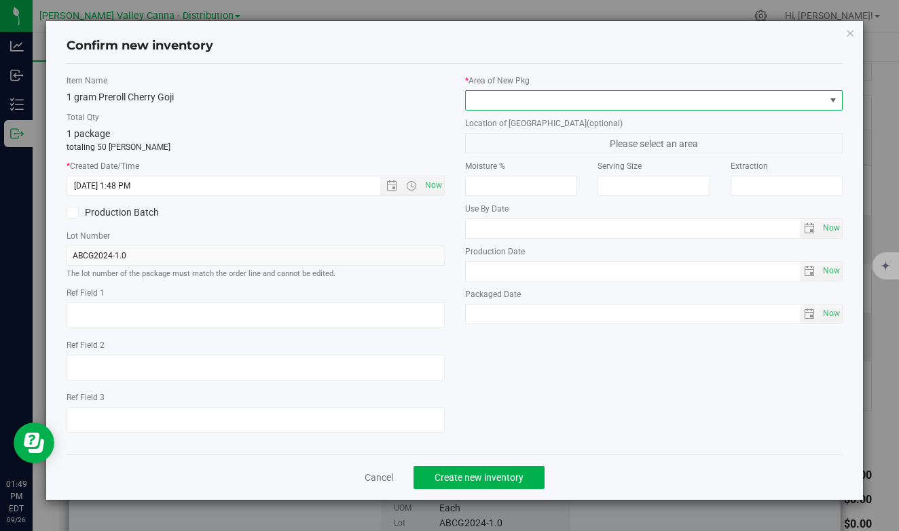
click at [831, 100] on span at bounding box center [832, 100] width 11 height 11
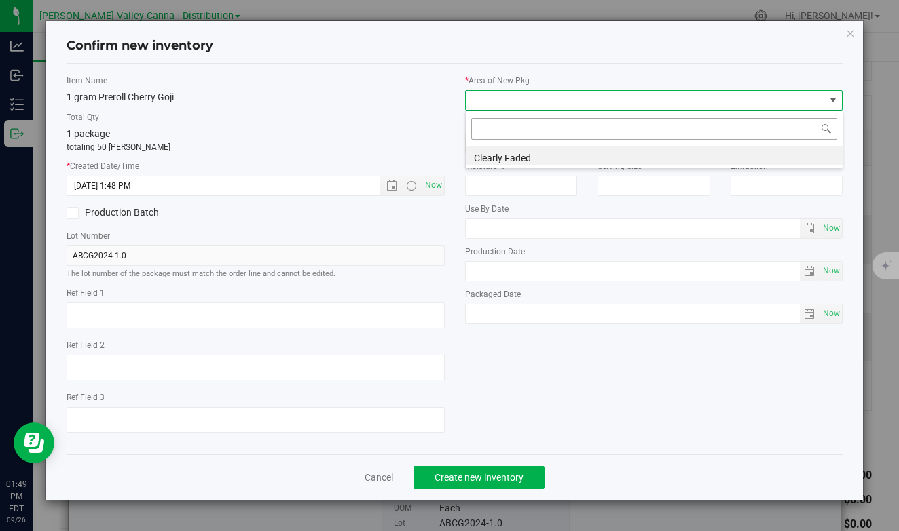
scroll to position [20, 377]
click at [656, 151] on li "Clearly Faded" at bounding box center [654, 156] width 377 height 19
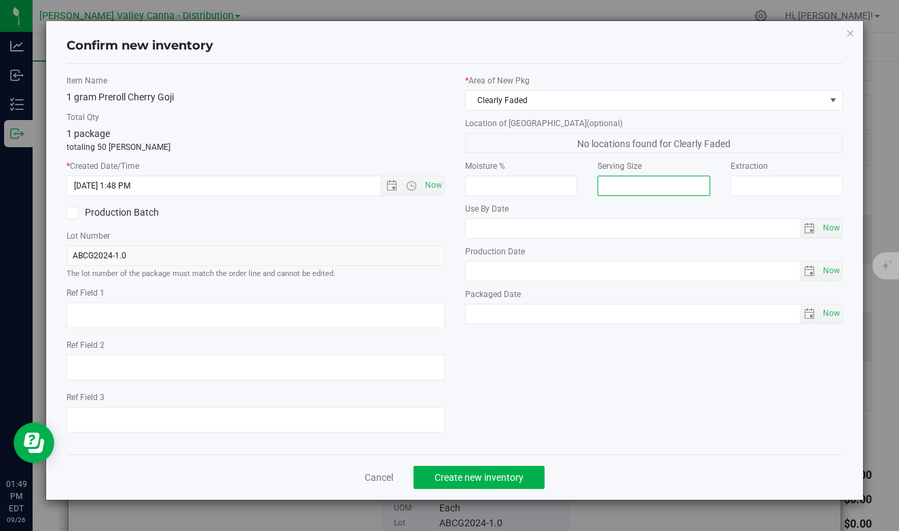
click at [620, 187] on input "text" at bounding box center [653, 186] width 113 height 20
type input "1 gram"
click at [495, 476] on span "Create new inventory" at bounding box center [478, 477] width 89 height 11
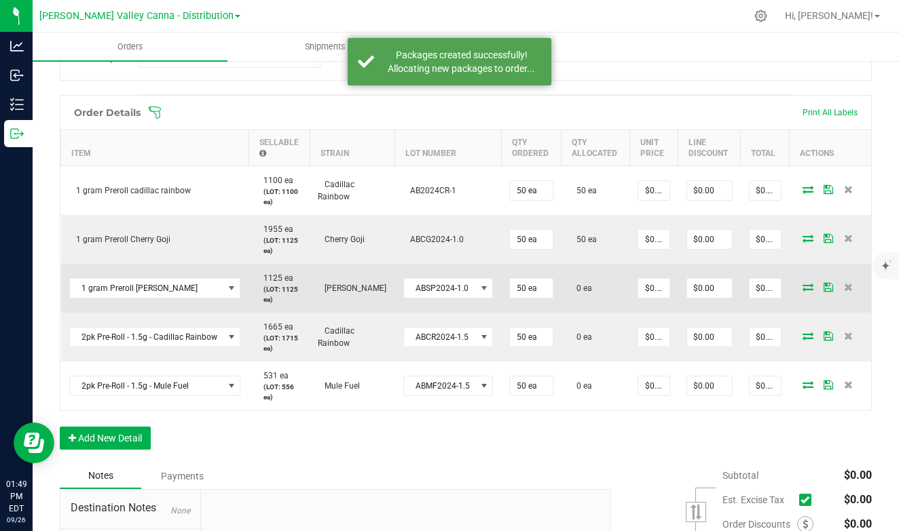
click at [806, 283] on icon at bounding box center [807, 287] width 11 height 8
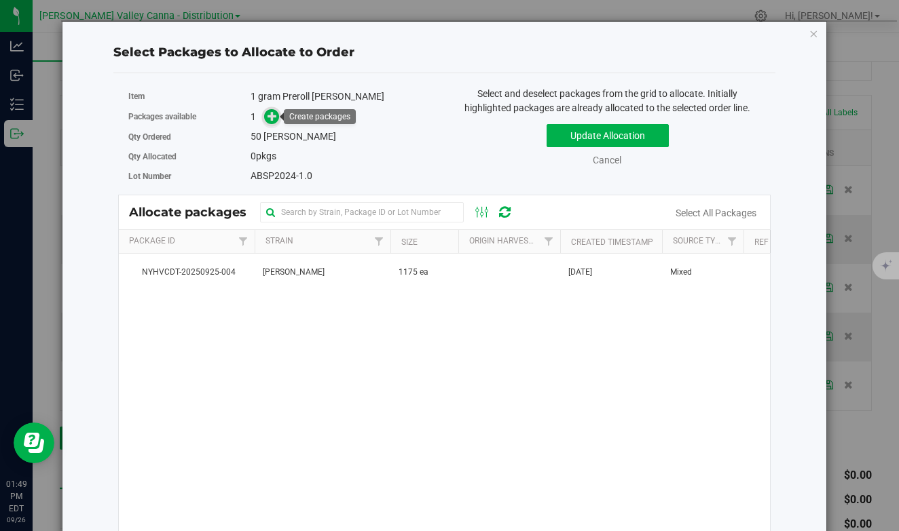
click at [272, 115] on icon at bounding box center [272, 116] width 10 height 10
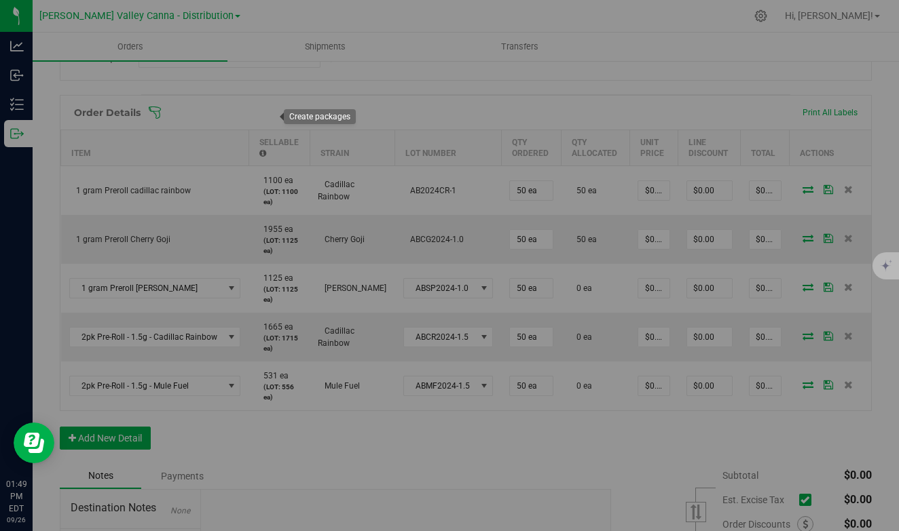
type input "1"
type input "50"
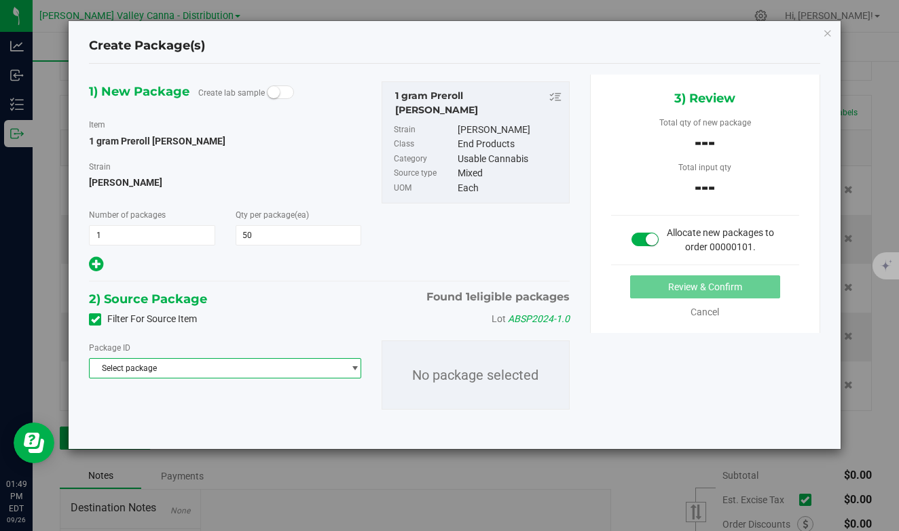
click at [223, 369] on span "Select package" at bounding box center [216, 368] width 253 height 19
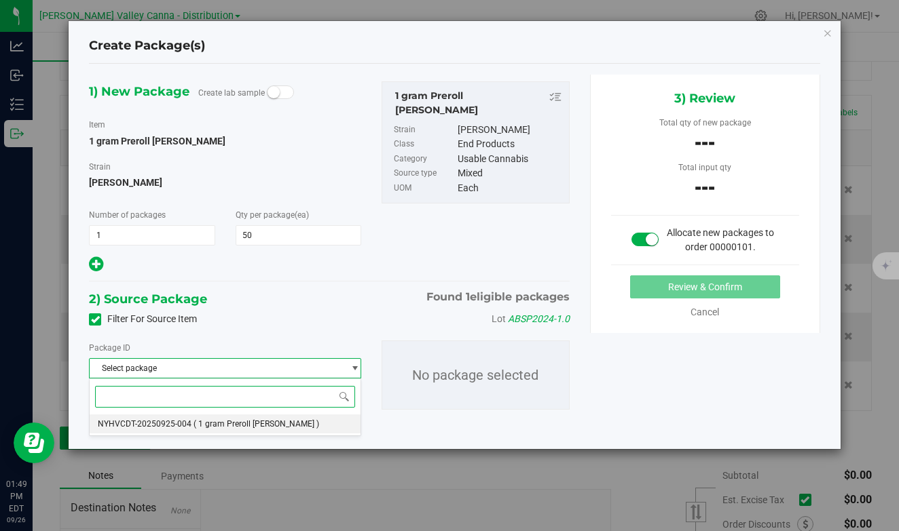
click at [209, 425] on span "( 1 gram Preroll [PERSON_NAME] )" at bounding box center [256, 424] width 126 height 10
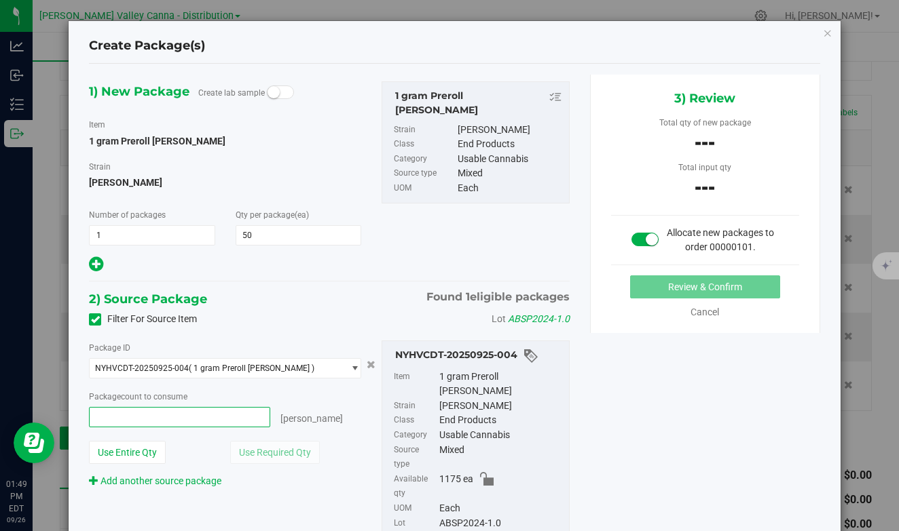
click at [101, 419] on span at bounding box center [179, 417] width 181 height 20
type input "50"
type input "50 ea"
click at [710, 282] on button "Review & Confirm" at bounding box center [705, 287] width 150 height 23
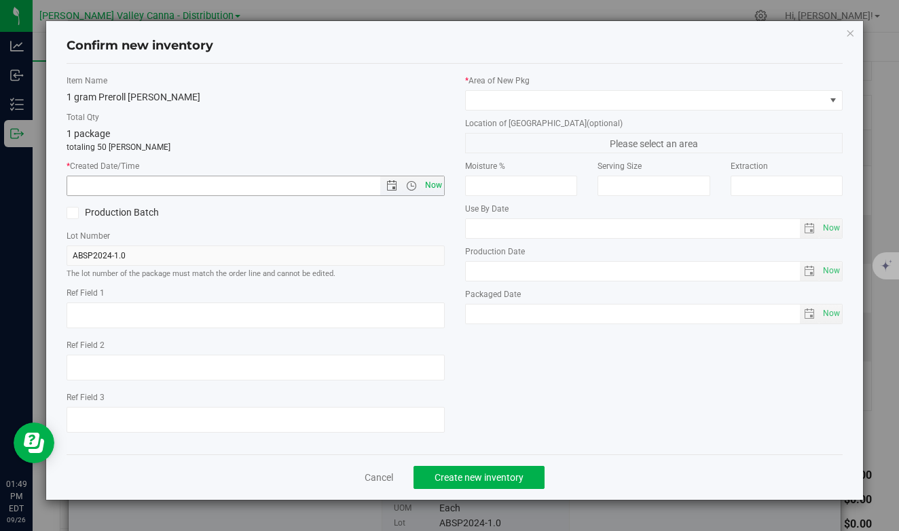
click at [430, 184] on span "Now" at bounding box center [432, 186] width 23 height 20
type input "[DATE] 1:49 PM"
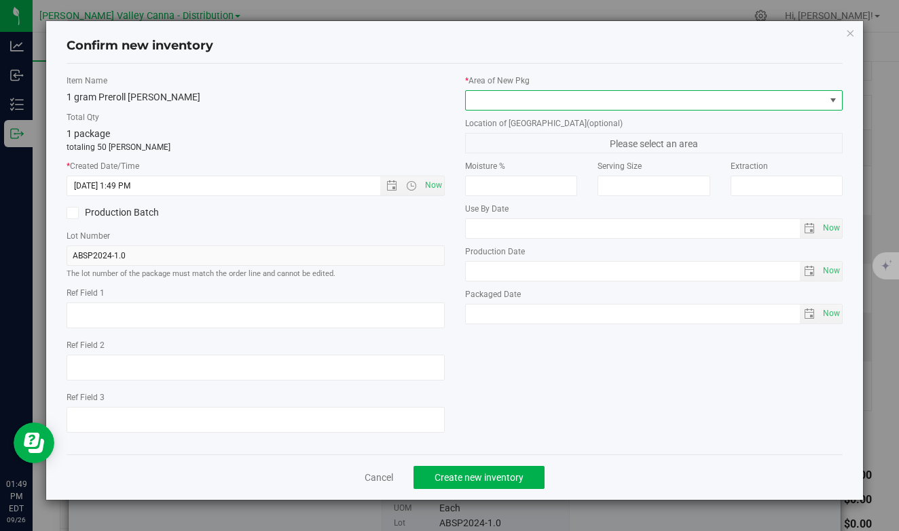
click at [631, 100] on span at bounding box center [646, 100] width 360 height 19
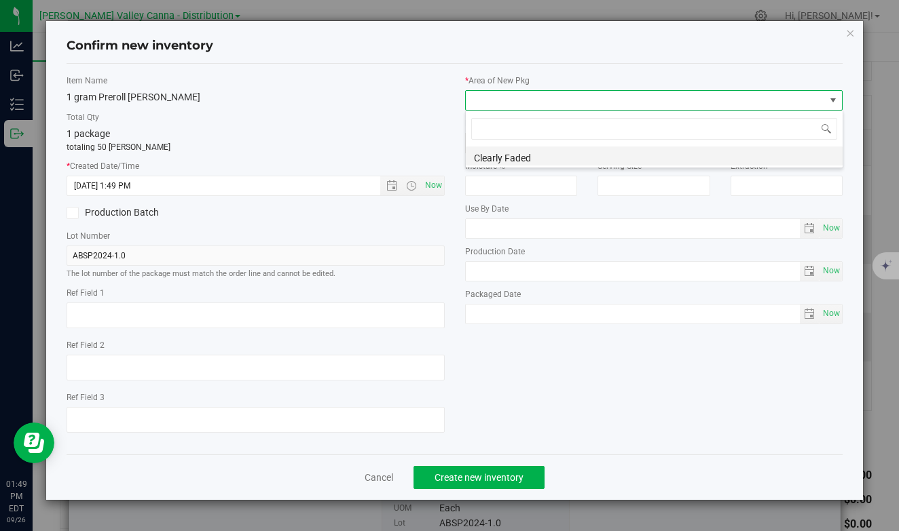
scroll to position [20, 377]
click at [588, 160] on li "Clearly Faded" at bounding box center [654, 156] width 377 height 19
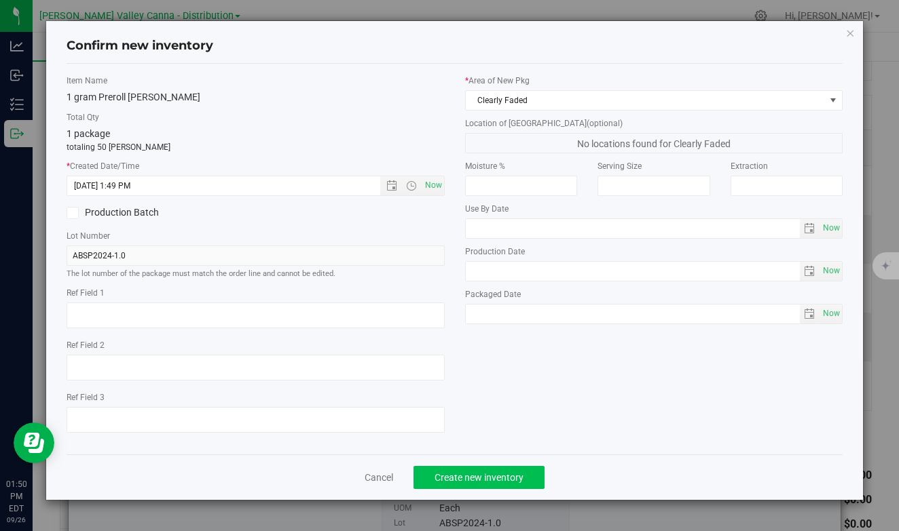
click at [478, 478] on span "Create new inventory" at bounding box center [478, 477] width 89 height 11
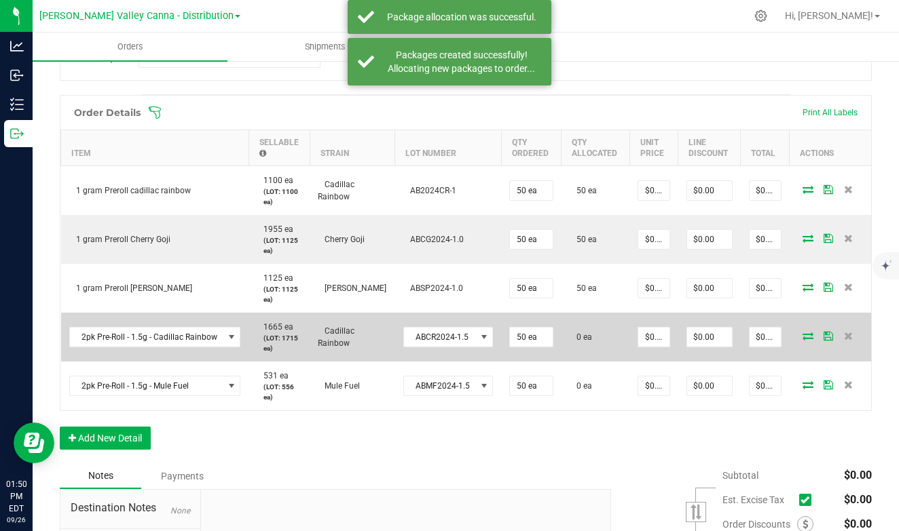
click at [806, 332] on icon at bounding box center [807, 336] width 11 height 8
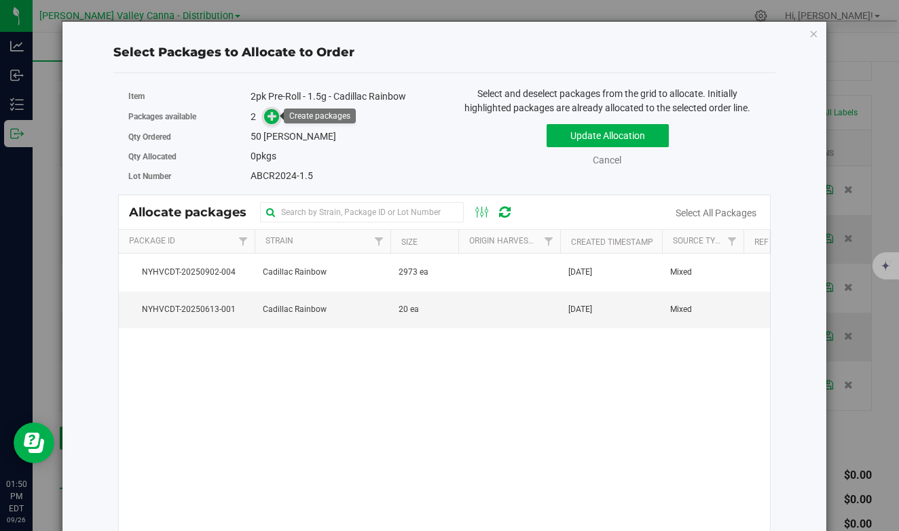
click at [269, 115] on icon at bounding box center [272, 116] width 10 height 10
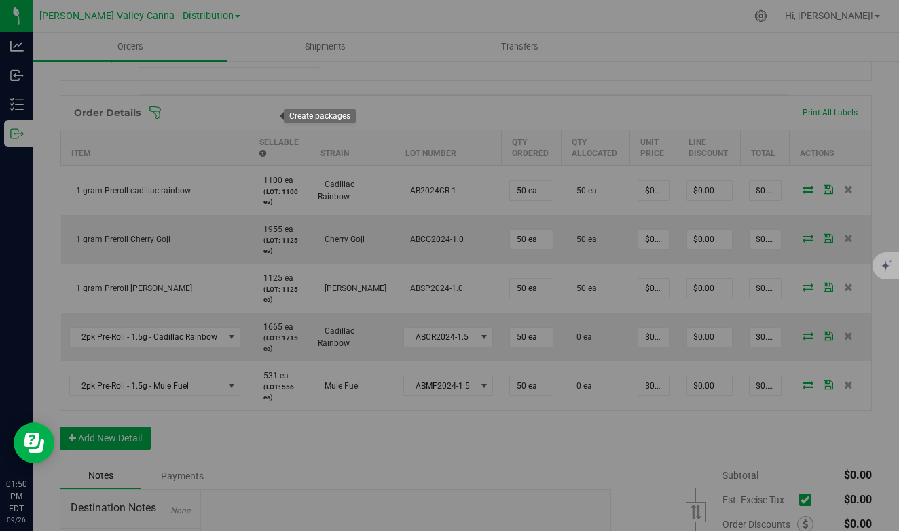
type input "1"
type input "50"
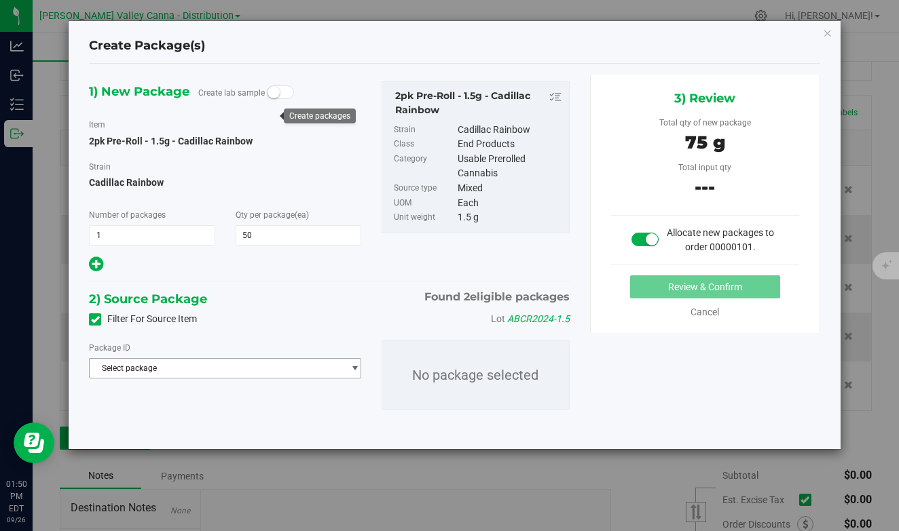
click at [145, 372] on span "Select package" at bounding box center [216, 368] width 253 height 19
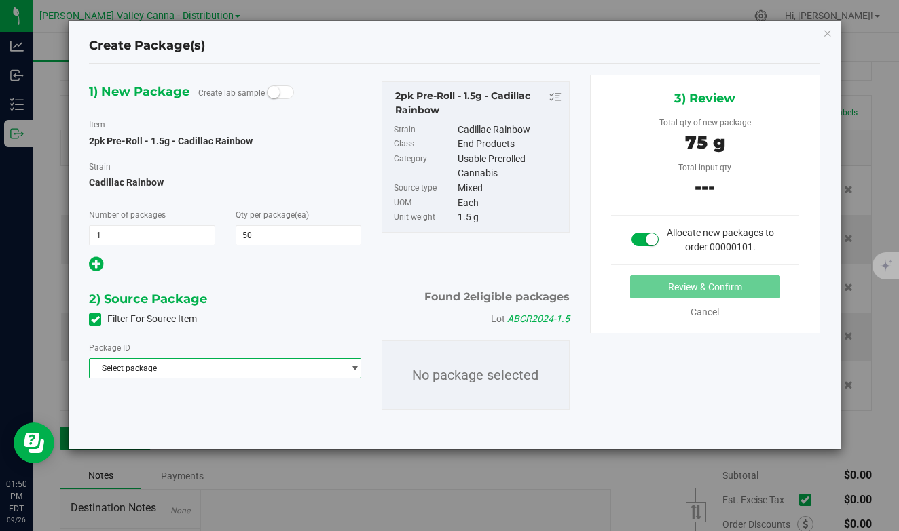
click at [256, 367] on span "Select package" at bounding box center [216, 368] width 253 height 19
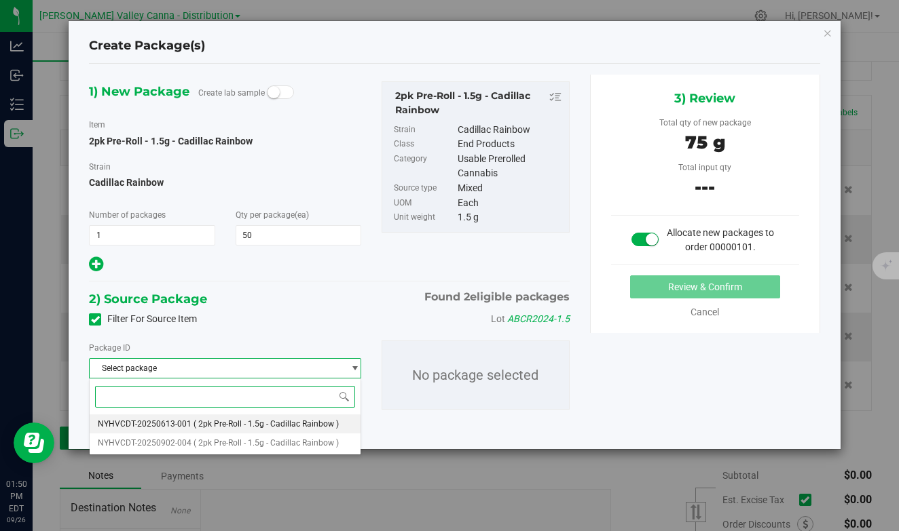
click at [221, 421] on span "( 2pk Pre-Roll - 1.5g - Cadillac Rainbow )" at bounding box center [265, 424] width 145 height 10
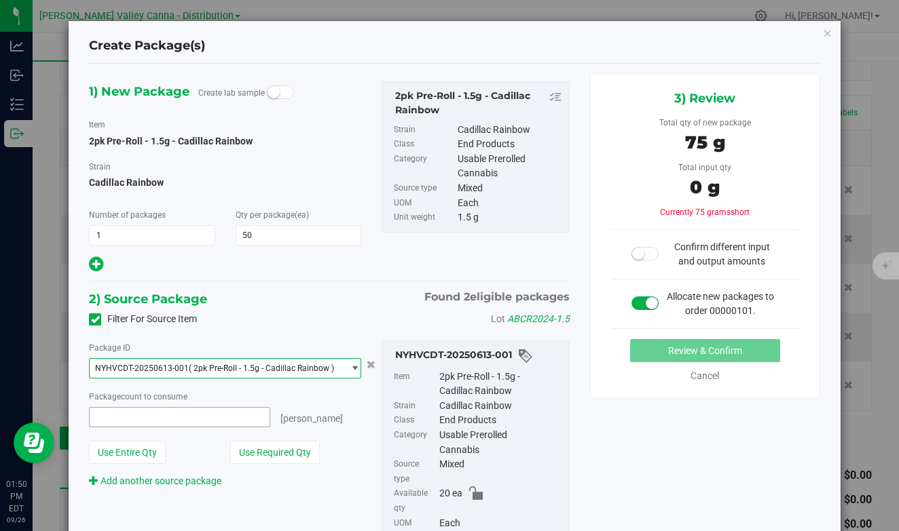
click at [101, 417] on span at bounding box center [179, 417] width 181 height 20
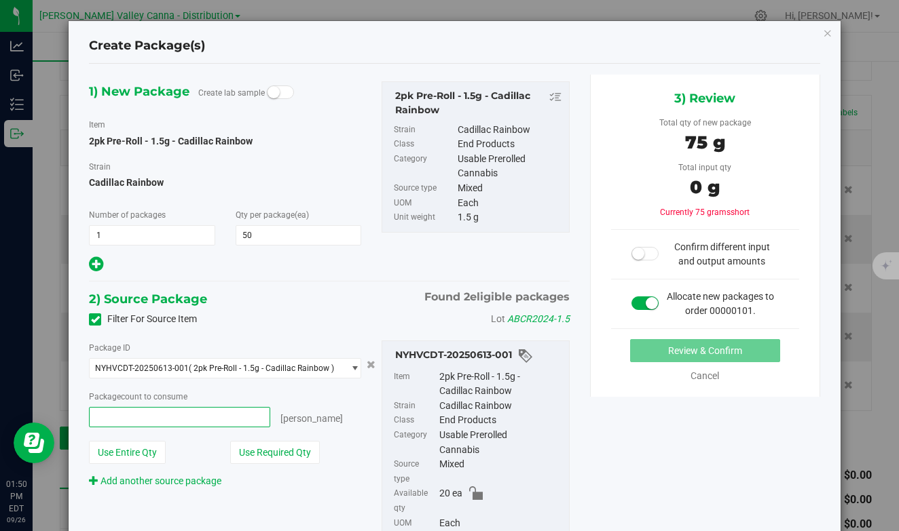
click at [101, 417] on input "text" at bounding box center [180, 417] width 180 height 19
type input "50"
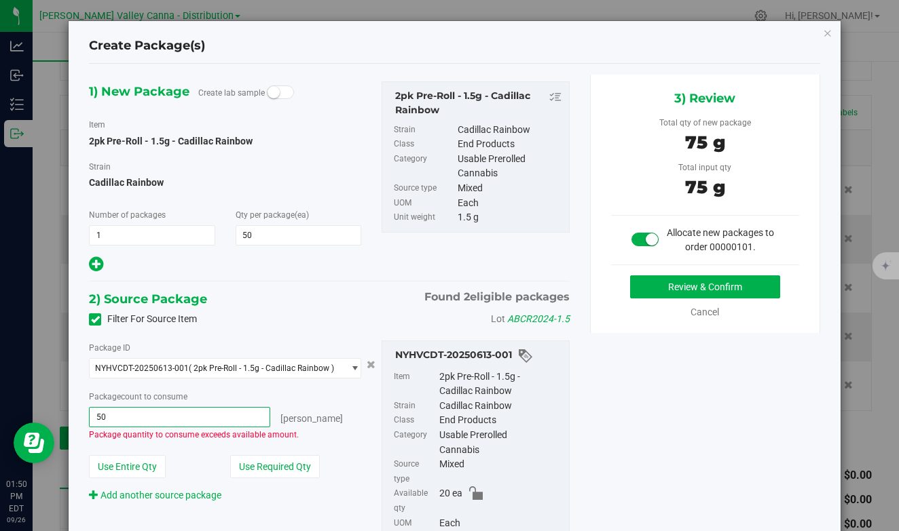
type input "50 ea"
click at [328, 455] on div "Use Required Qty" at bounding box center [295, 466] width 130 height 23
click at [342, 367] on span "NYHVCDT-20250613-001 ( 2pk Pre-Roll - 1.5g - Cadillac Rainbow )" at bounding box center [216, 368] width 253 height 19
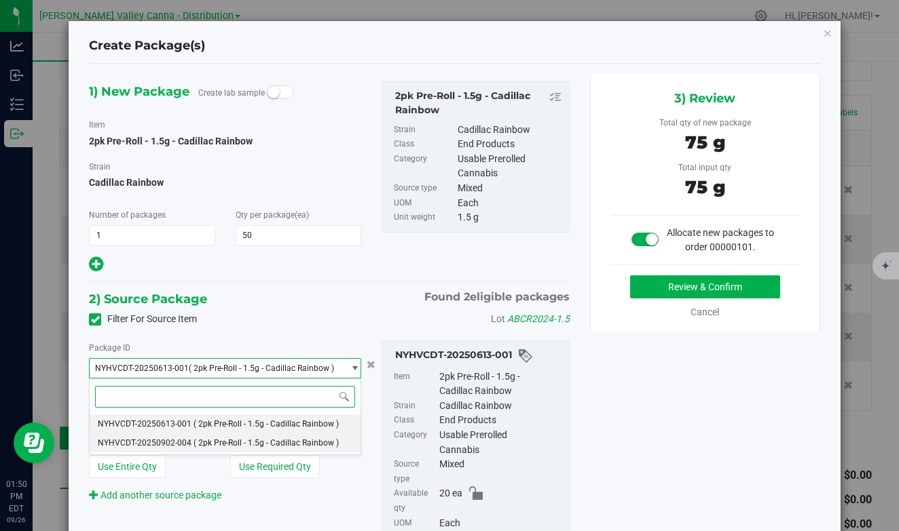
click at [257, 443] on span "( 2pk Pre-Roll - 1.5g - Cadillac Rainbow )" at bounding box center [265, 443] width 145 height 10
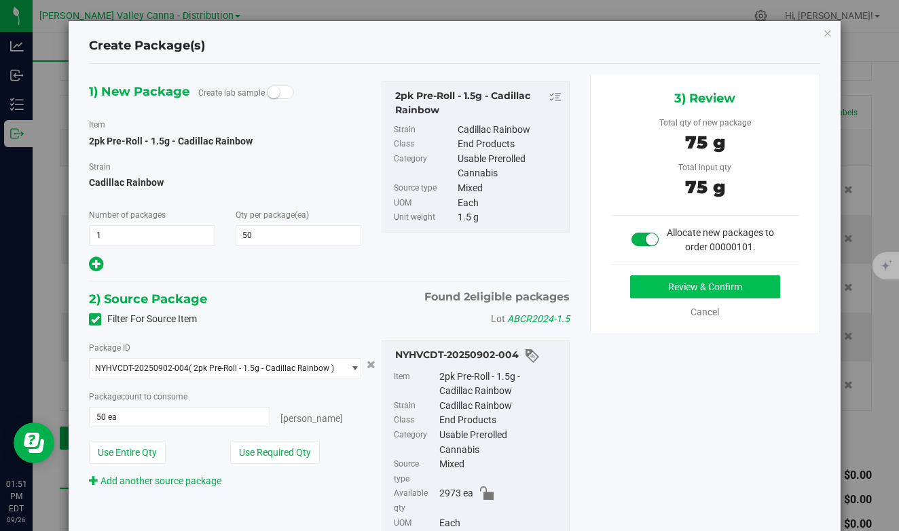
click at [726, 288] on button "Review & Confirm" at bounding box center [705, 287] width 150 height 23
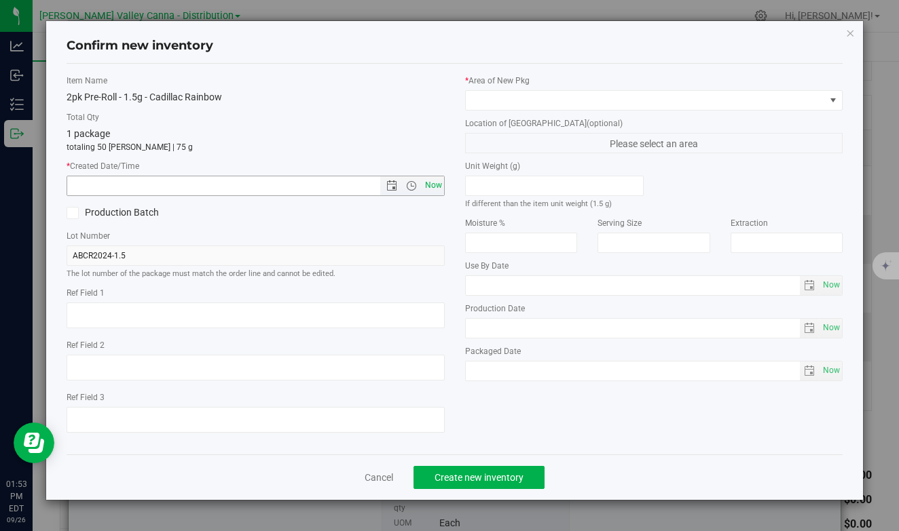
click at [435, 183] on span "Now" at bounding box center [432, 186] width 23 height 20
type input "[DATE] 1:53 PM"
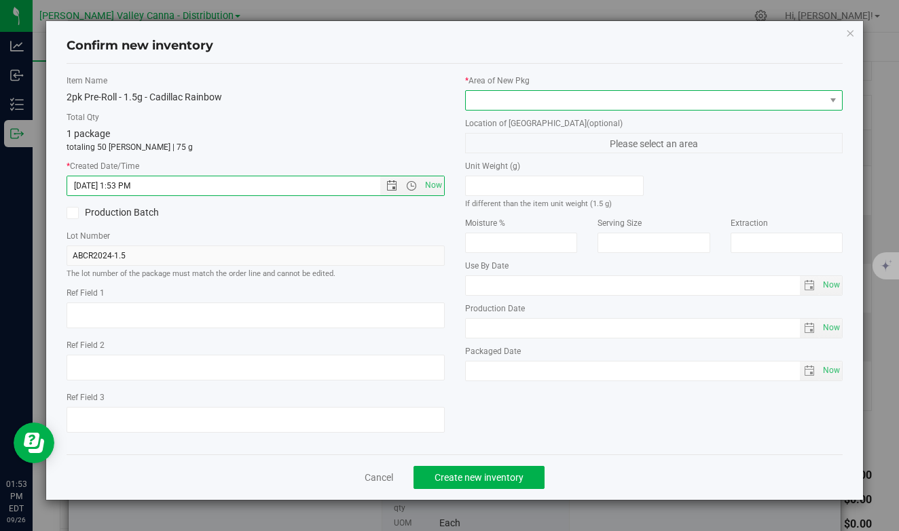
click at [719, 98] on span at bounding box center [646, 100] width 360 height 19
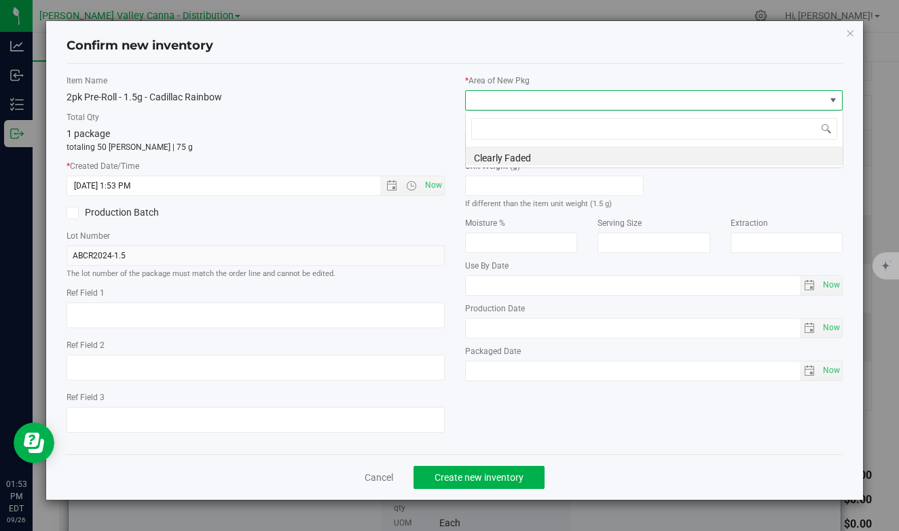
scroll to position [20, 377]
click at [632, 154] on li "Clearly Faded" at bounding box center [654, 156] width 377 height 19
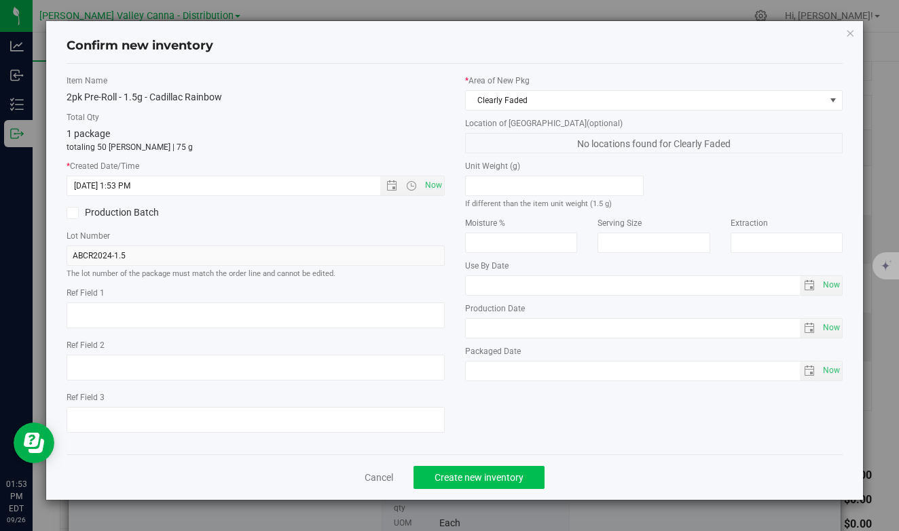
click at [489, 478] on span "Create new inventory" at bounding box center [478, 477] width 89 height 11
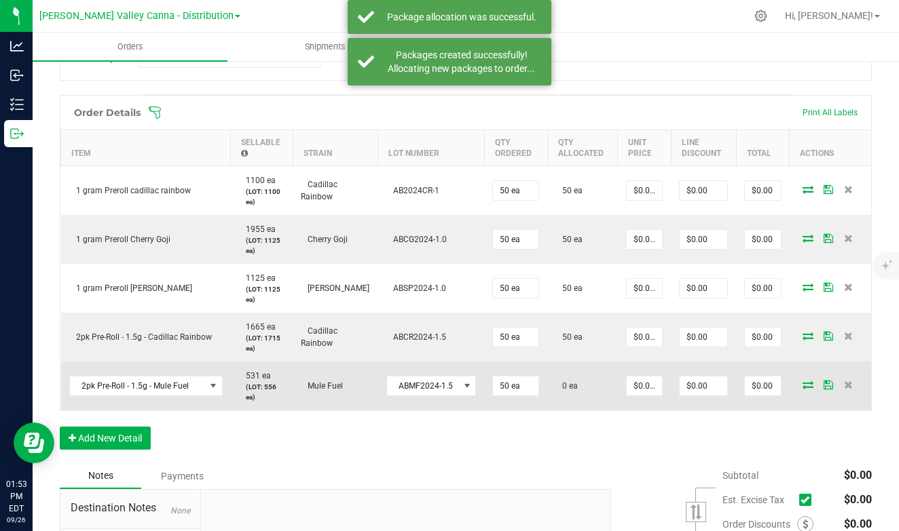
click at [808, 384] on icon at bounding box center [807, 385] width 11 height 8
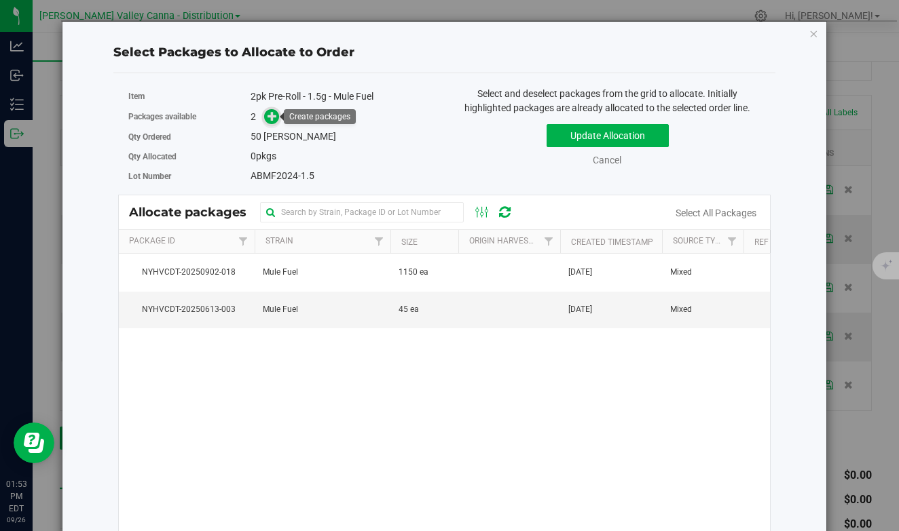
click at [268, 117] on icon at bounding box center [272, 116] width 10 height 10
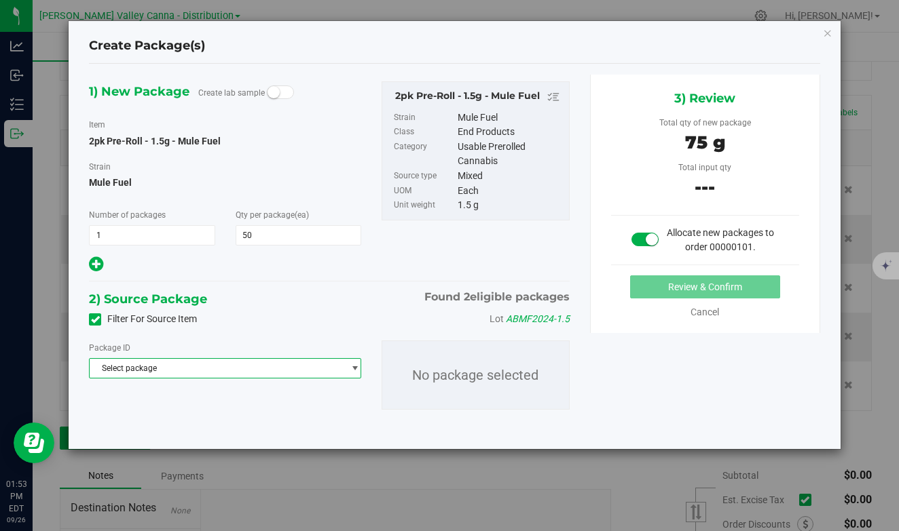
click at [189, 371] on span "Select package" at bounding box center [216, 368] width 253 height 19
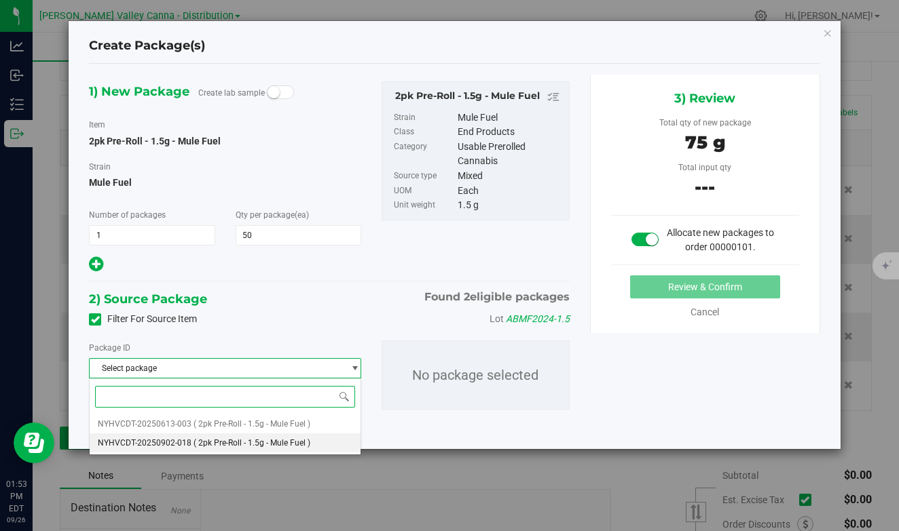
click at [178, 438] on span "NYHVCDT-20250902-018" at bounding box center [145, 443] width 94 height 10
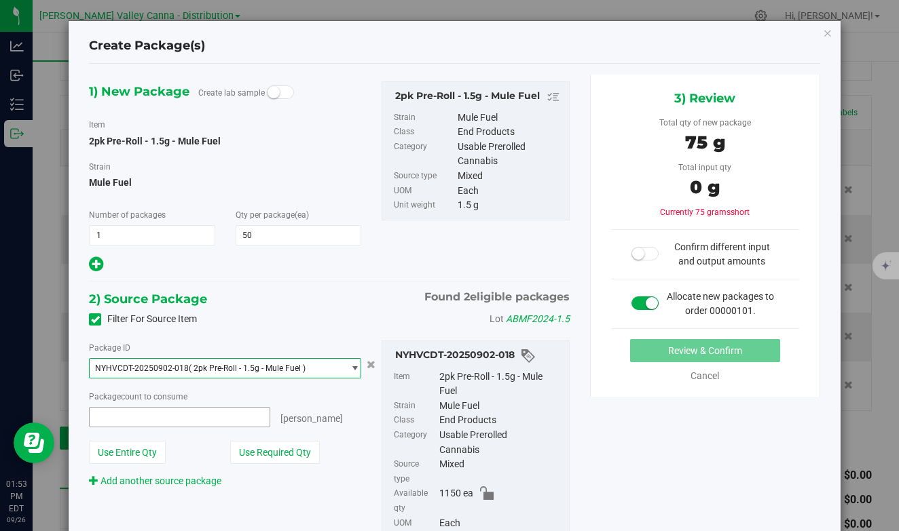
click at [98, 418] on span at bounding box center [179, 417] width 181 height 20
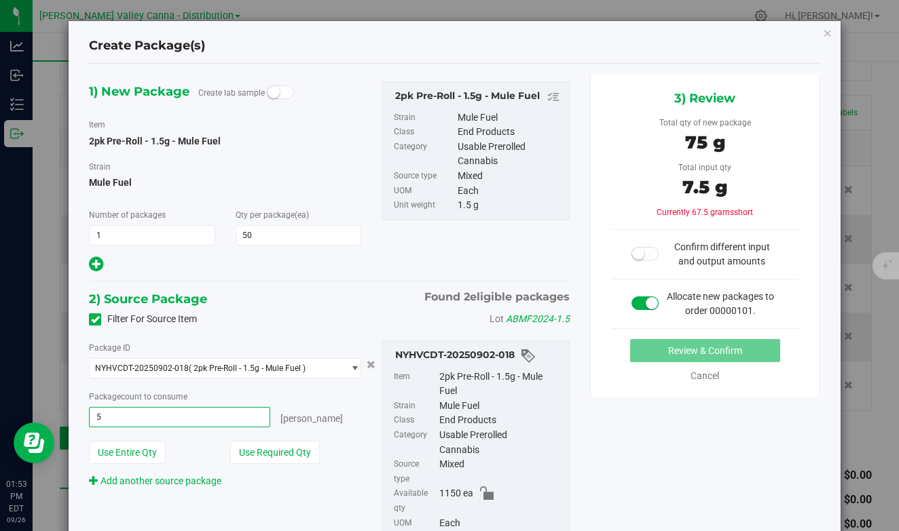
type input "50"
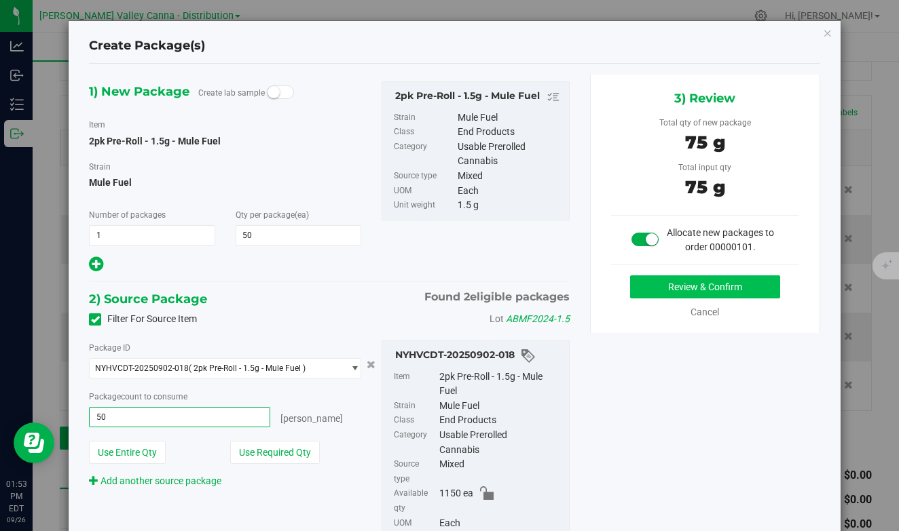
type input "50 ea"
click at [700, 281] on button "Review & Confirm" at bounding box center [705, 287] width 150 height 23
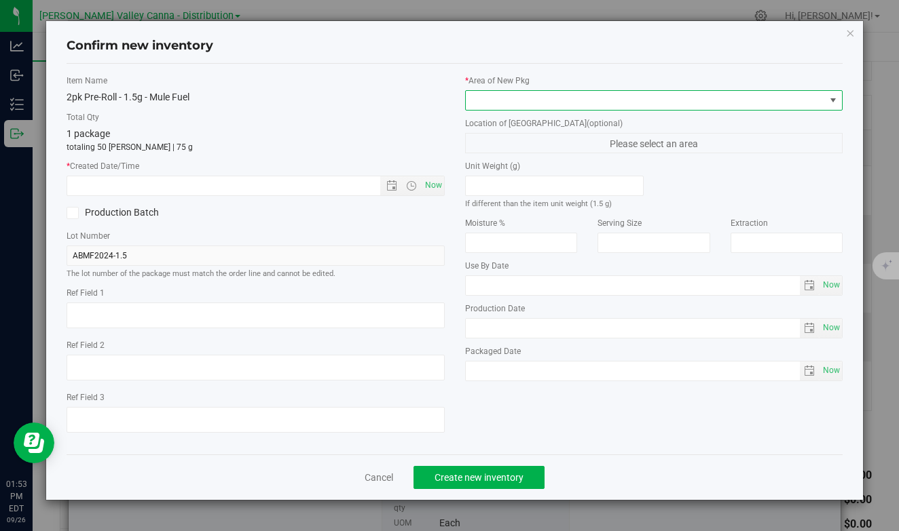
click at [656, 96] on span at bounding box center [646, 100] width 360 height 19
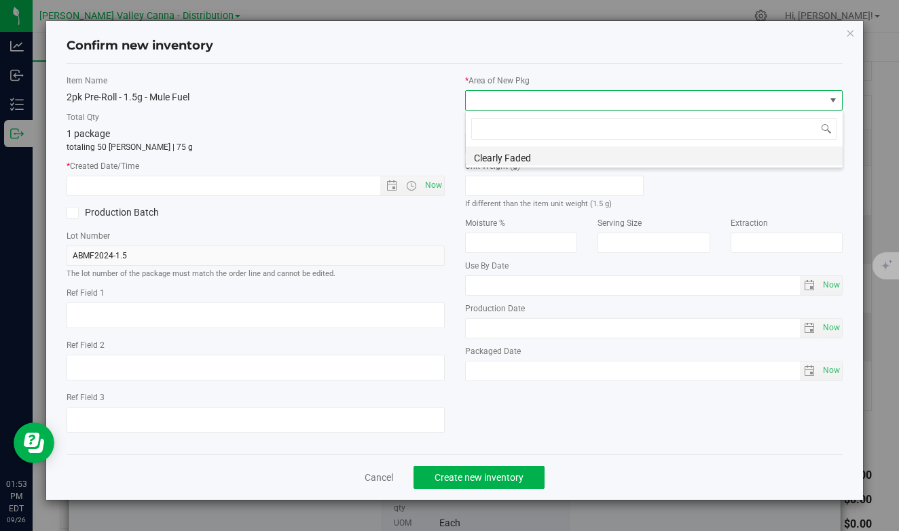
scroll to position [20, 377]
click at [580, 154] on li "Clearly Faded" at bounding box center [654, 156] width 377 height 19
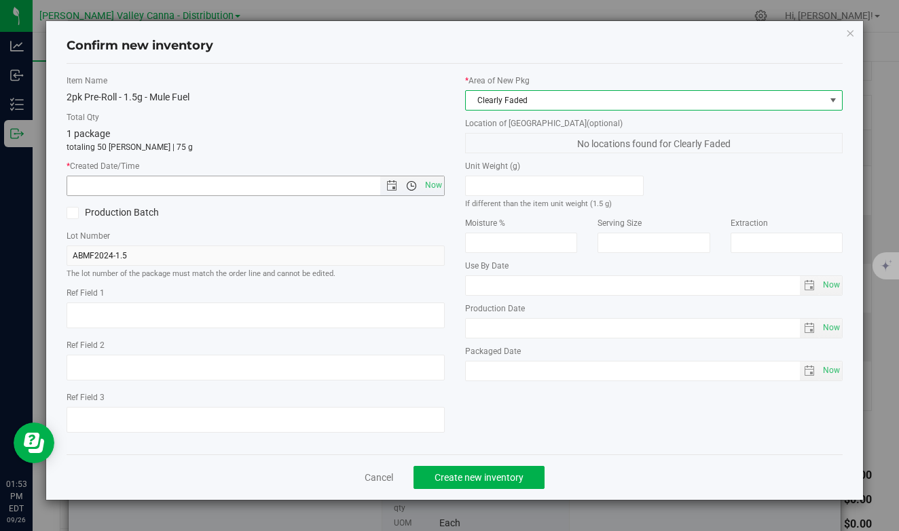
click at [411, 187] on span "Open the time view" at bounding box center [411, 186] width 11 height 11
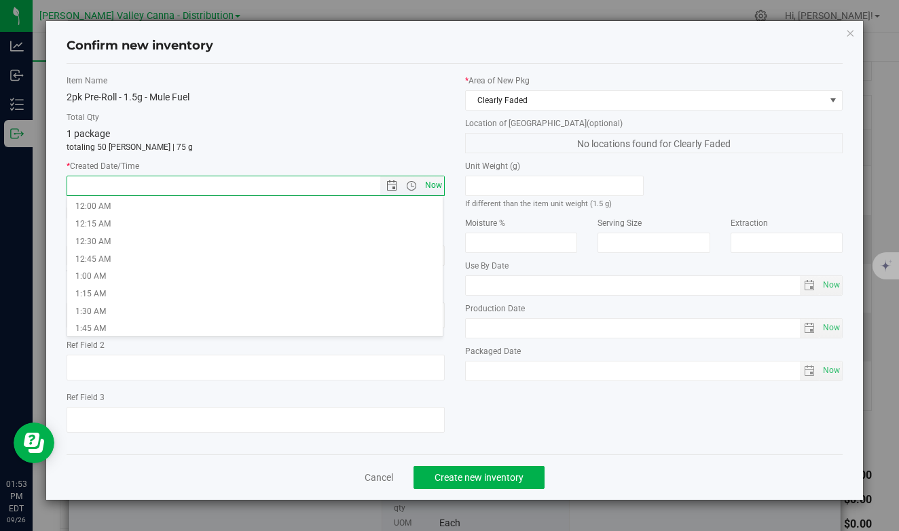
click at [436, 182] on span "Now" at bounding box center [432, 186] width 23 height 20
type input "[DATE] 1:53 PM"
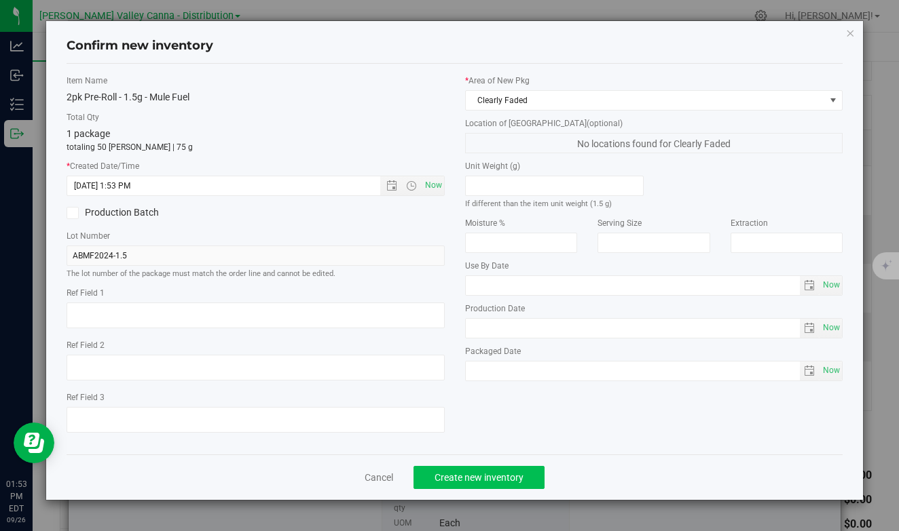
click at [495, 477] on span "Create new inventory" at bounding box center [478, 477] width 89 height 11
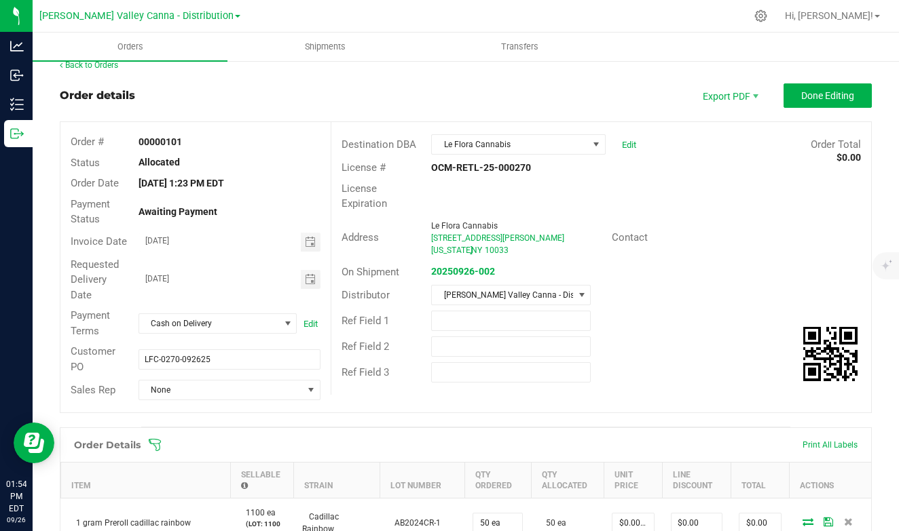
scroll to position [12, 0]
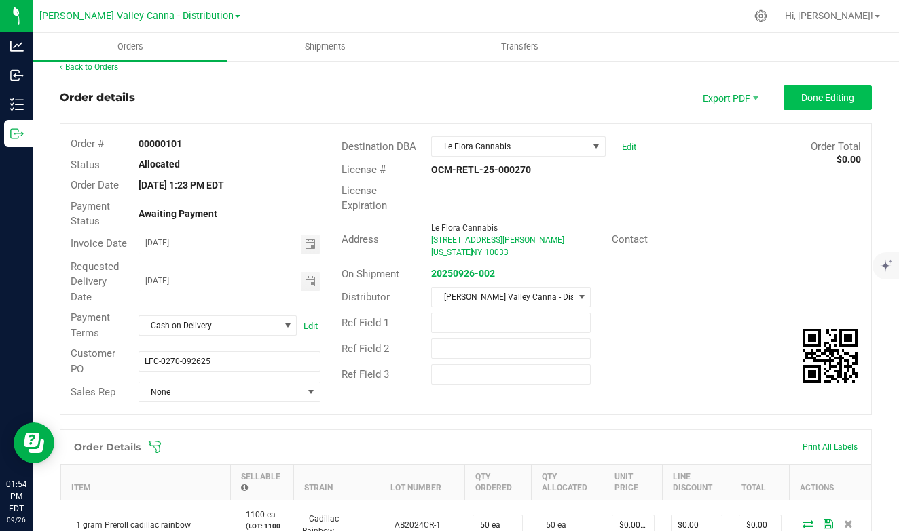
click at [817, 96] on span "Done Editing" at bounding box center [827, 97] width 53 height 11
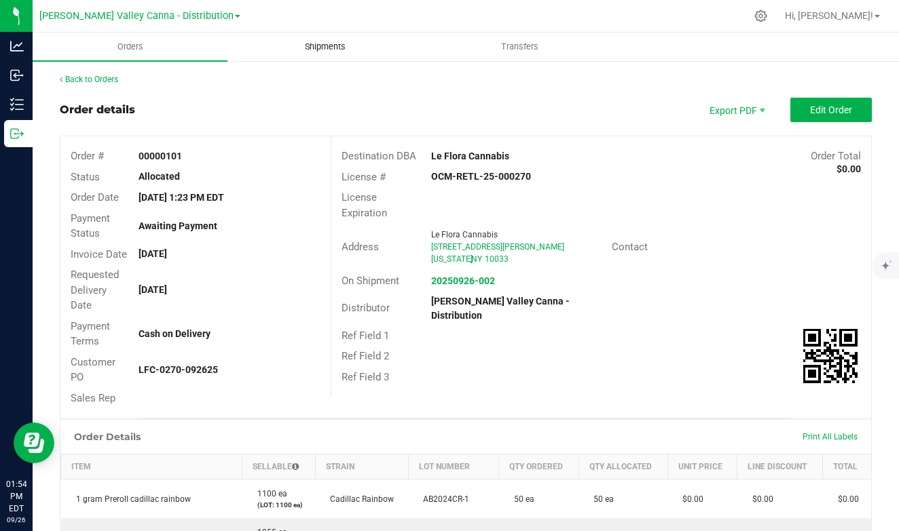
click at [320, 48] on span "Shipments" at bounding box center [324, 47] width 77 height 12
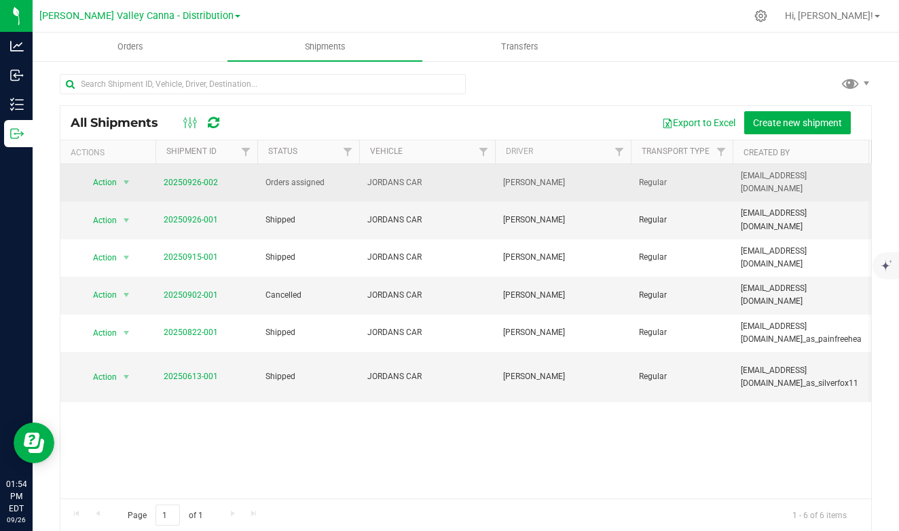
click at [284, 188] on span "Orders assigned" at bounding box center [308, 182] width 86 height 13
click at [95, 181] on span "Action" at bounding box center [99, 182] width 37 height 19
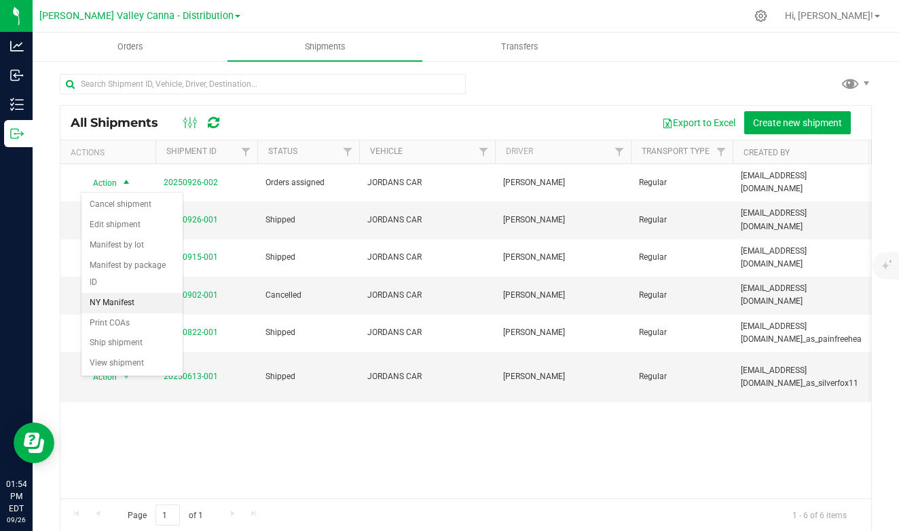
click at [110, 293] on li "NY Manifest" at bounding box center [131, 303] width 101 height 20
